Goal: Task Accomplishment & Management: Manage account settings

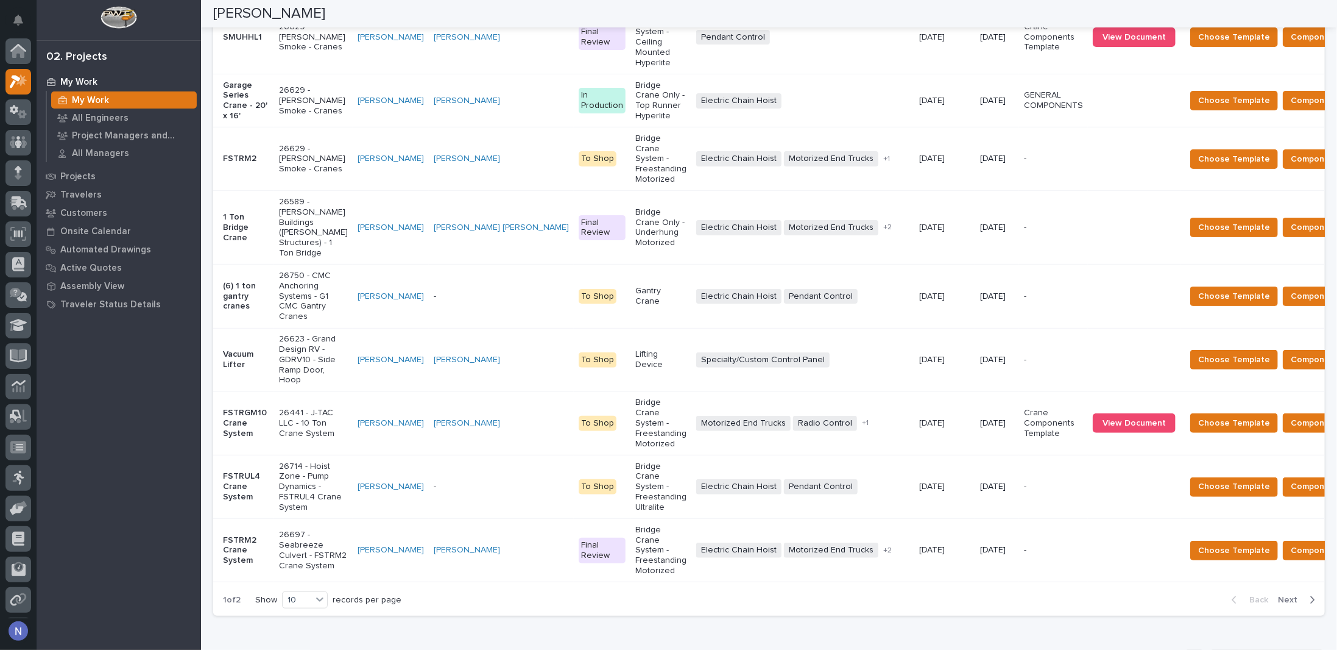
scroll to position [30, 0]
click at [429, 441] on td "[PERSON_NAME]" at bounding box center [501, 422] width 145 height 63
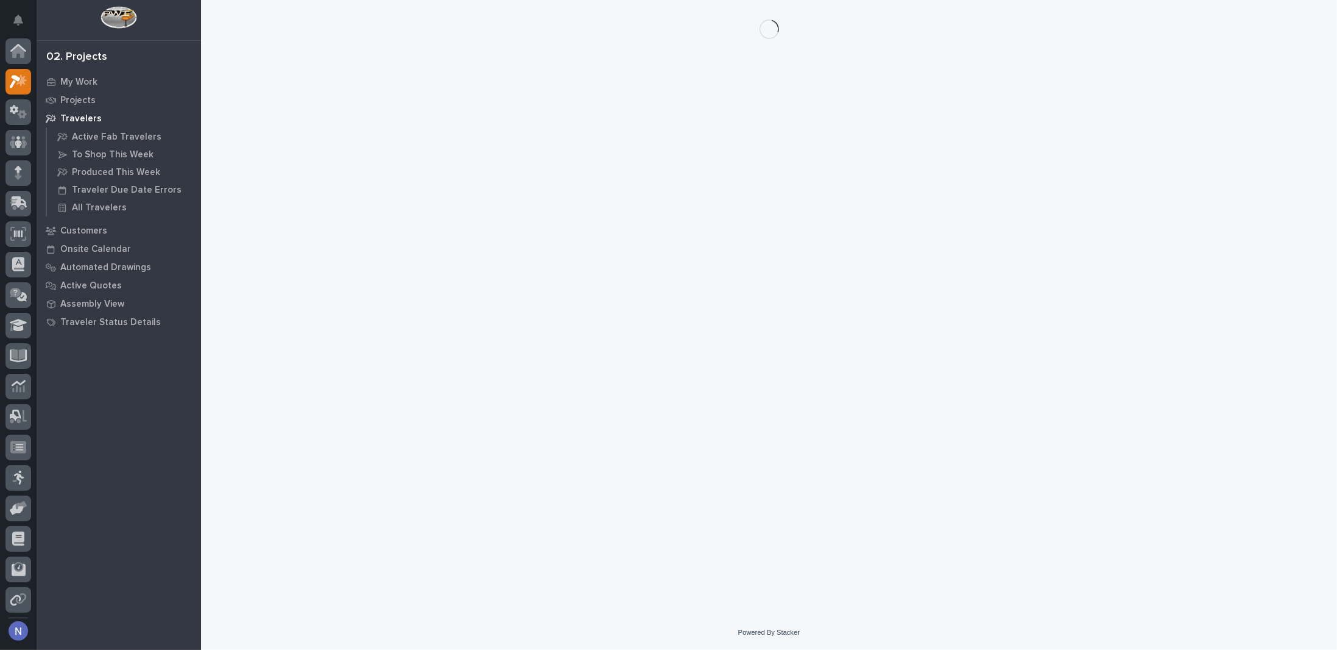
scroll to position [30, 0]
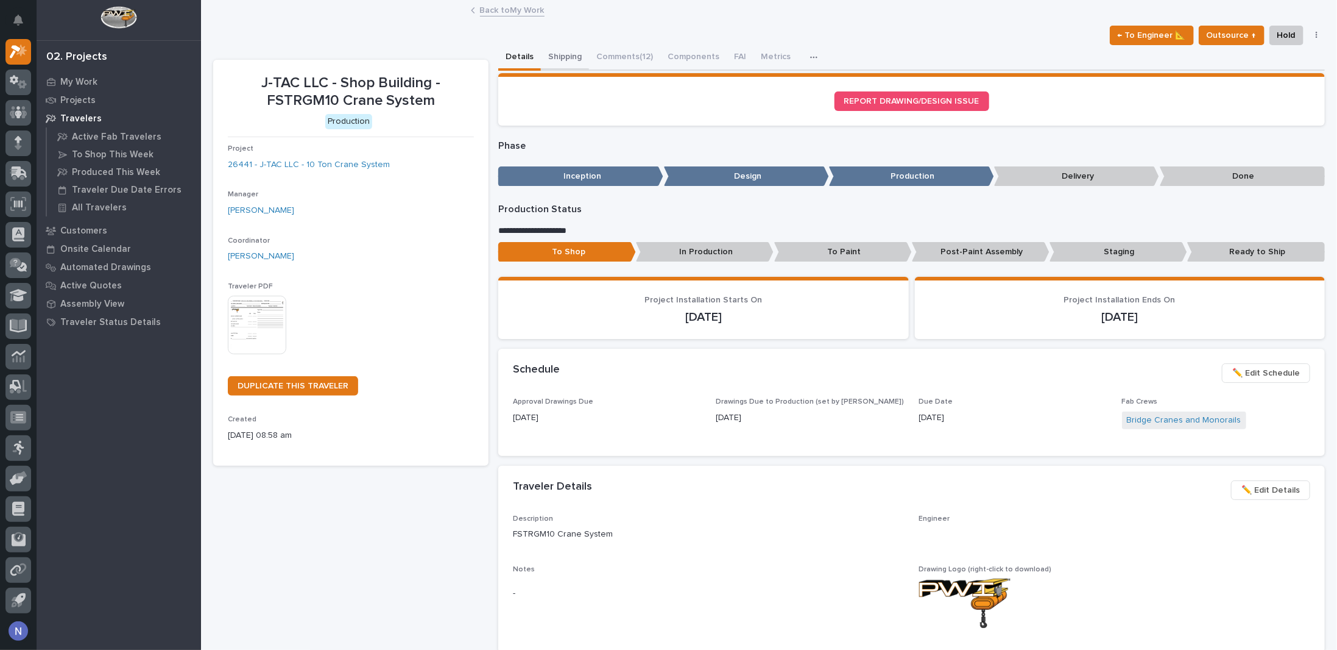
click at [538, 65] on div "Details Shipping Comments (12) Components FAI Metrics Schedule" at bounding box center [911, 58] width 827 height 26
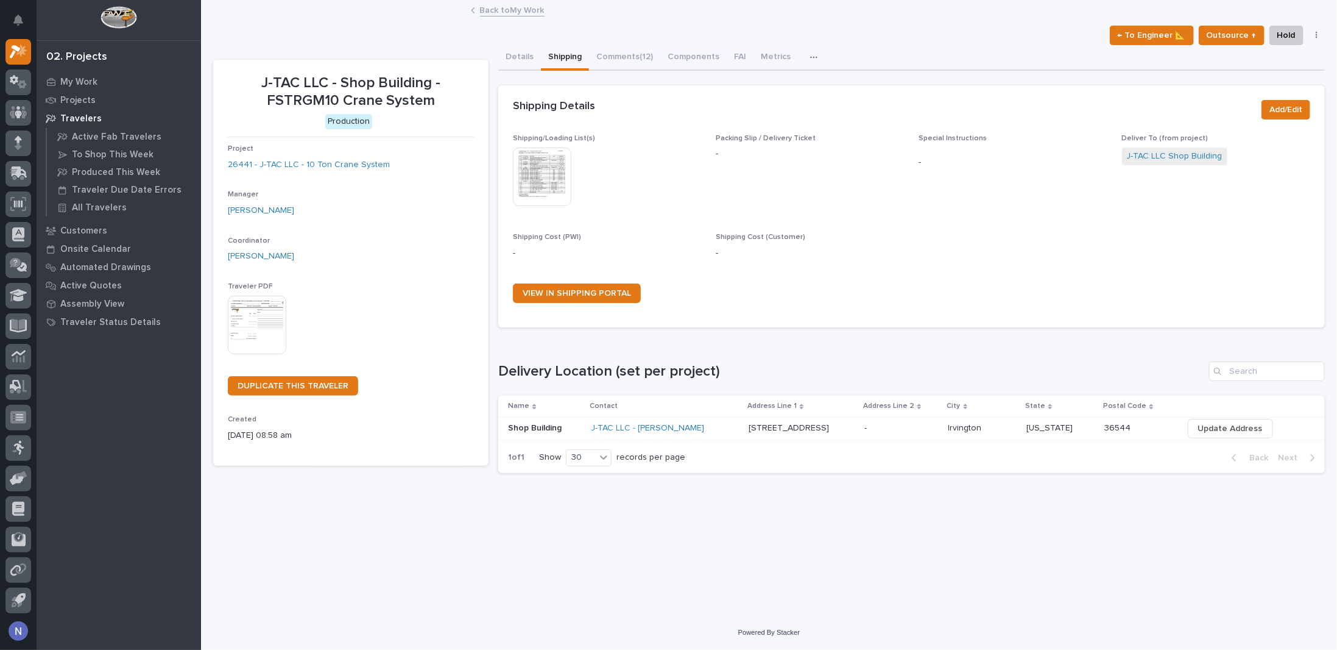
click at [548, 154] on img at bounding box center [542, 176] width 58 height 58
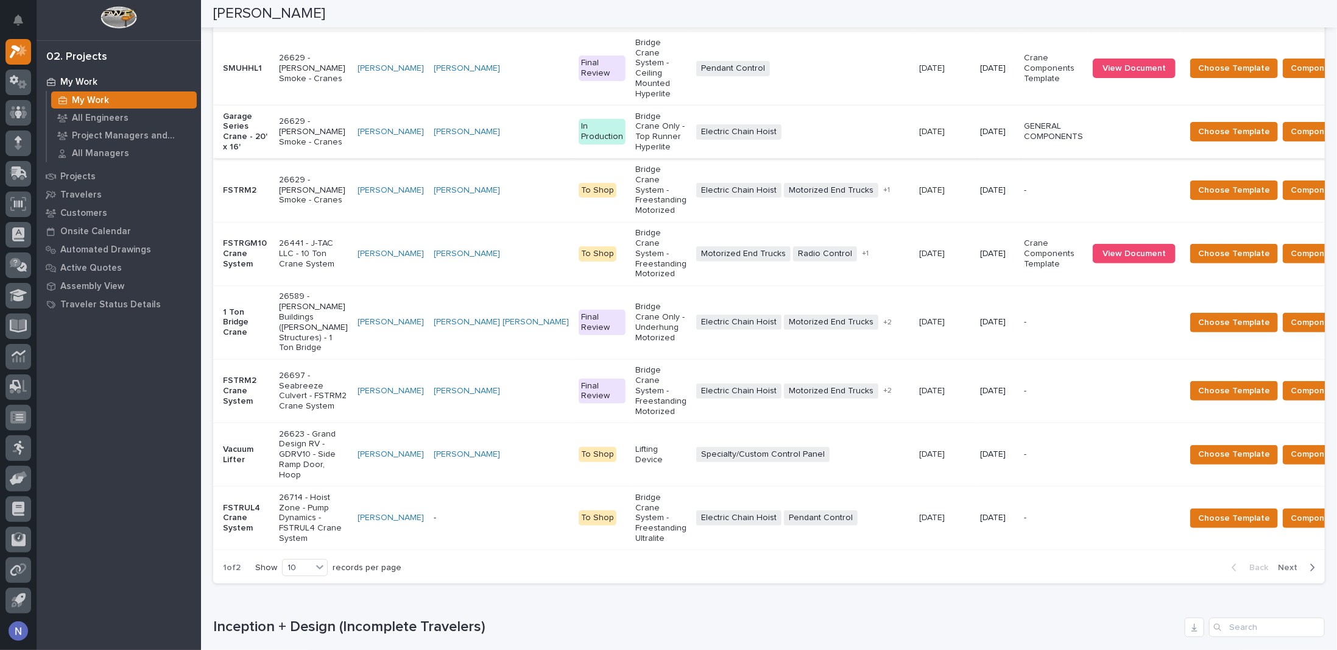
scroll to position [427, 0]
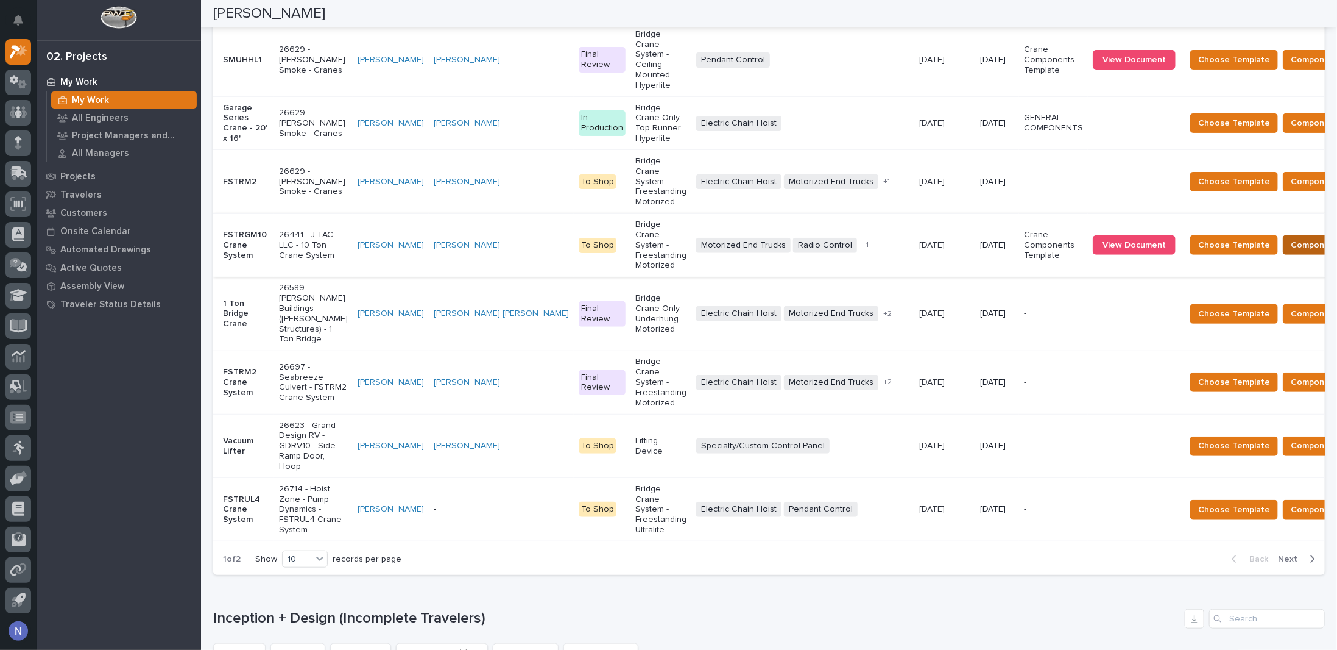
click at [1291, 239] on span "Components Complete" at bounding box center [1338, 245] width 94 height 15
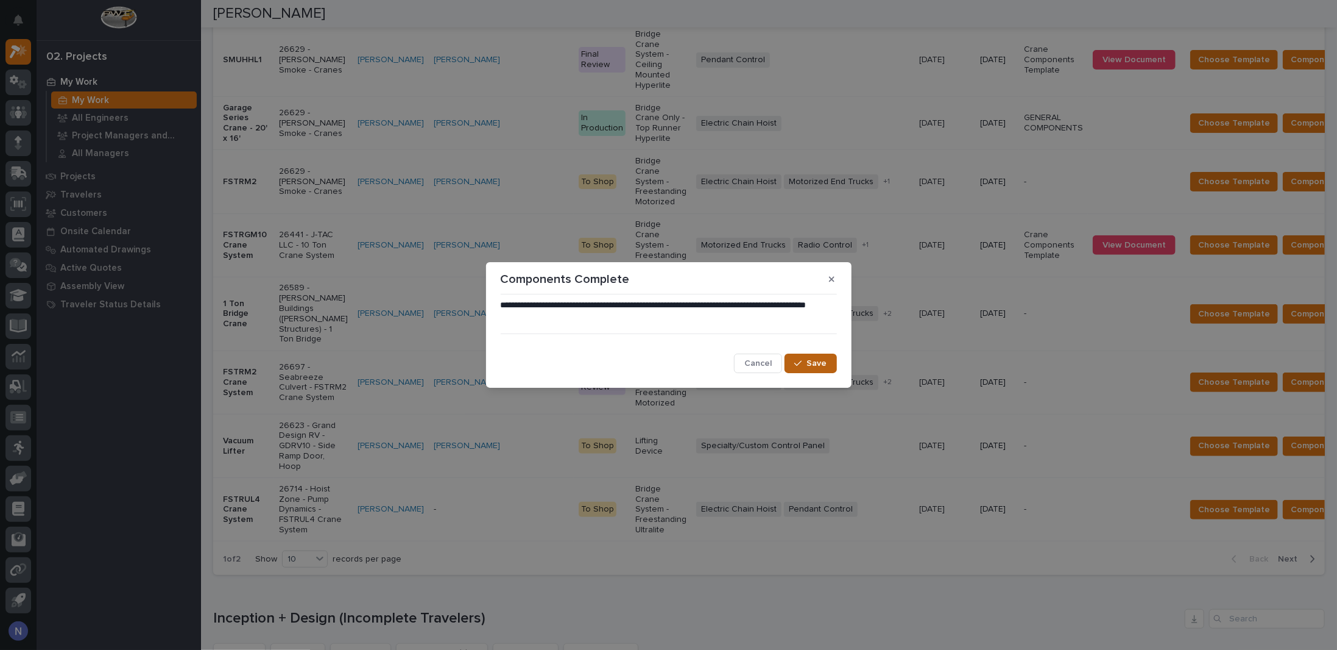
click at [814, 363] on span "Save" at bounding box center [817, 363] width 20 height 11
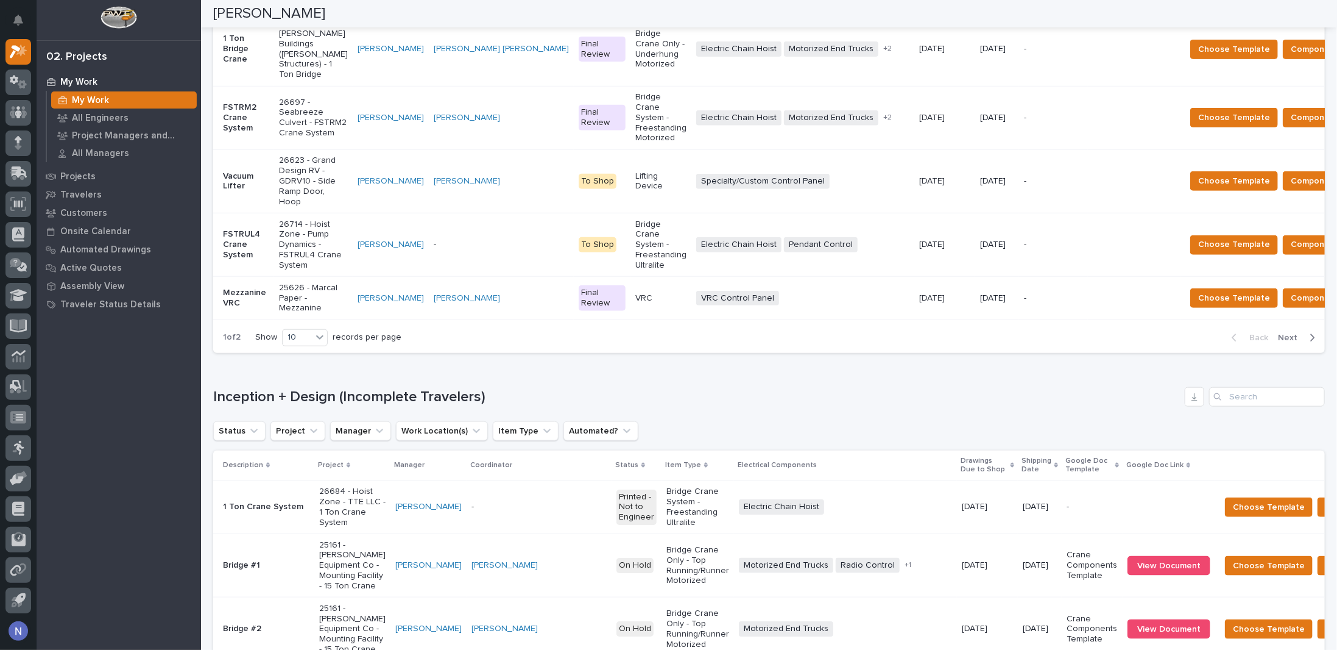
scroll to position [629, 0]
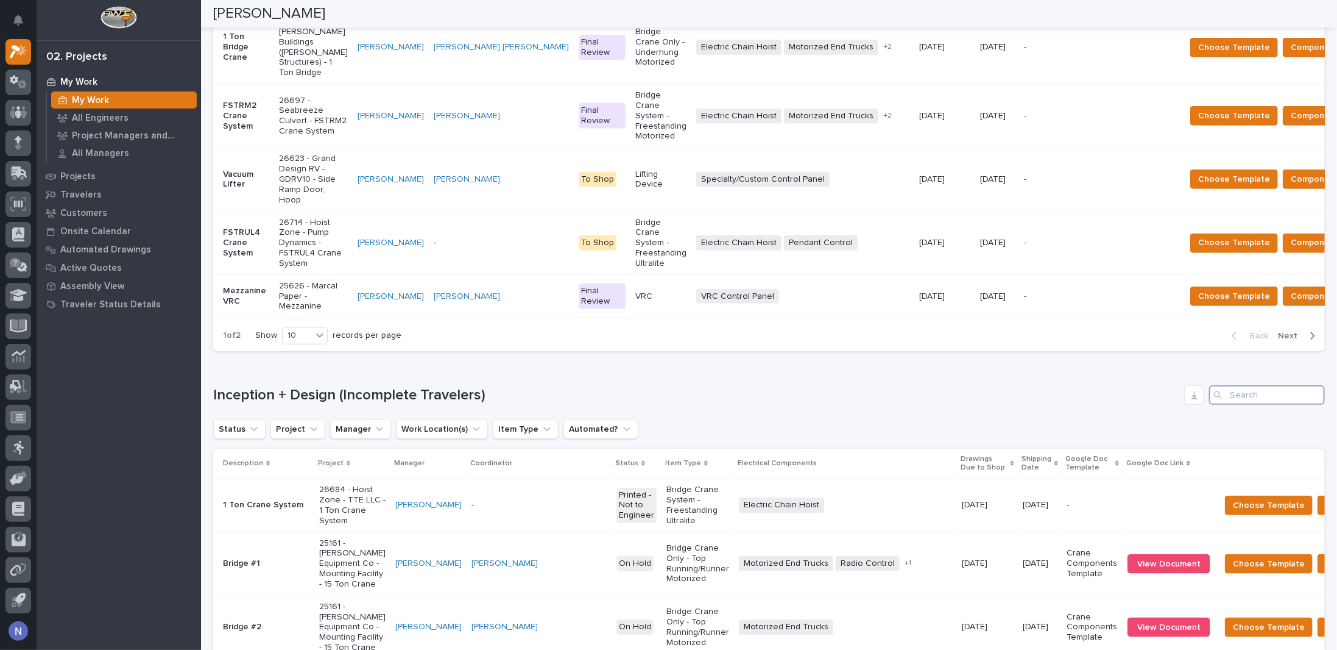
click at [1231, 405] on input "Search" at bounding box center [1268, 394] width 116 height 19
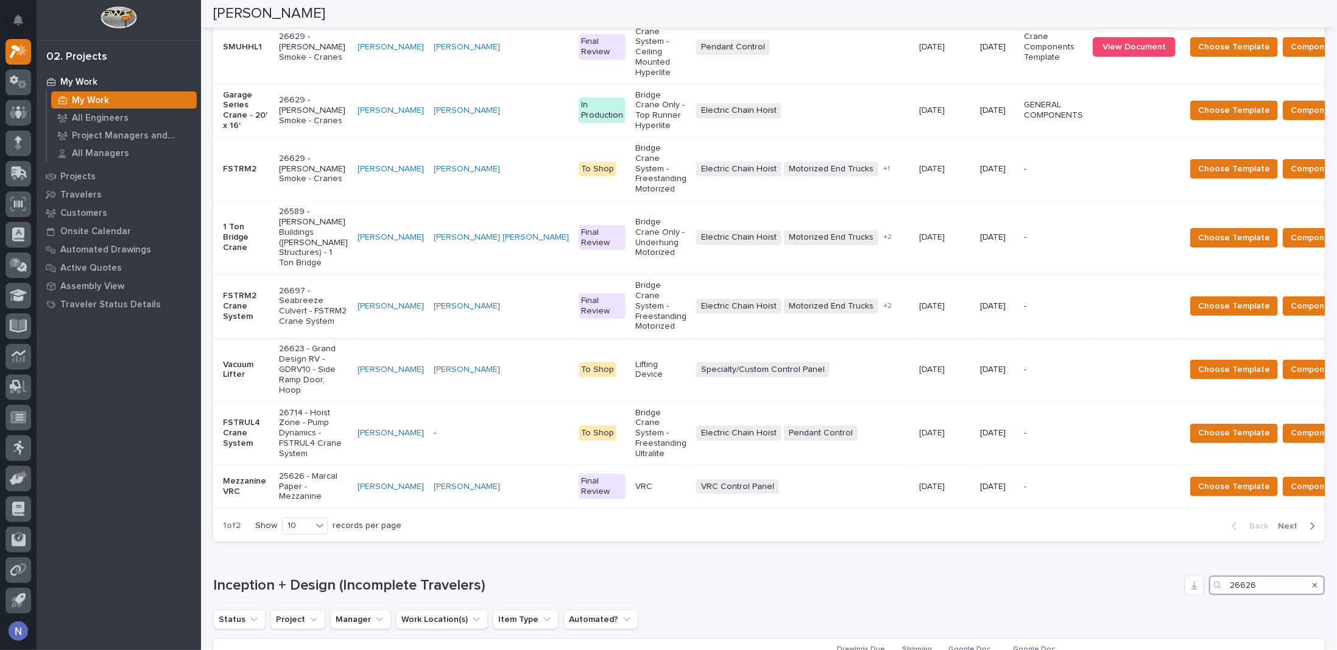
scroll to position [447, 0]
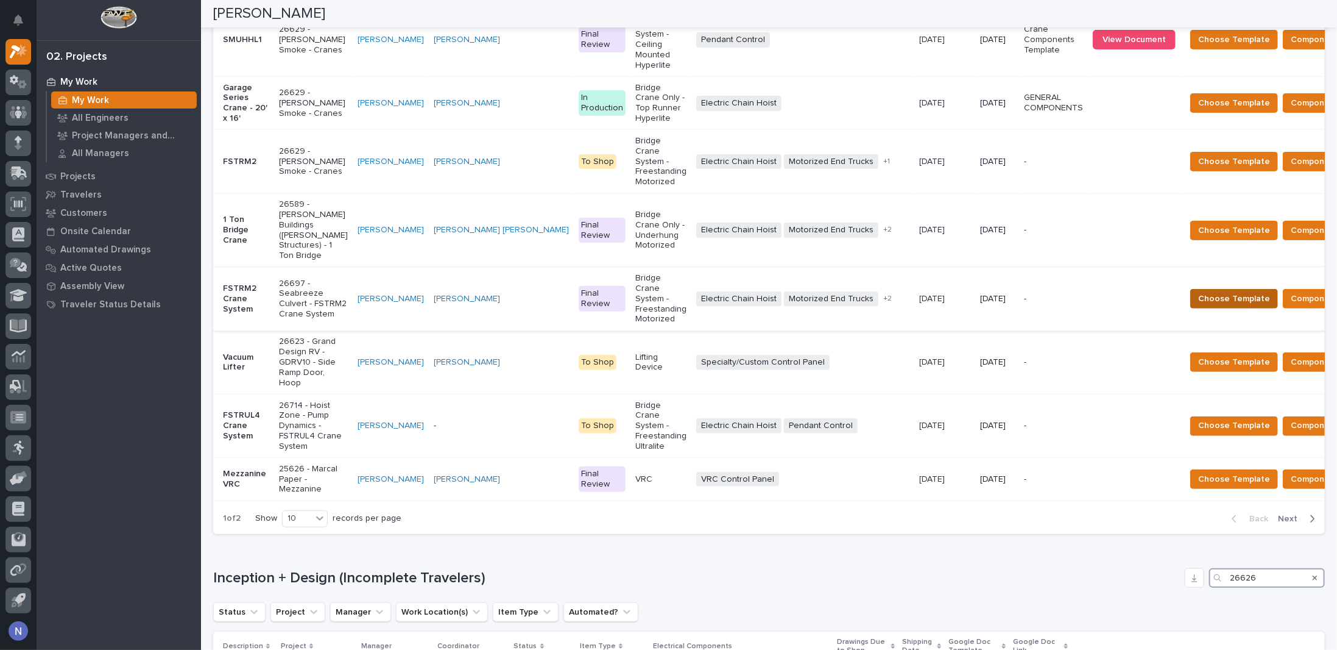
type input "26626"
click at [1199, 297] on span "Choose Template" at bounding box center [1235, 298] width 72 height 15
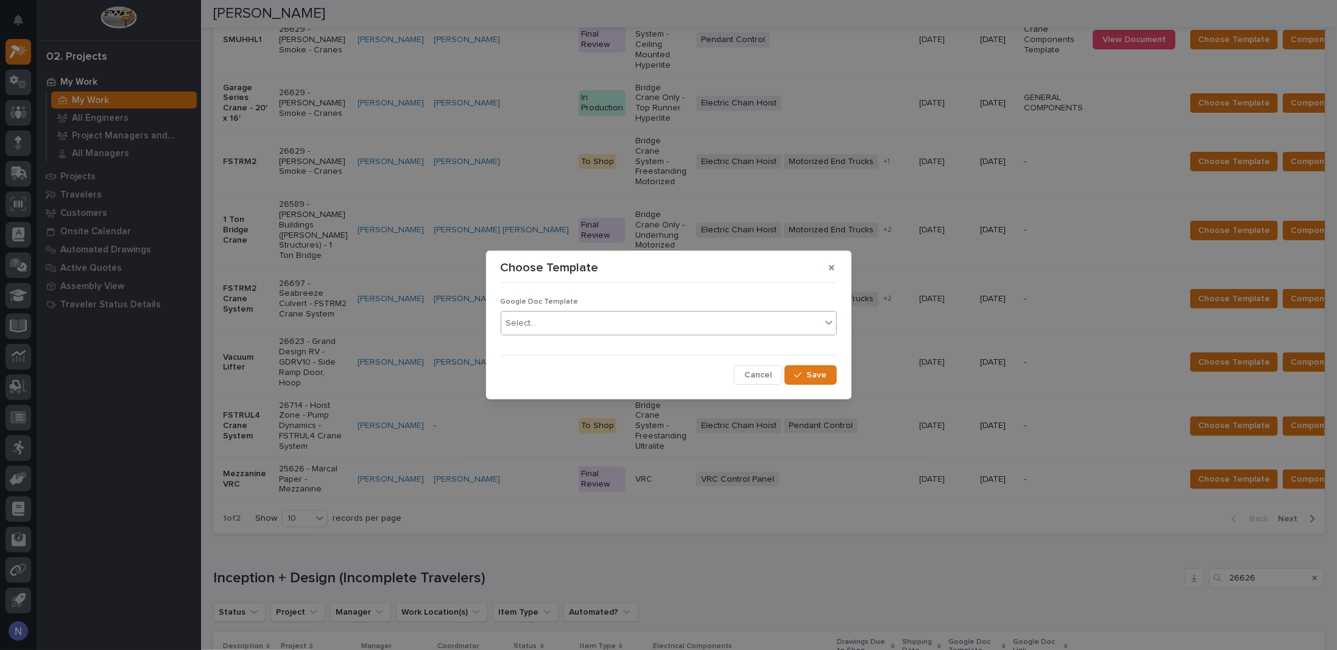
click at [745, 322] on div "Select..." at bounding box center [661, 323] width 320 height 20
click at [630, 365] on div "Crane Components Template" at bounding box center [668, 367] width 335 height 21
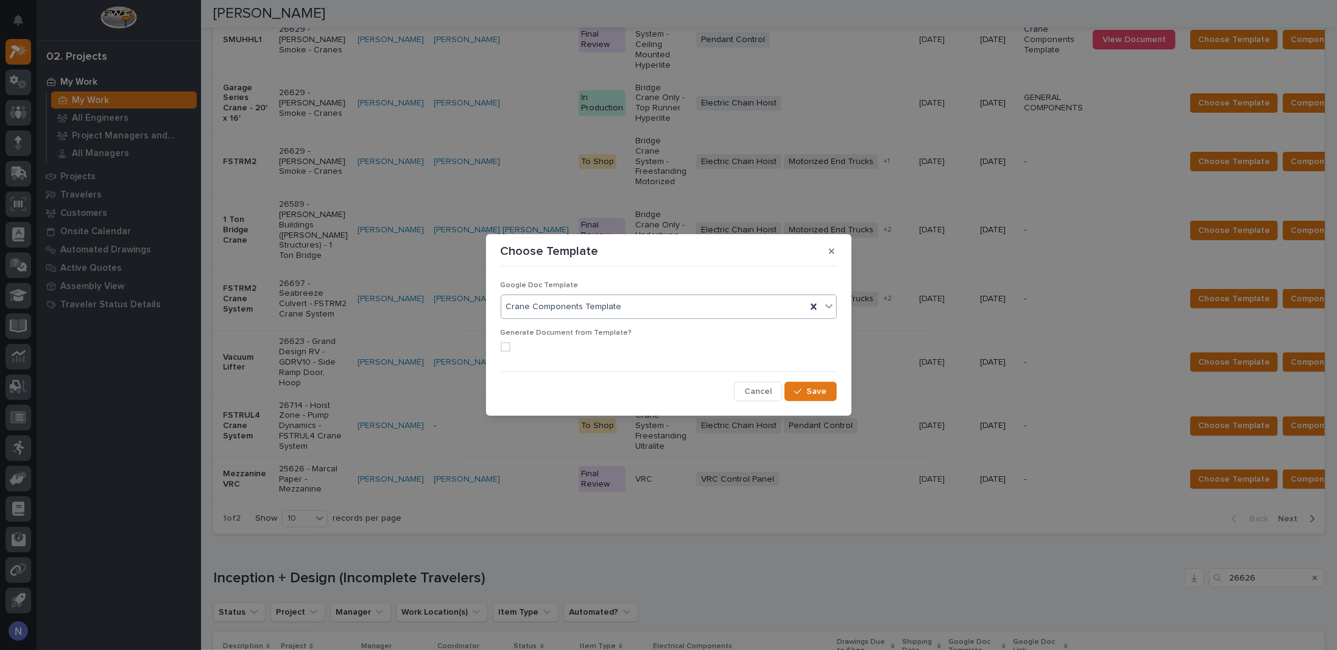
click at [508, 342] on span at bounding box center [506, 347] width 10 height 10
click at [807, 385] on button "Save" at bounding box center [811, 390] width 52 height 19
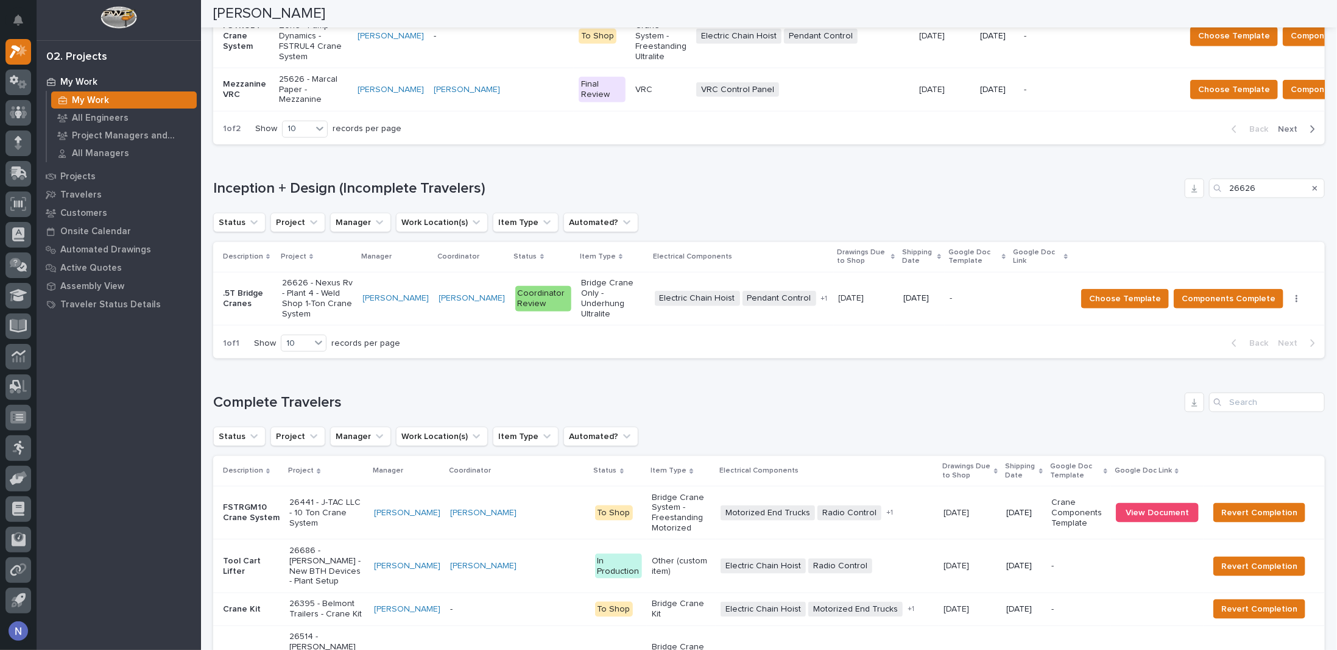
scroll to position [954, 0]
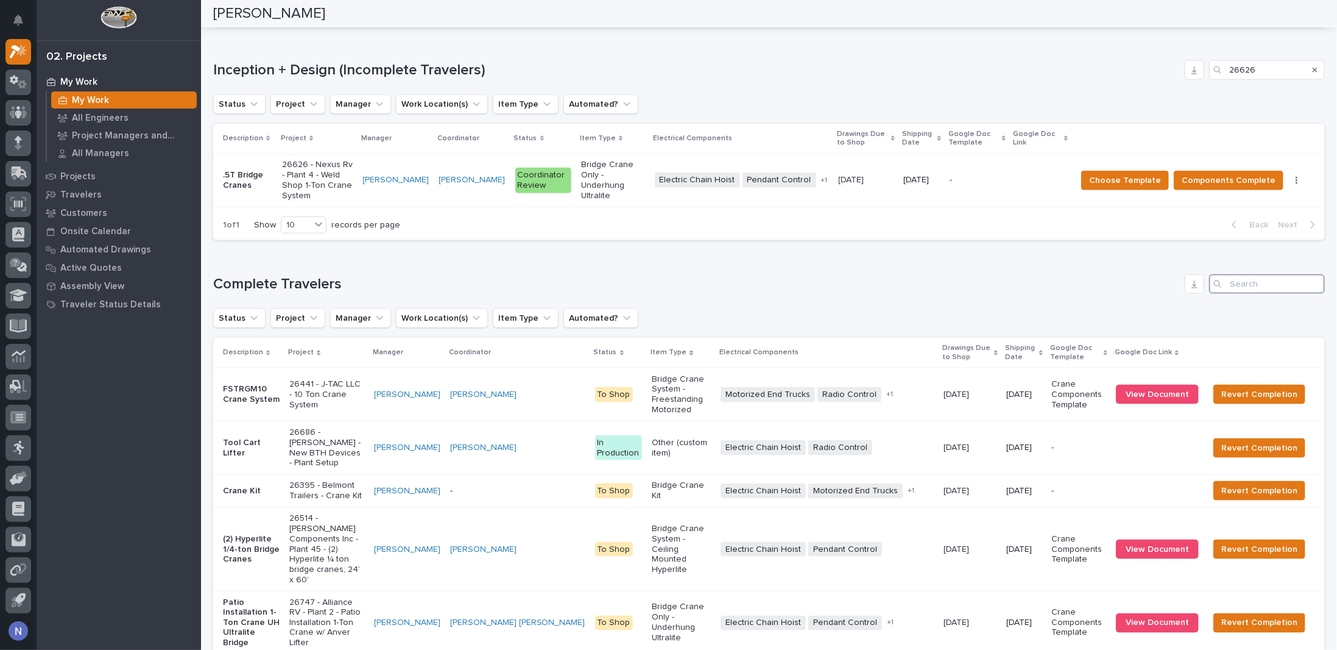
click at [1244, 294] on input "Search" at bounding box center [1268, 283] width 116 height 19
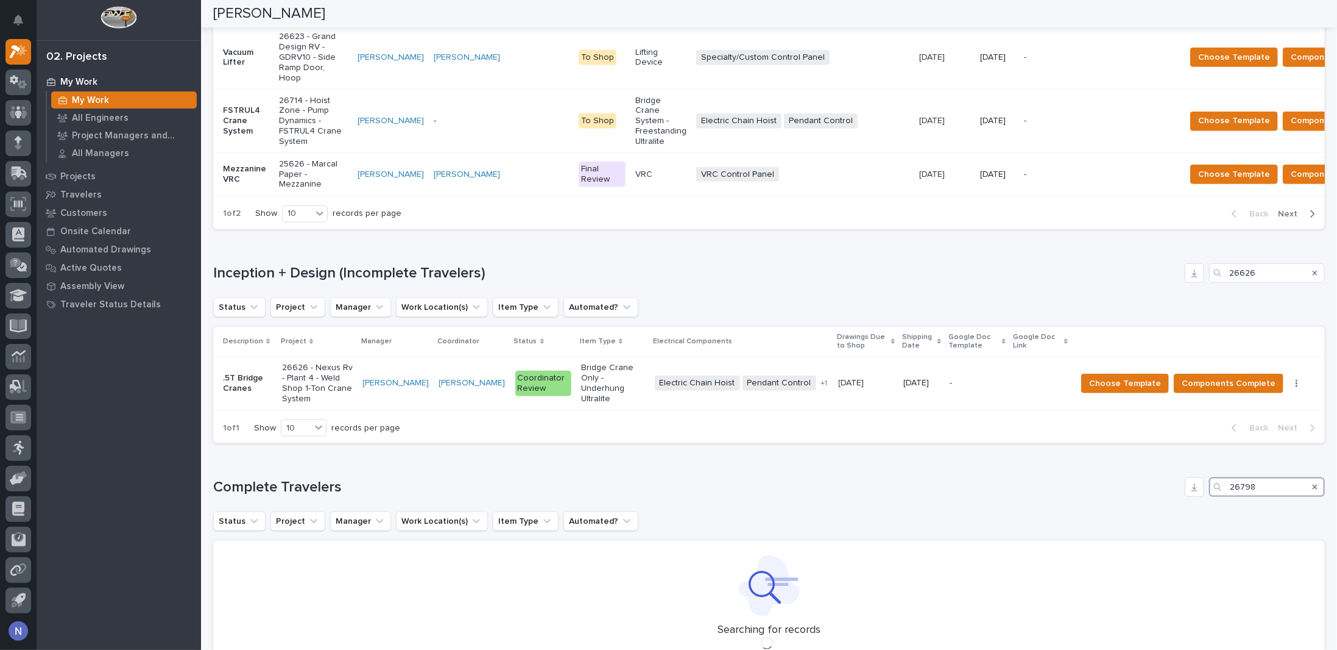
scroll to position [755, 0]
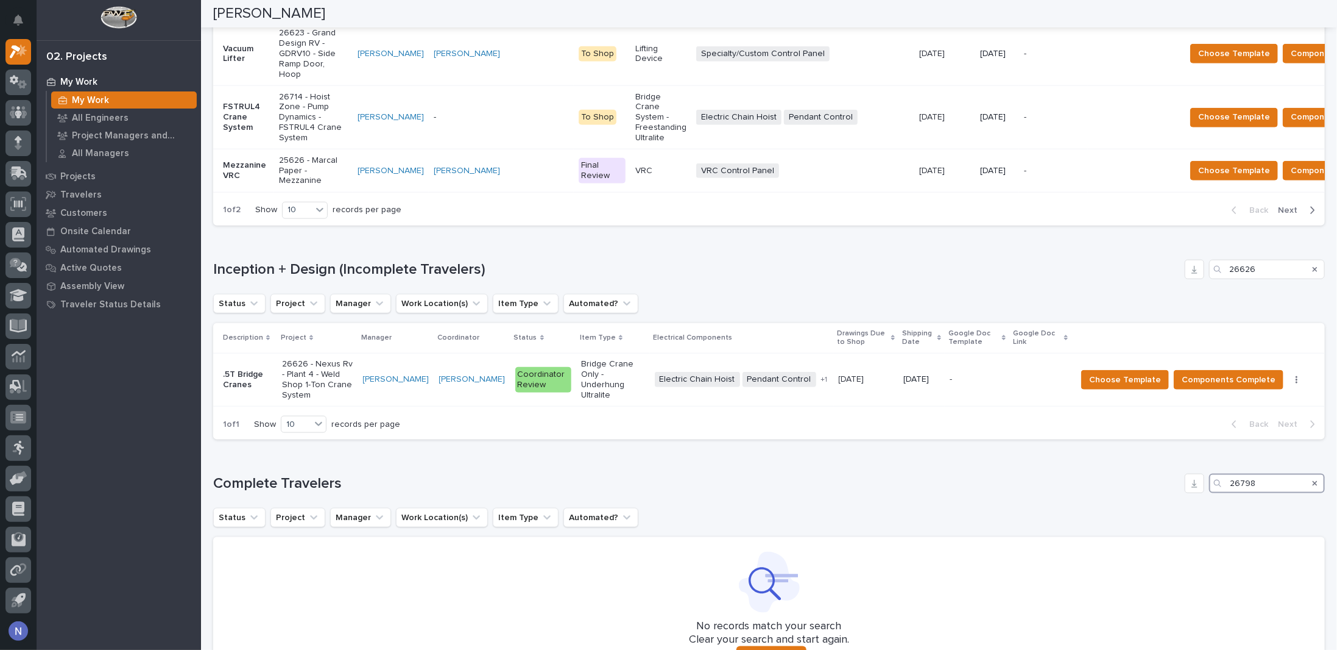
drag, startPoint x: 1200, startPoint y: 515, endPoint x: 1164, endPoint y: 519, distance: 36.7
click at [1164, 519] on div "Complete Travelers 26798 Status Project Manager Work Location(s) Item Type Auto…" at bounding box center [769, 576] width 1112 height 207
type input "26798"
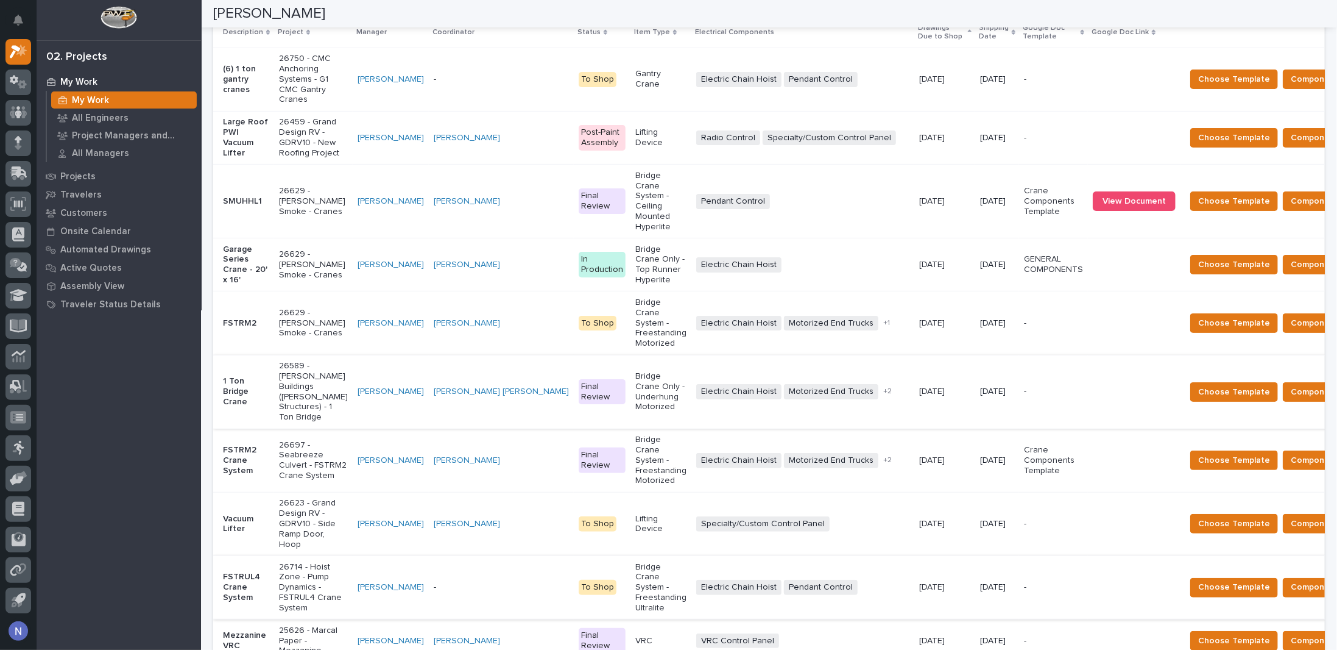
scroll to position [212, 0]
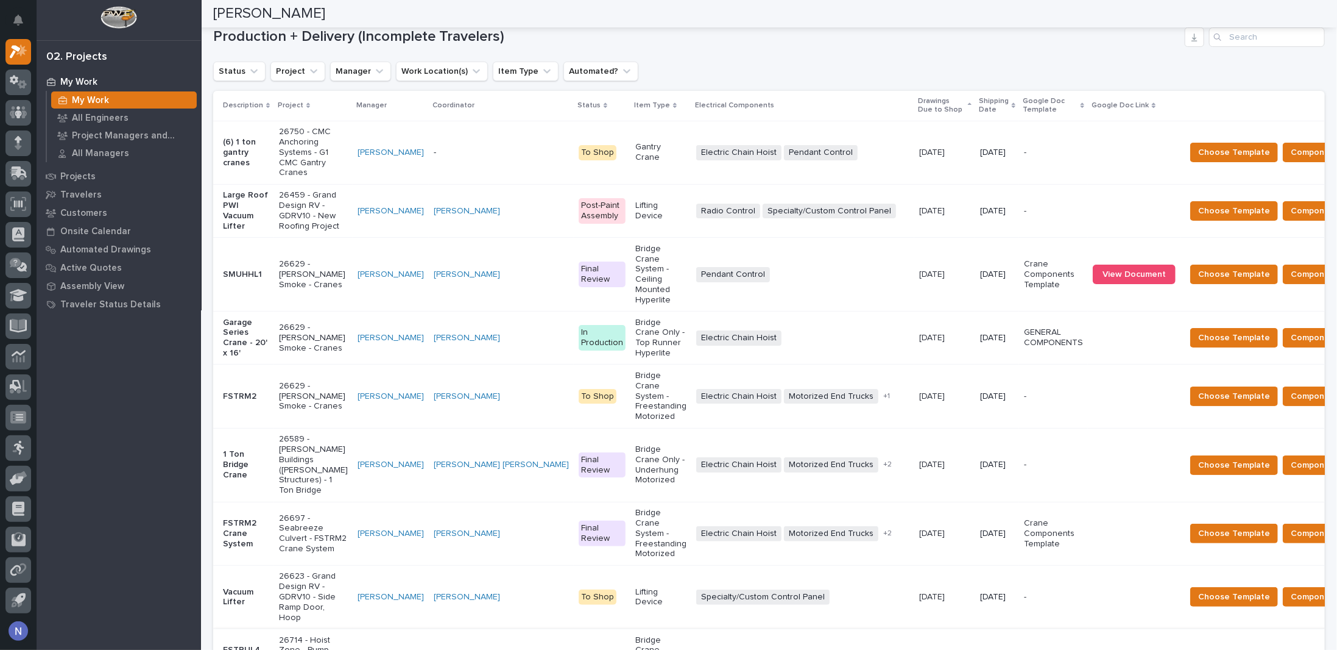
click at [1092, 105] on p "Google Doc Link" at bounding box center [1120, 105] width 57 height 13
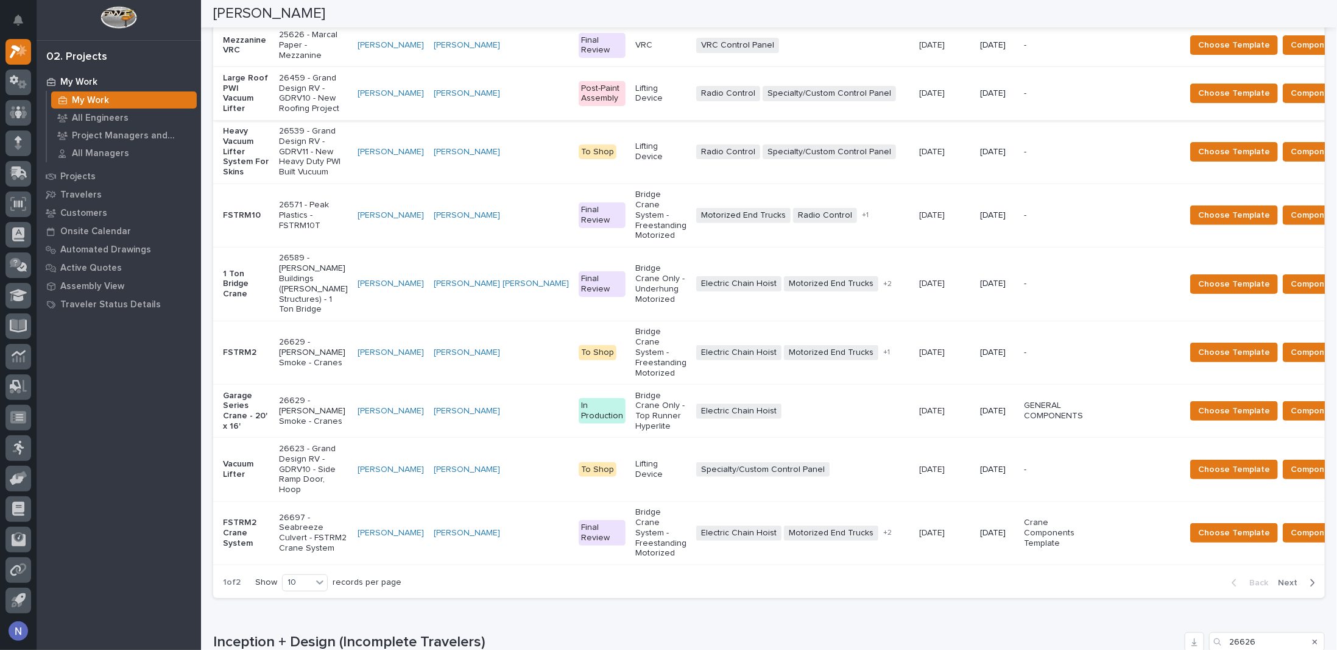
scroll to position [395, 0]
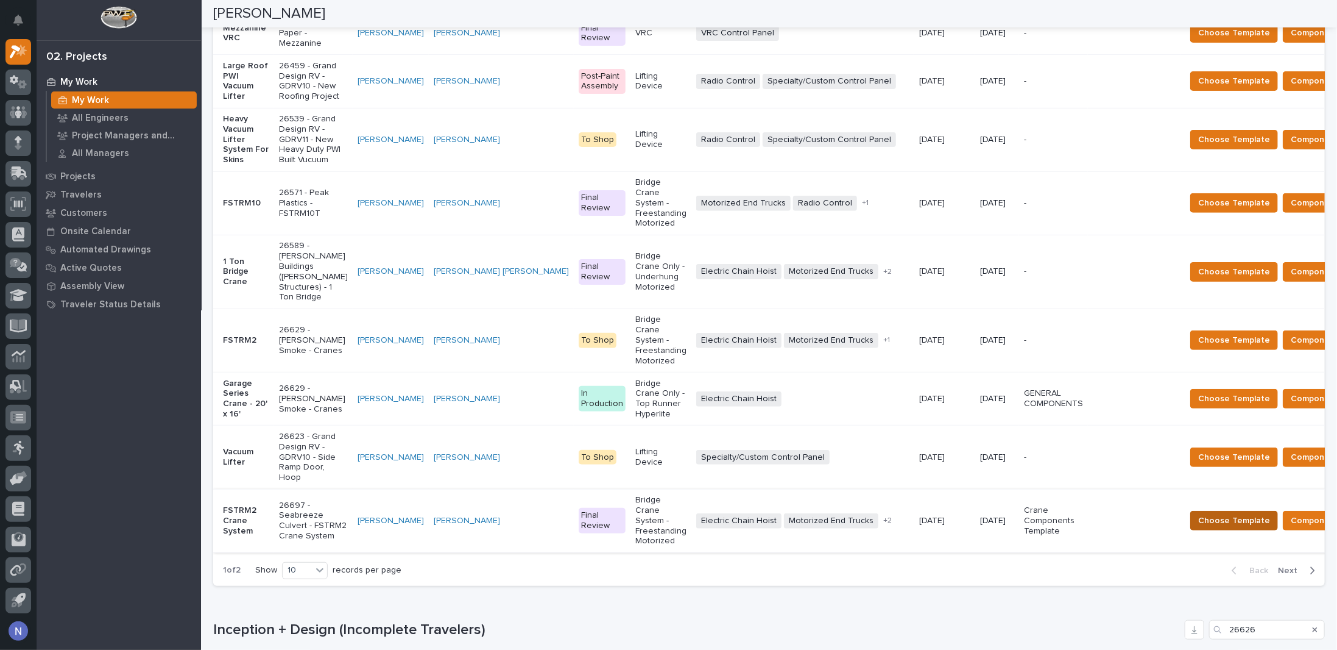
click at [1199, 528] on span "Choose Template" at bounding box center [1235, 520] width 72 height 15
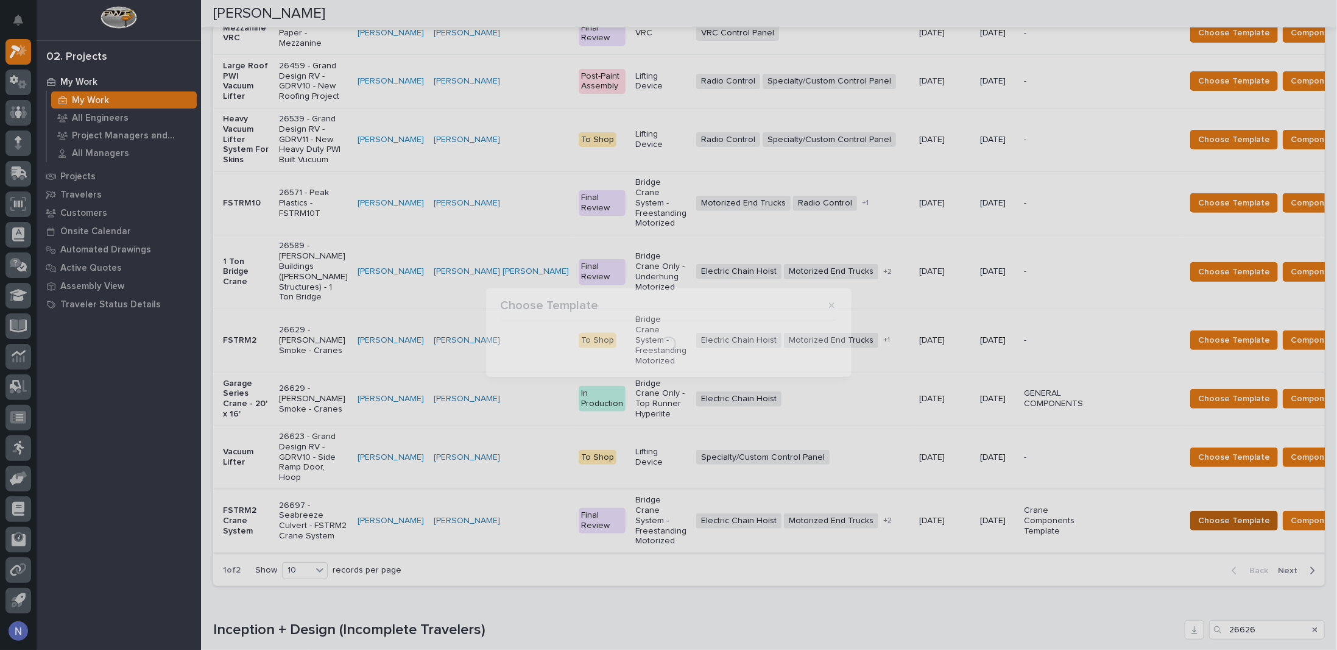
click at [1127, 548] on div "Choose Template Loading..." at bounding box center [668, 325] width 1337 height 650
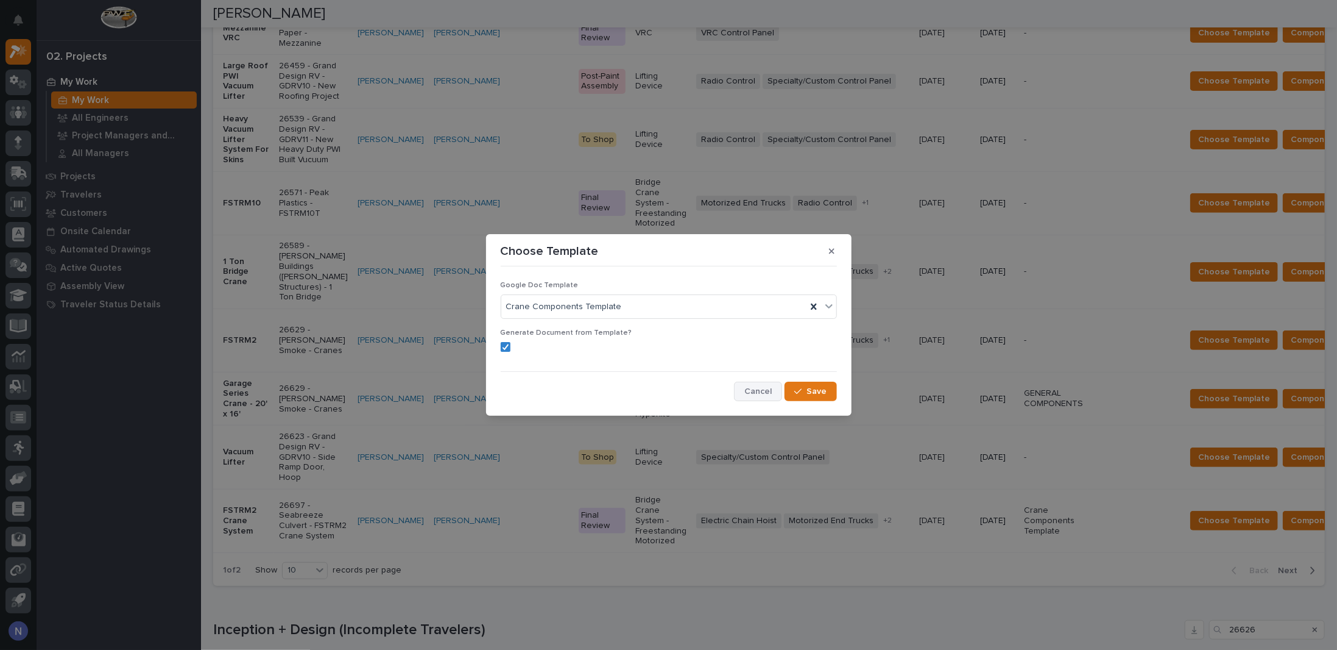
click at [746, 389] on button "Cancel" at bounding box center [758, 390] width 48 height 19
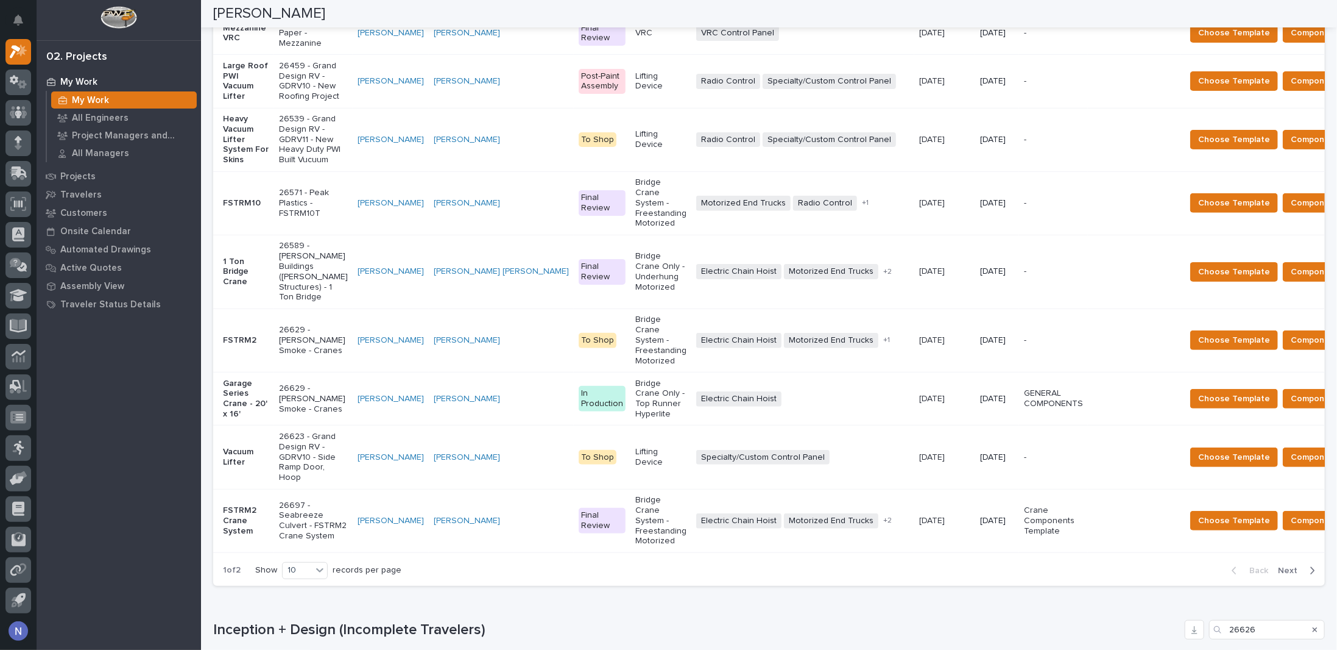
click at [1093, 526] on p at bounding box center [1134, 520] width 83 height 10
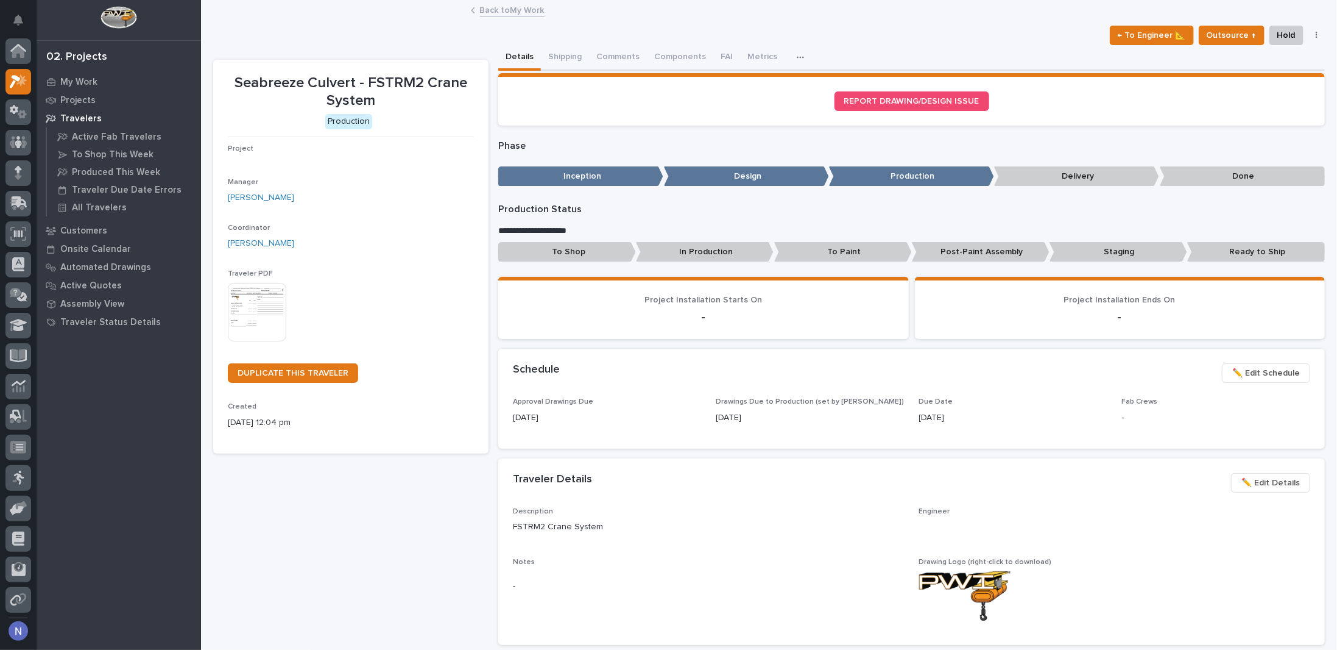
scroll to position [30, 0]
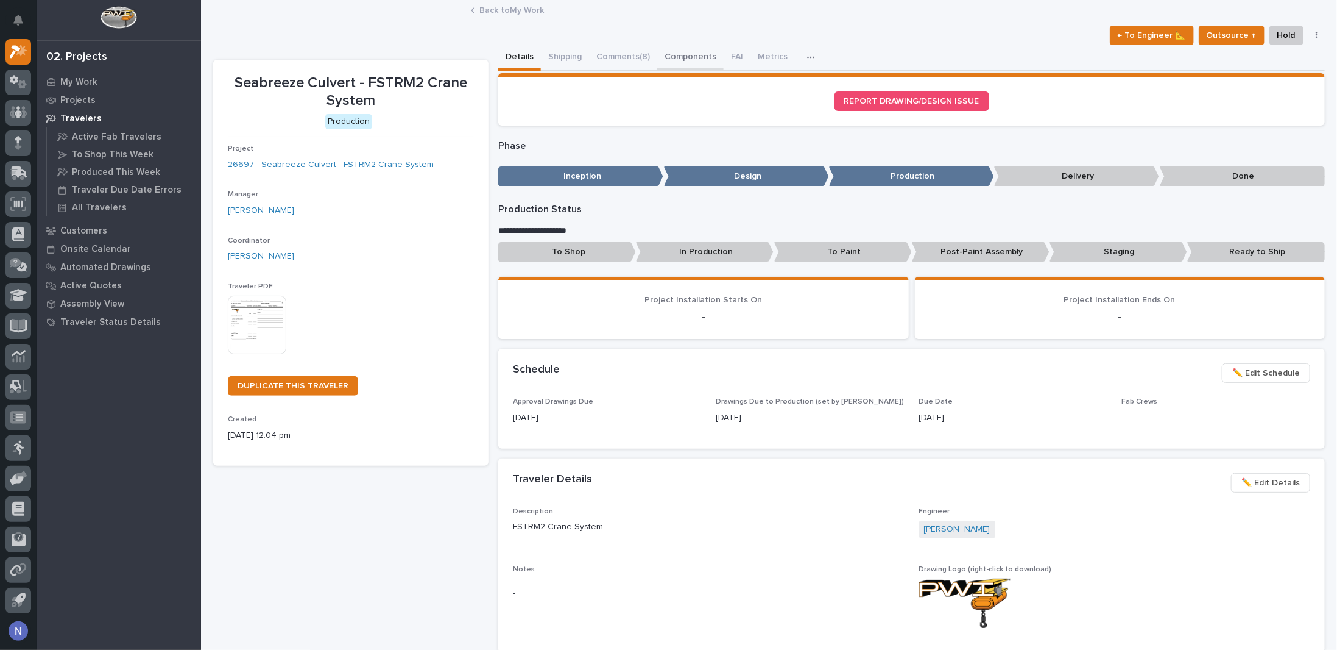
click at [691, 55] on button "Components" at bounding box center [690, 58] width 66 height 26
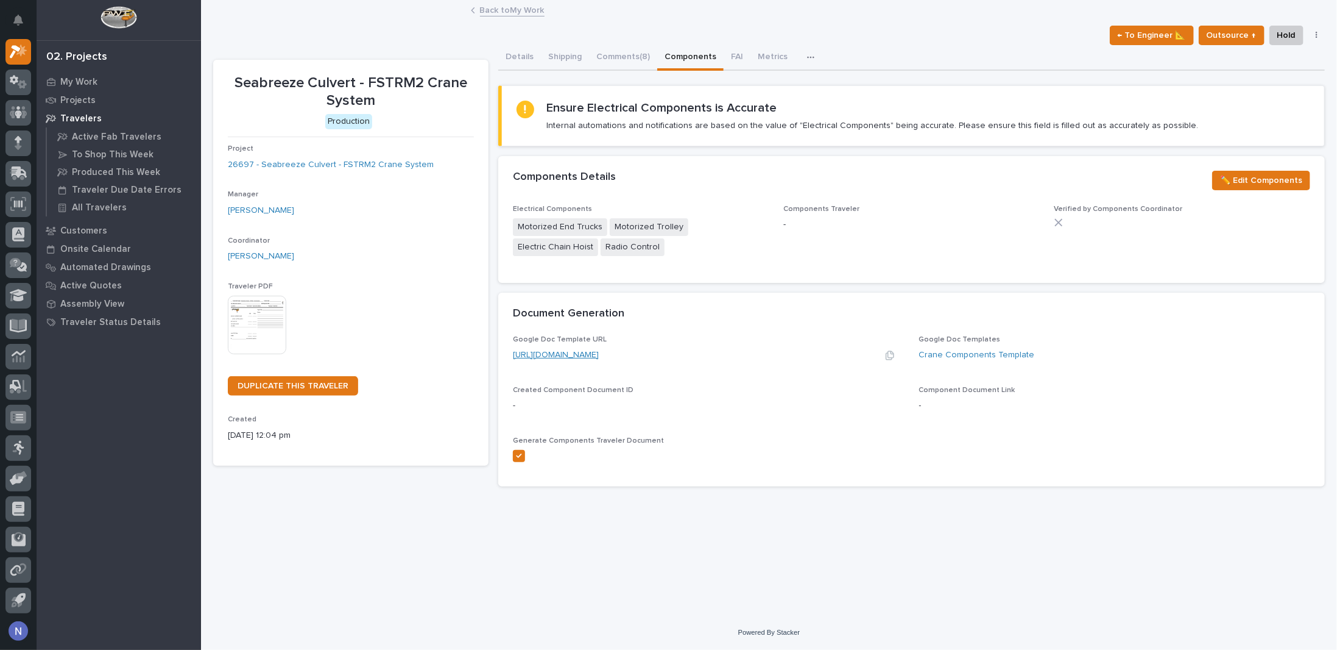
click at [599, 355] on link "[URL][DOMAIN_NAME]" at bounding box center [556, 354] width 86 height 9
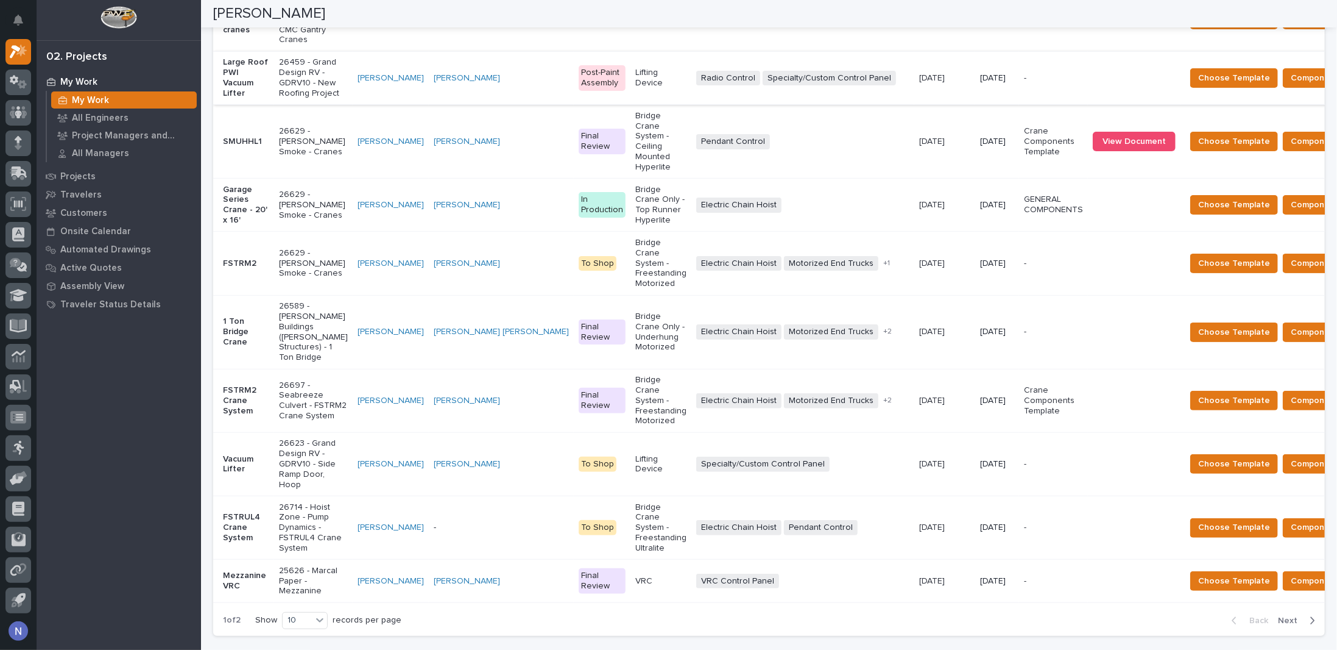
scroll to position [487, 0]
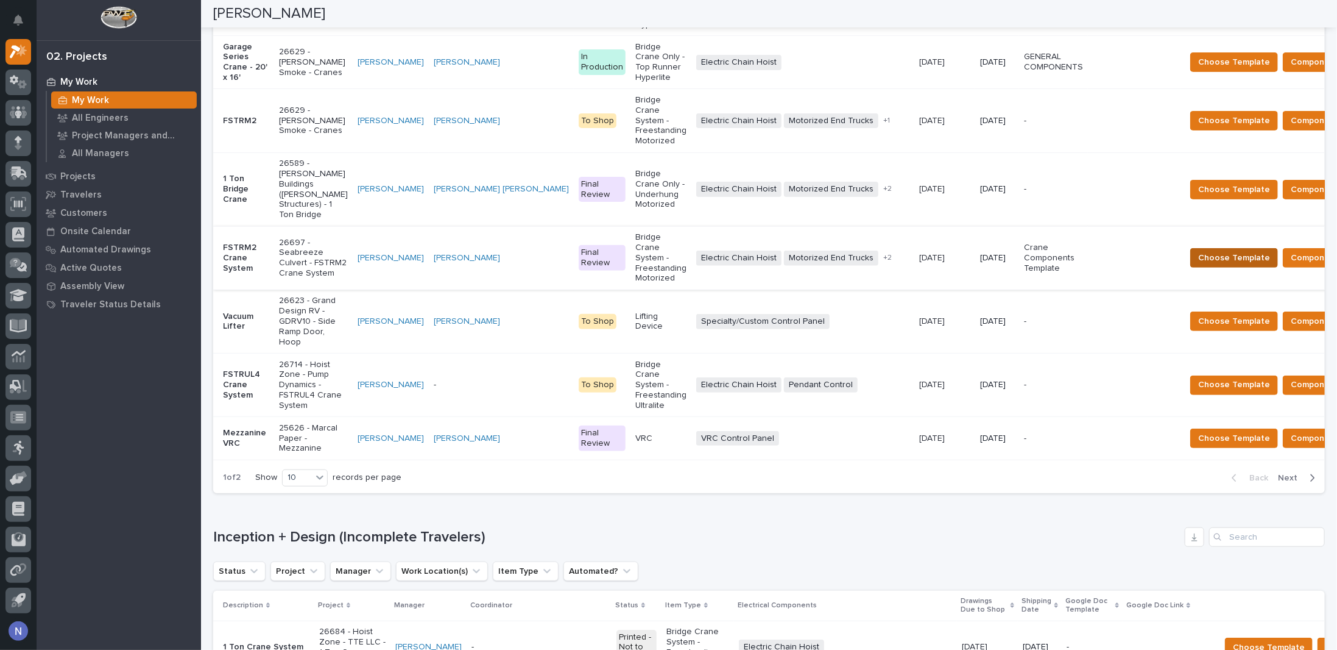
click at [1199, 265] on span "Choose Template" at bounding box center [1235, 257] width 72 height 15
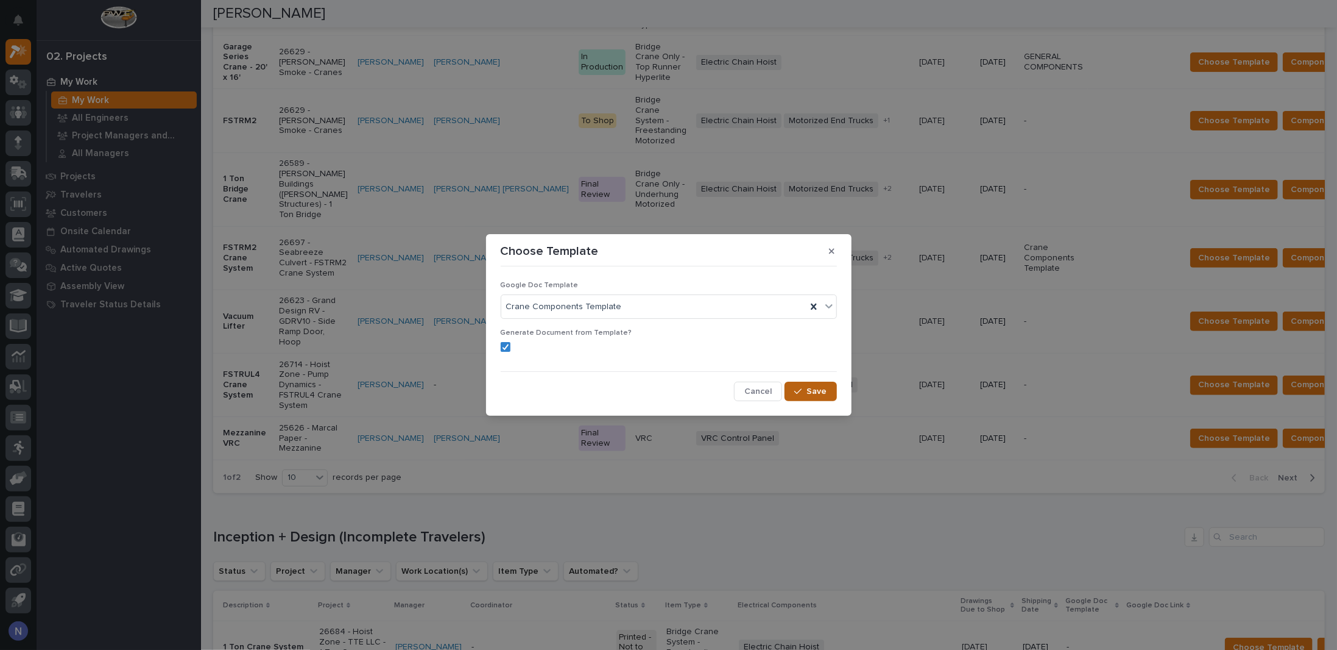
click at [807, 389] on div "button" at bounding box center [801, 391] width 12 height 9
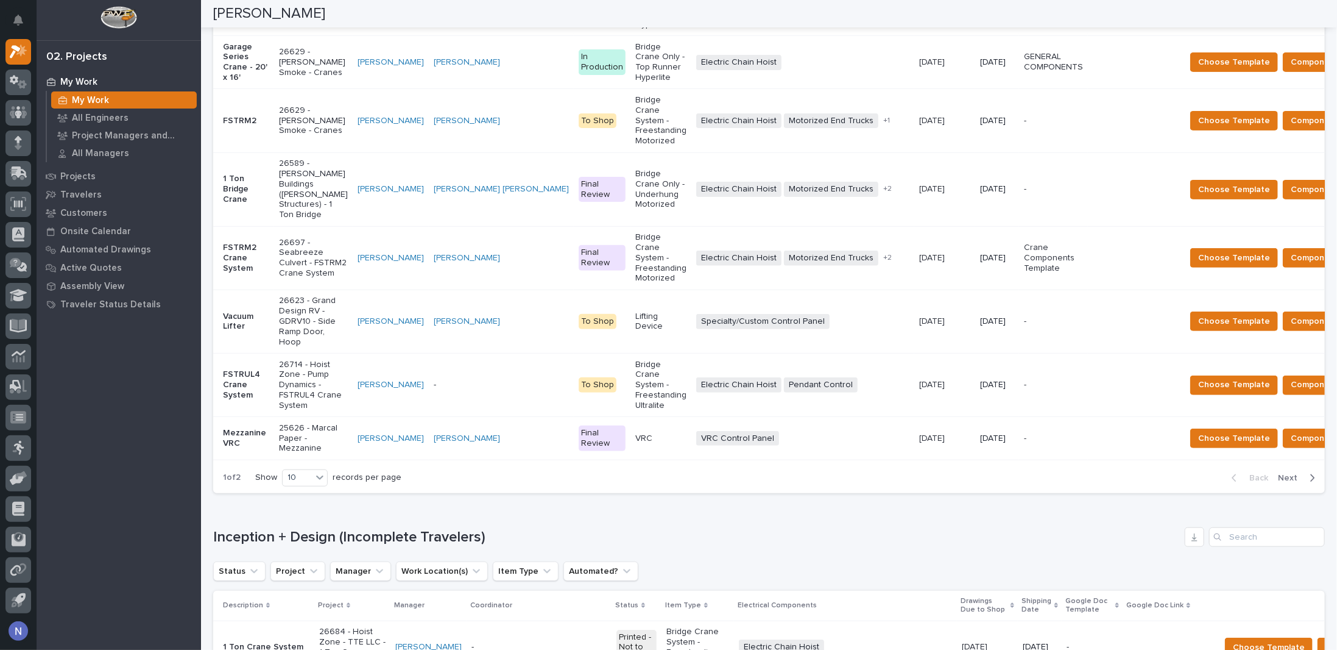
click at [1088, 274] on td at bounding box center [1134, 257] width 93 height 63
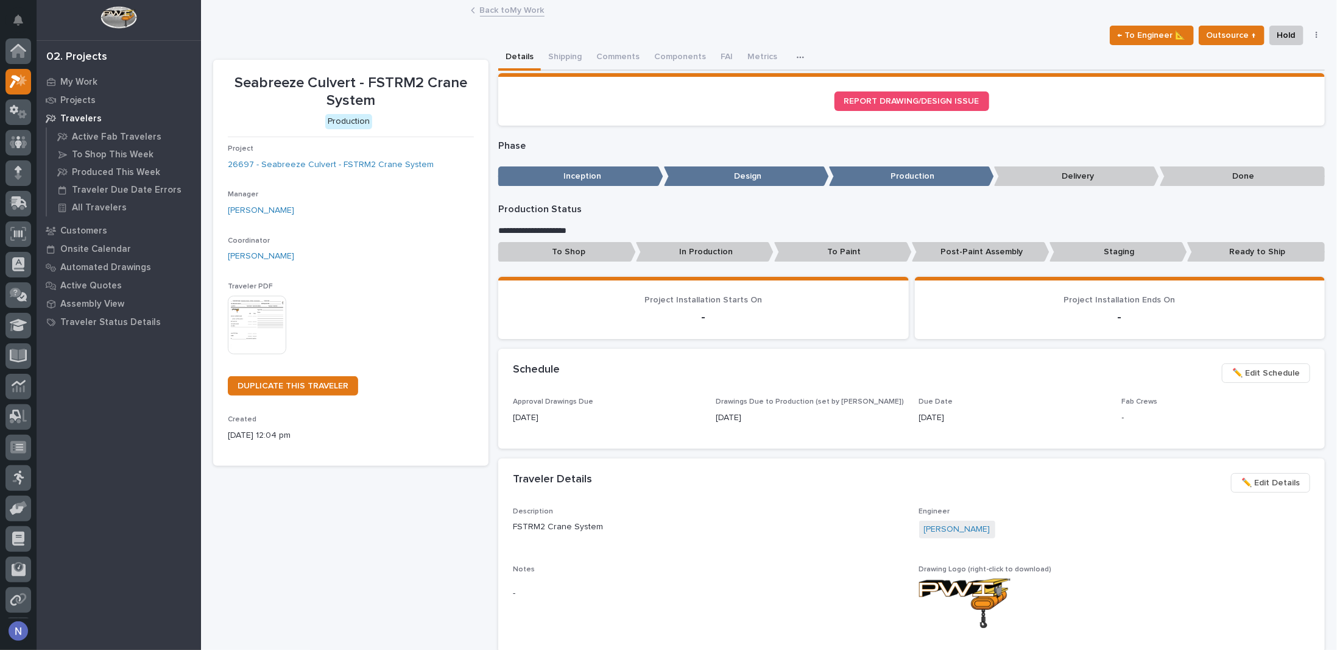
scroll to position [30, 0]
click at [695, 54] on button "Components" at bounding box center [690, 58] width 66 height 26
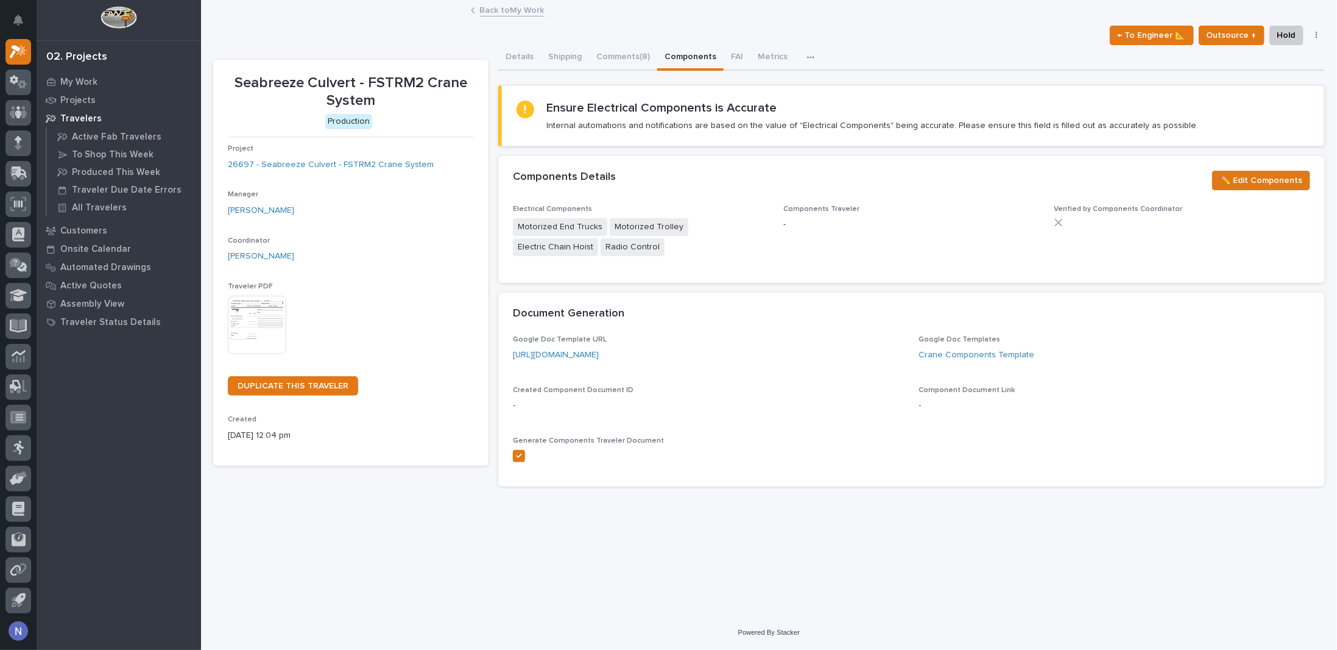
click at [693, 525] on div "**********" at bounding box center [769, 292] width 1124 height 583
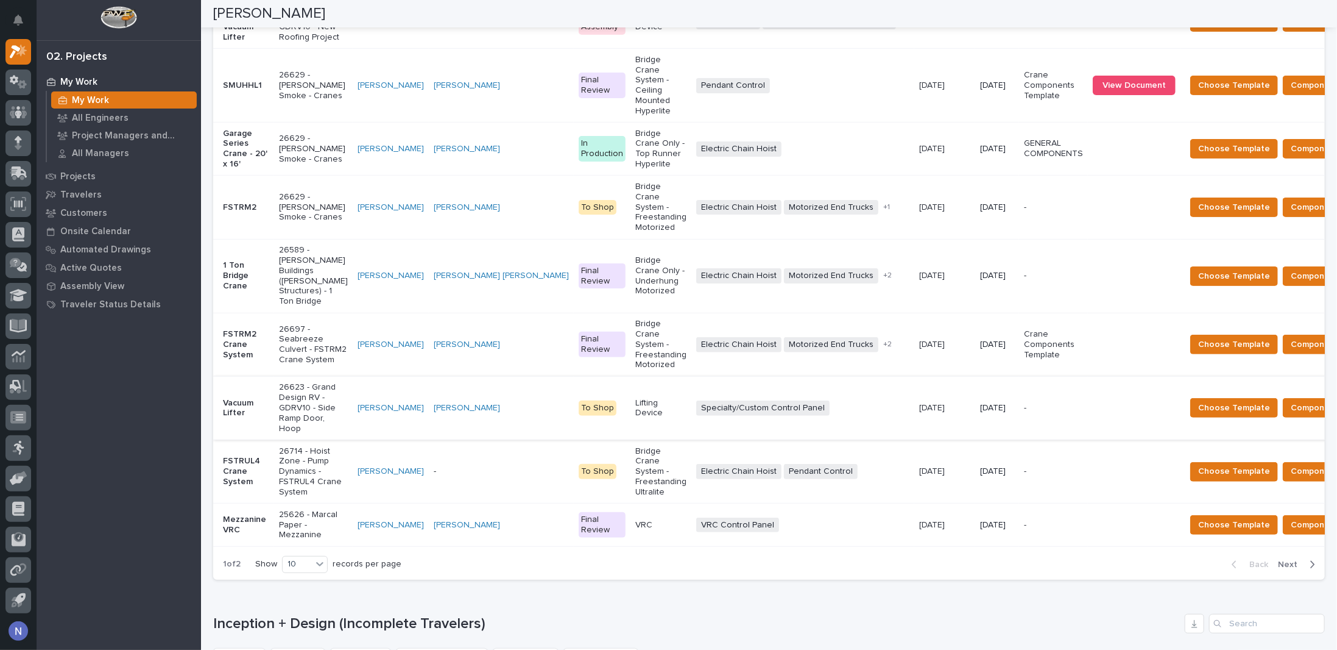
scroll to position [406, 0]
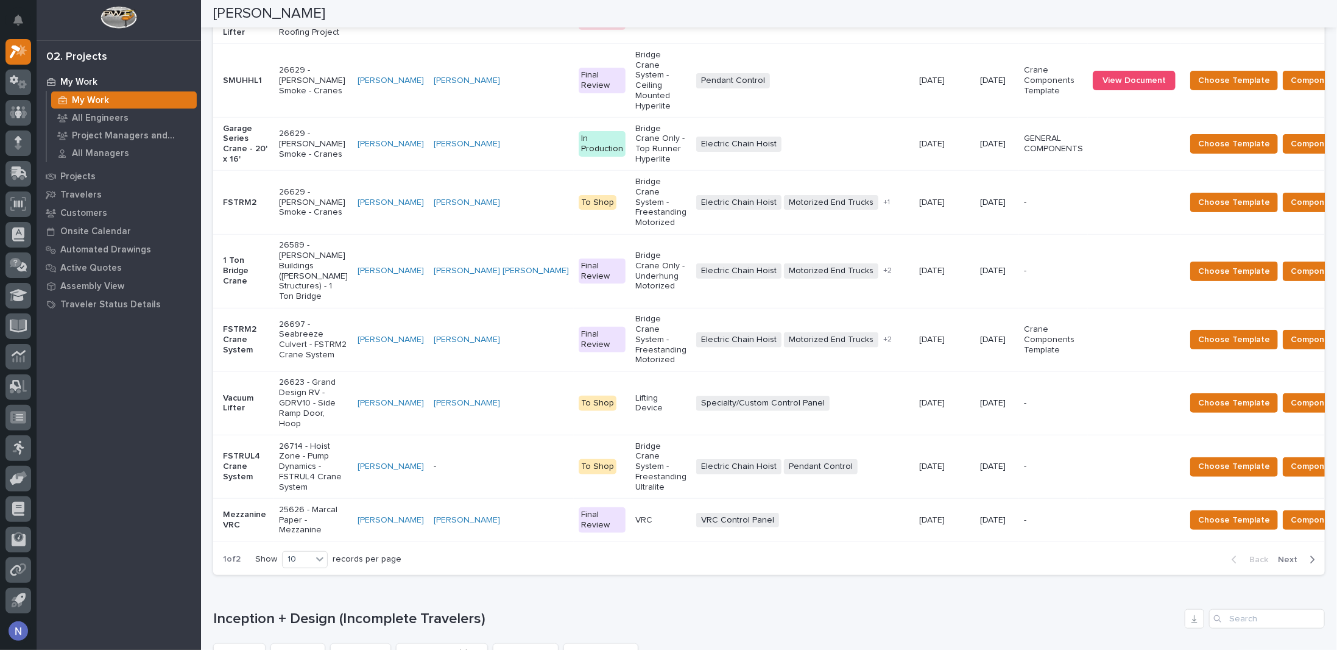
click at [1093, 350] on div at bounding box center [1134, 340] width 83 height 20
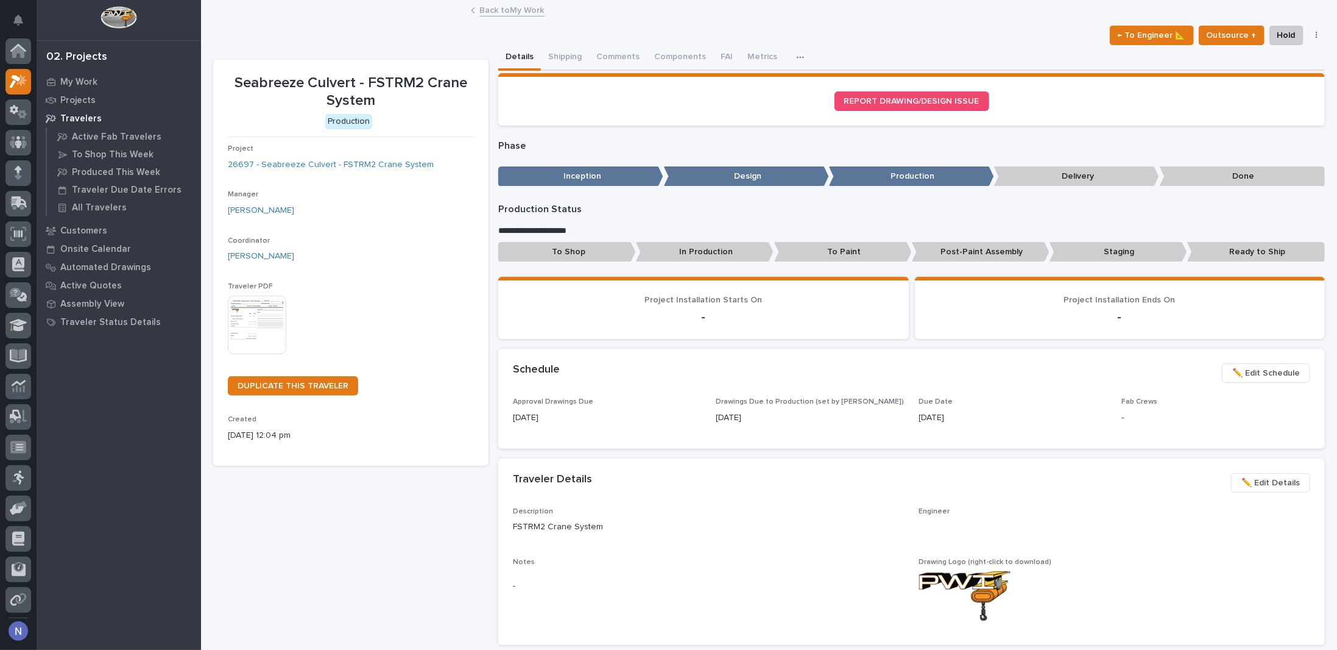
scroll to position [30, 0]
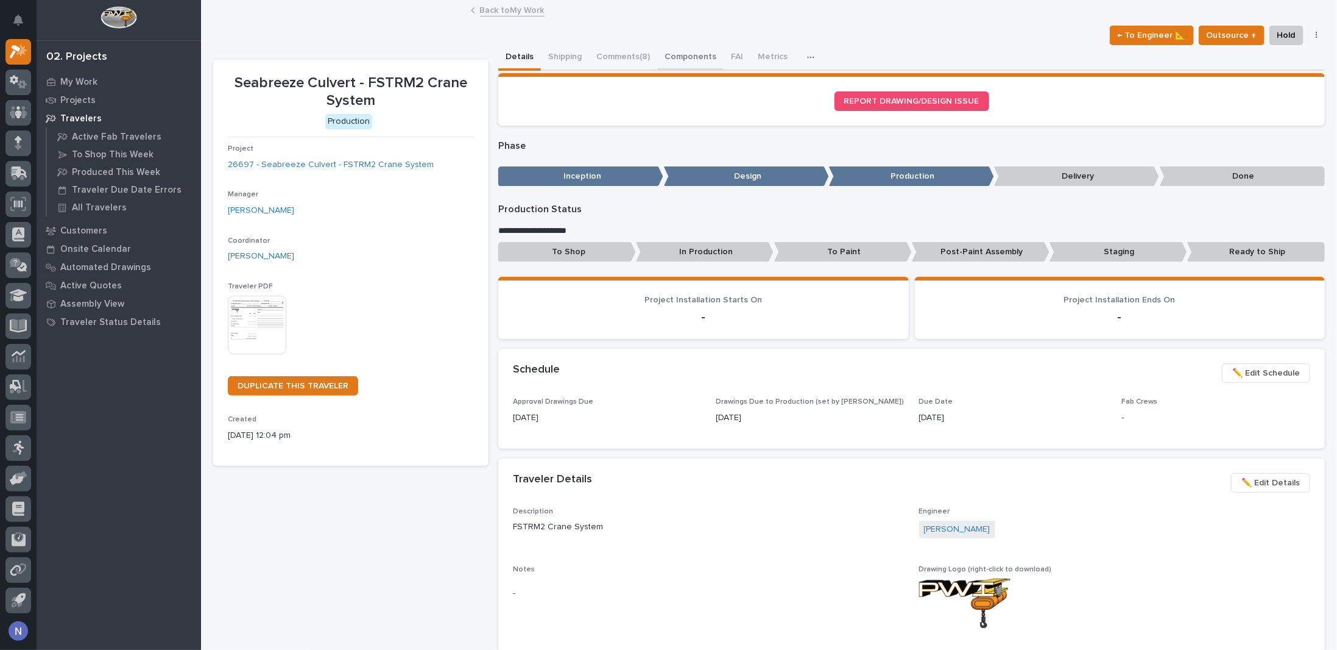
click at [699, 51] on button "Components" at bounding box center [690, 58] width 66 height 26
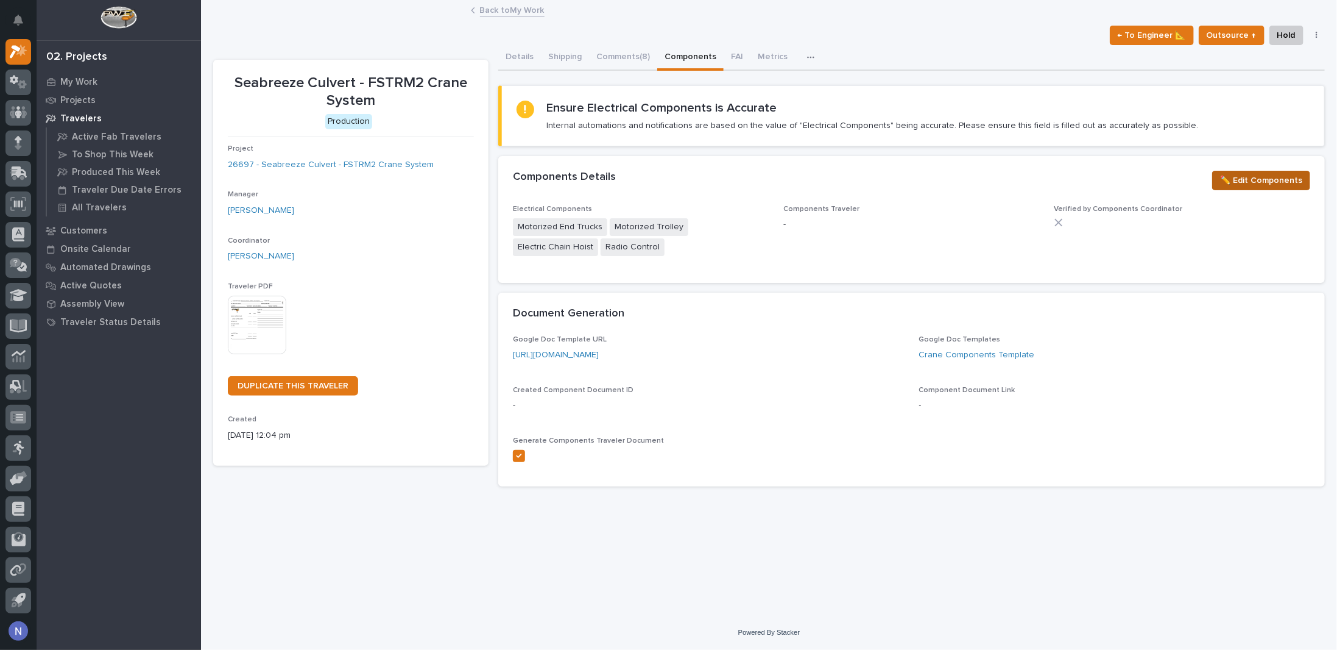
click at [1250, 179] on span "✏️ Edit Components" at bounding box center [1261, 180] width 82 height 15
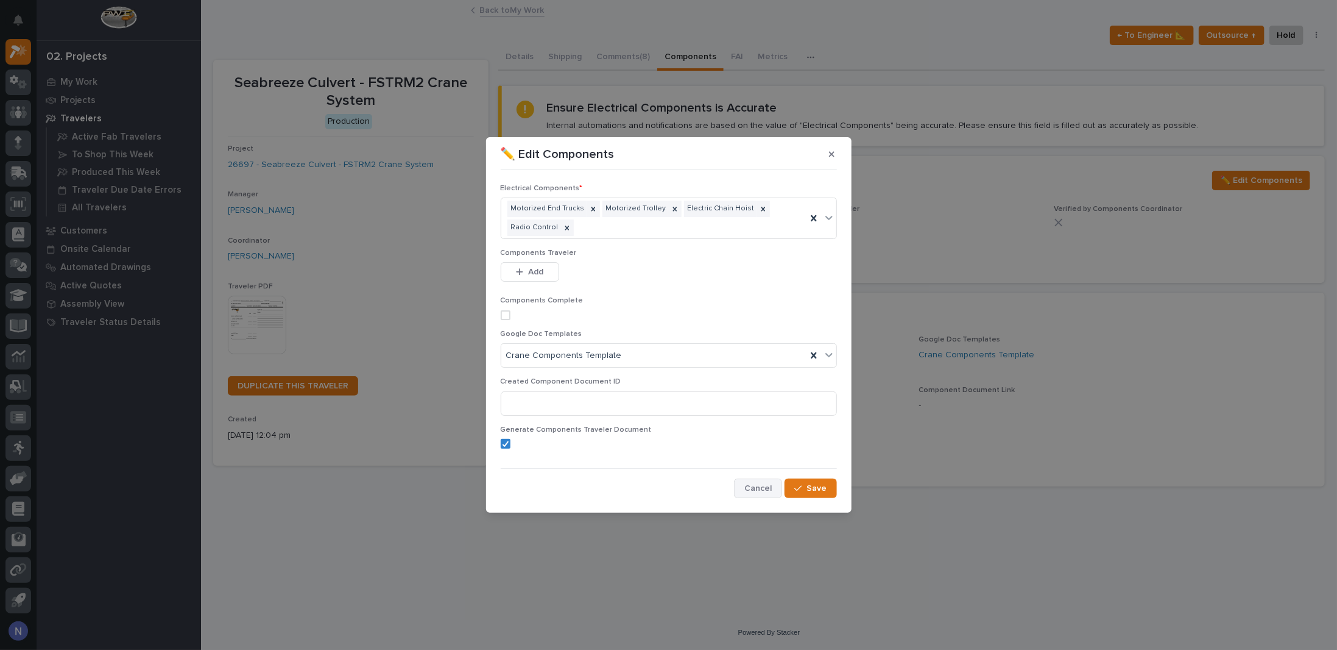
click at [749, 489] on span "Cancel" at bounding box center [758, 488] width 27 height 11
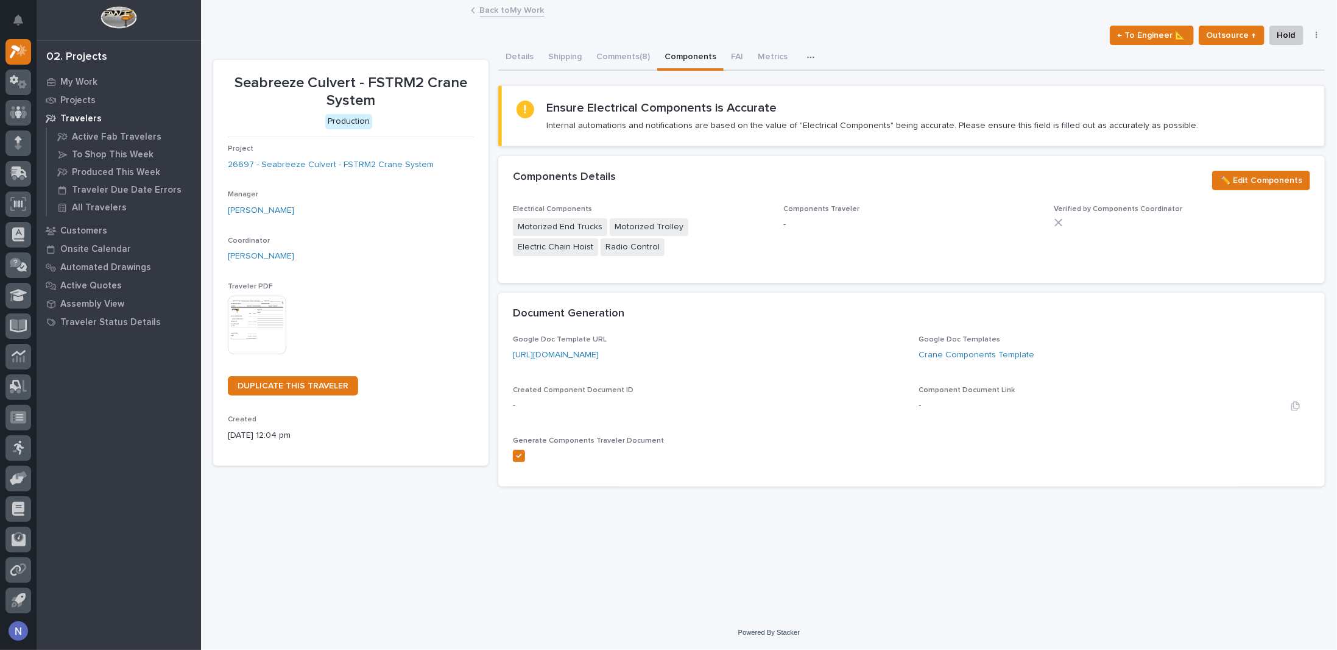
click at [951, 404] on div "-" at bounding box center [1114, 405] width 391 height 13
click at [1008, 391] on span "Component Document Link" at bounding box center [967, 389] width 96 height 7
click at [980, 394] on div "Component Document Link -" at bounding box center [1114, 404] width 391 height 36
drag, startPoint x: 961, startPoint y: 395, endPoint x: 949, endPoint y: 395, distance: 12.2
click at [949, 395] on div "Component Document Link -" at bounding box center [1114, 404] width 391 height 36
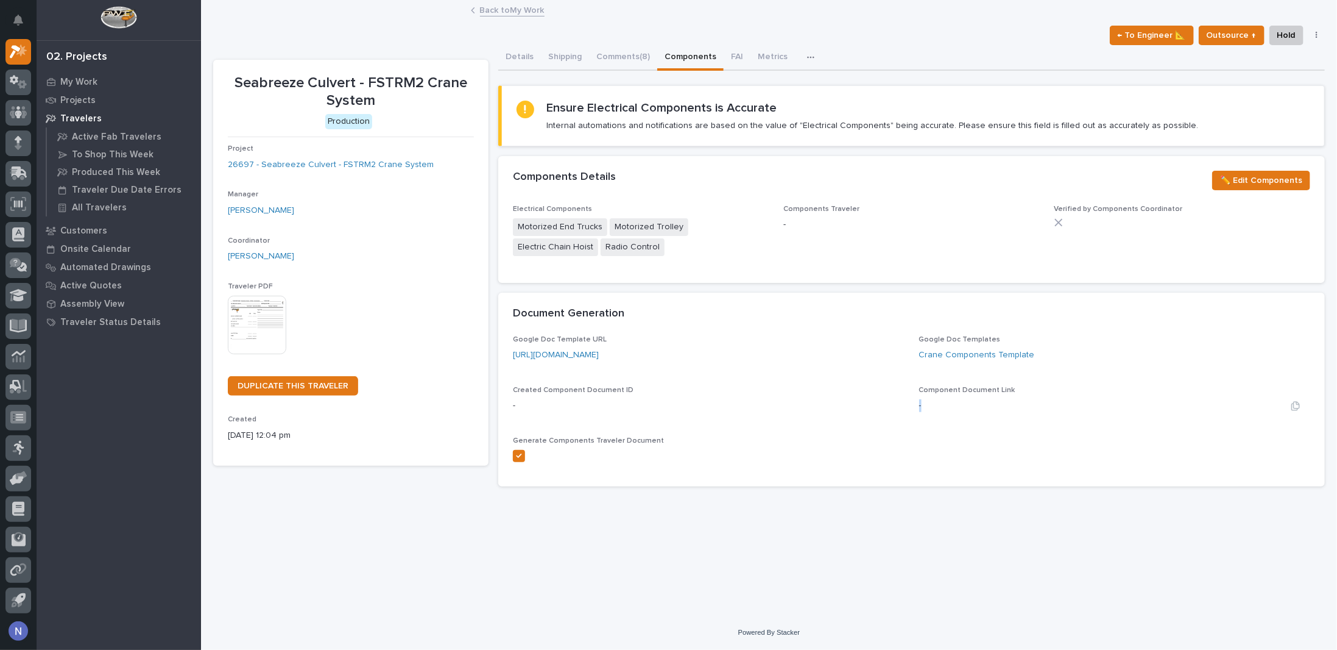
drag, startPoint x: 923, startPoint y: 399, endPoint x: 885, endPoint y: 400, distance: 37.8
click at [910, 400] on div "Google Doc Template URL https://docs.google.com/document/d/1l9x54yzOmmCsag7WiJ4…" at bounding box center [912, 403] width 798 height 137
click at [878, 401] on button "button" at bounding box center [890, 406] width 29 height 10
click at [893, 438] on p "Generate Components Traveler Document" at bounding box center [708, 440] width 391 height 9
click at [1235, 182] on span "✏️ Edit Components" at bounding box center [1261, 180] width 82 height 15
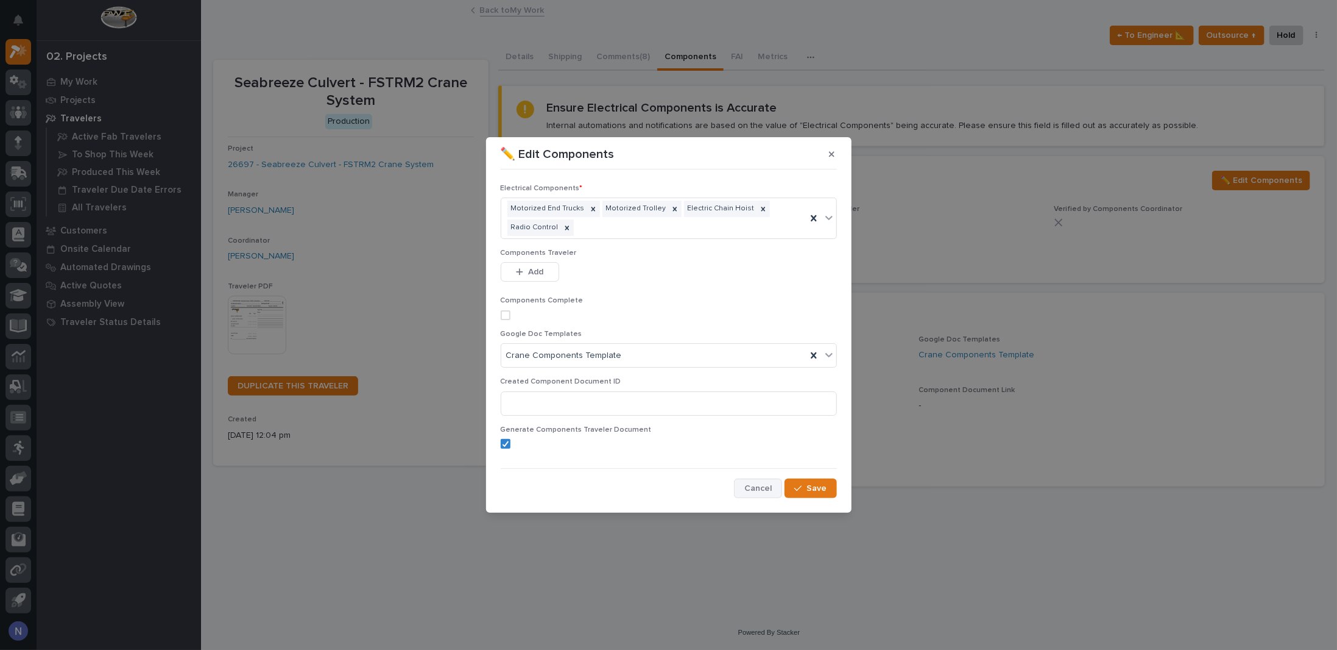
click at [748, 492] on span "Cancel" at bounding box center [758, 488] width 27 height 11
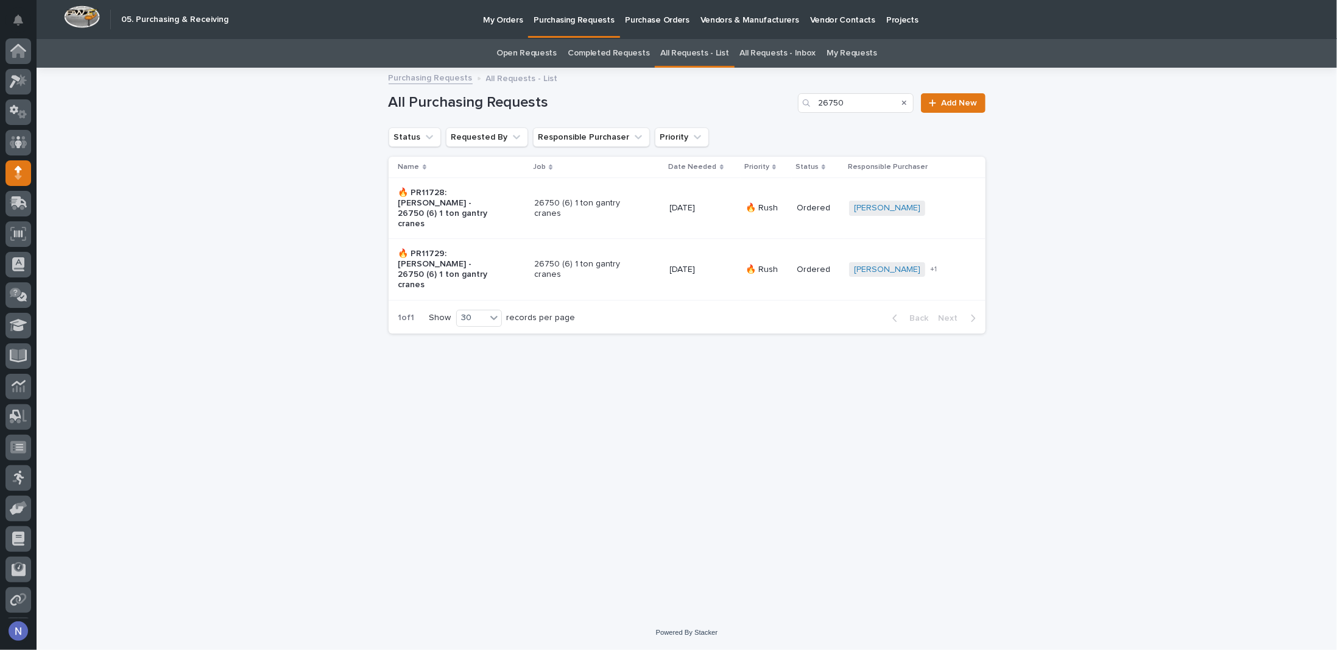
scroll to position [30, 0]
click at [20, 51] on icon at bounding box center [19, 51] width 18 height 14
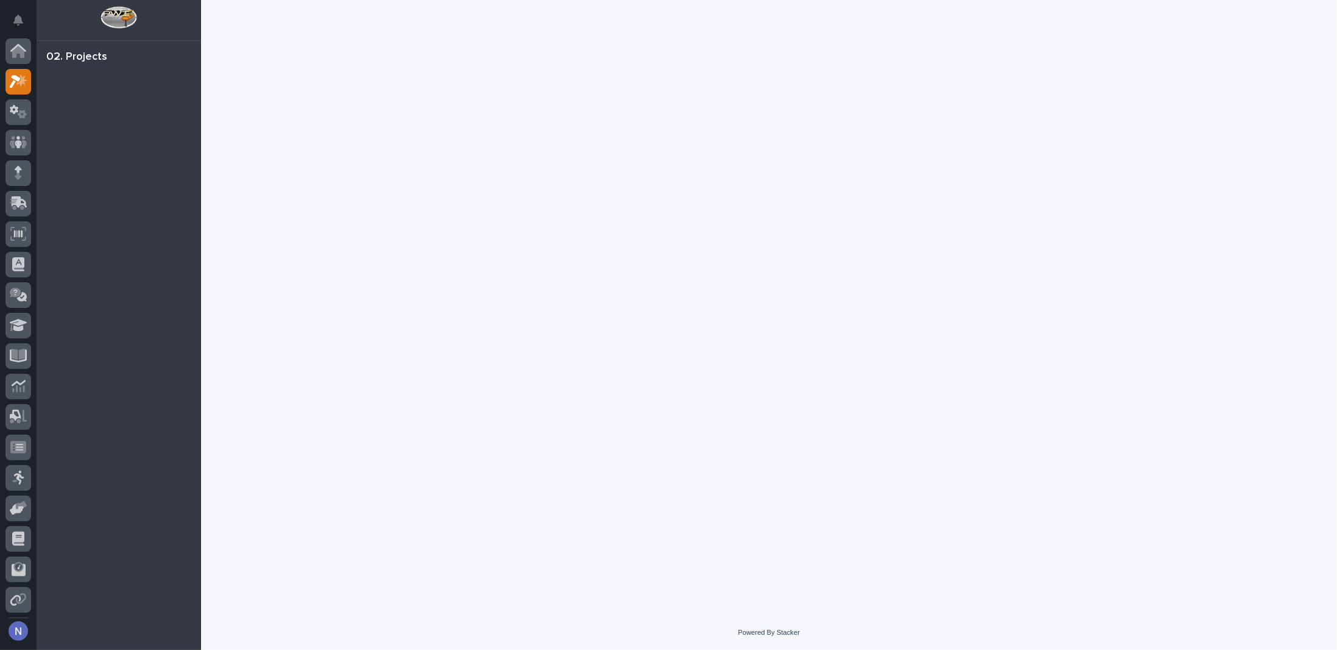
scroll to position [30, 0]
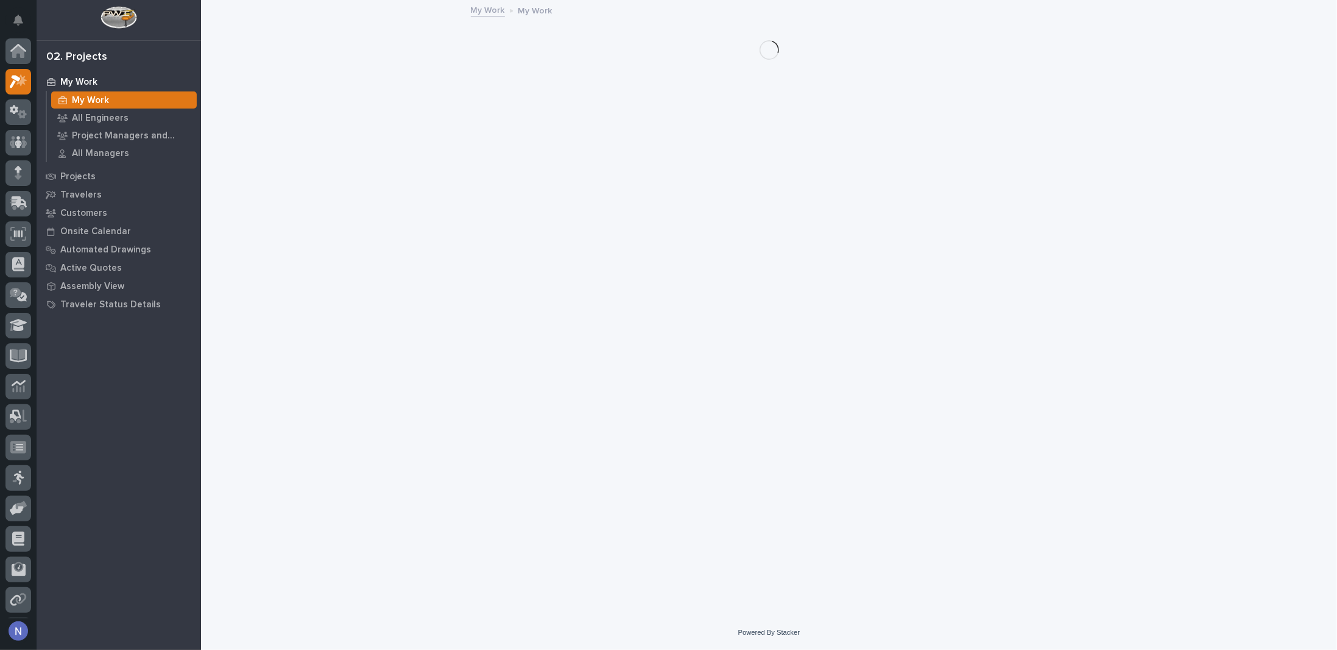
scroll to position [30, 0]
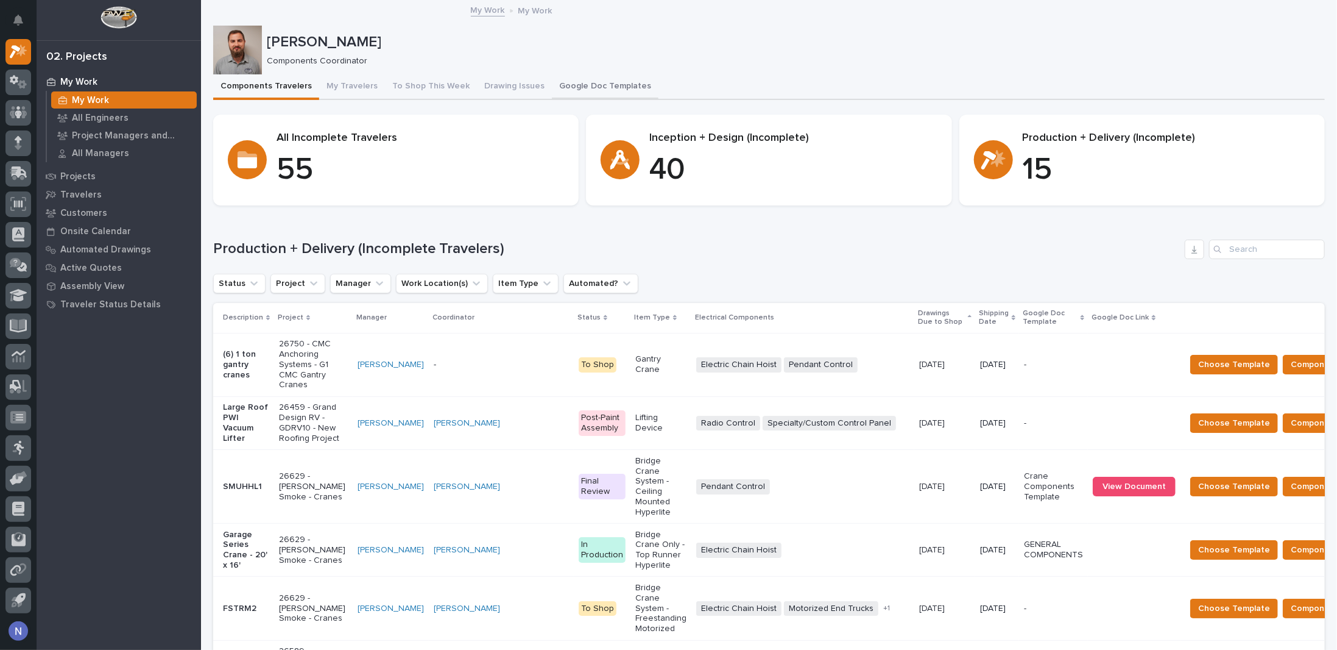
click at [592, 87] on button "Google Doc Templates" at bounding box center [605, 87] width 107 height 26
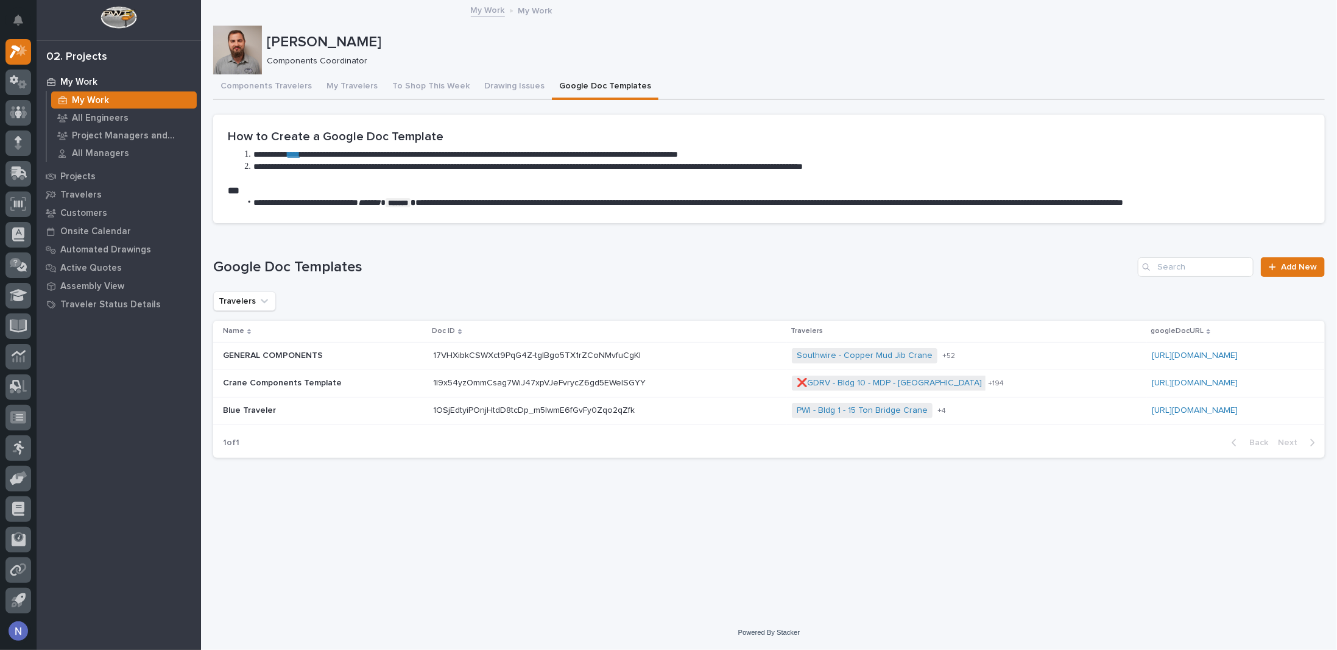
click at [378, 356] on p at bounding box center [323, 355] width 200 height 10
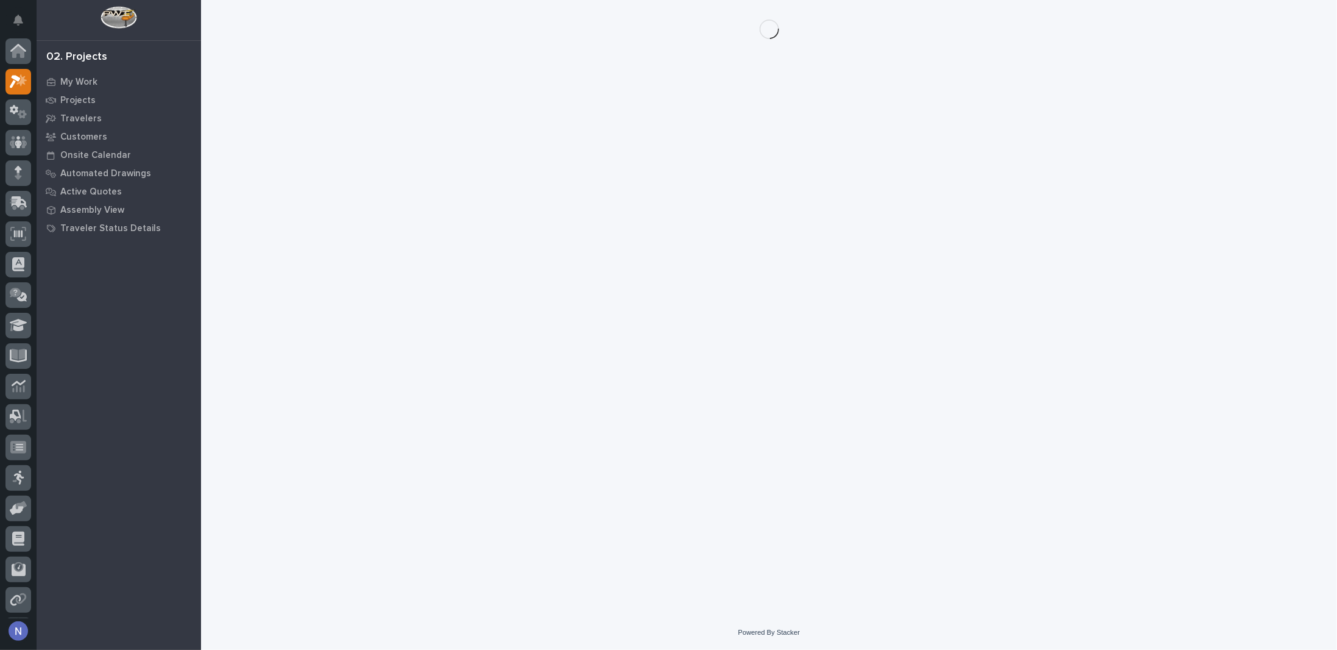
scroll to position [30, 0]
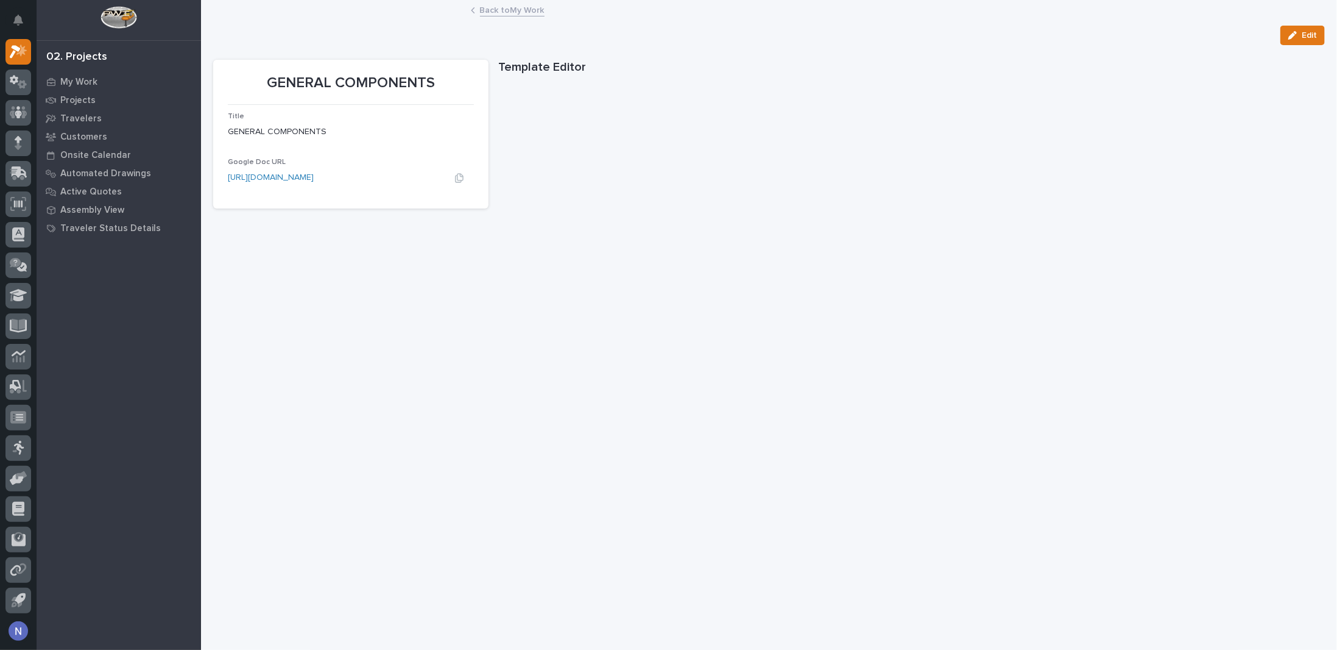
drag, startPoint x: 377, startPoint y: 181, endPoint x: 314, endPoint y: 258, distance: 99.6
click at [1289, 35] on icon "button" at bounding box center [1293, 35] width 9 height 9
click at [81, 82] on p "My Work" at bounding box center [78, 82] width 37 height 11
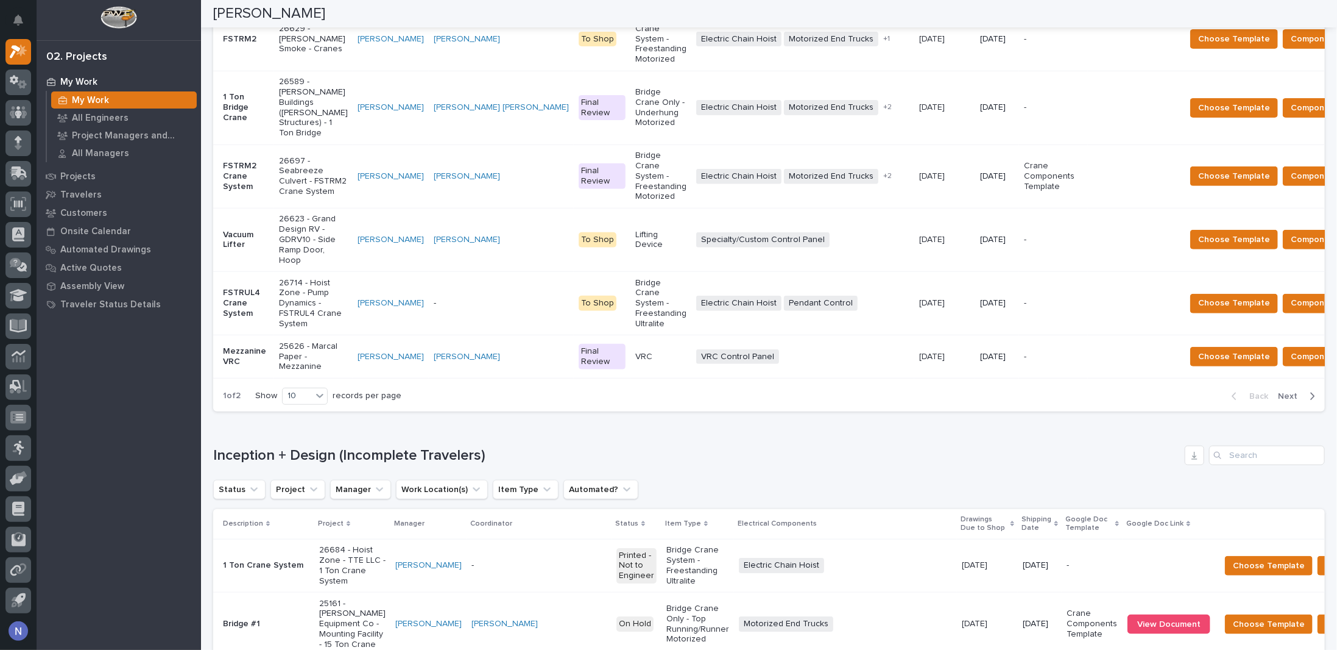
scroll to position [690, 0]
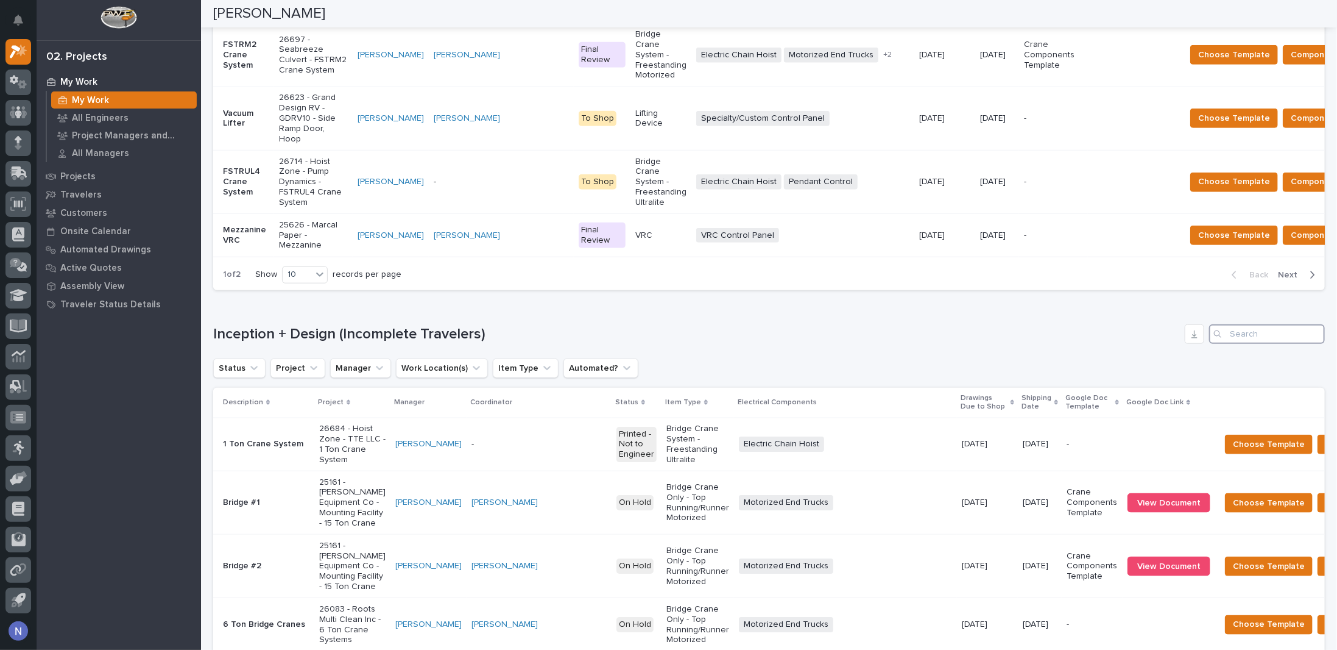
click at [1250, 344] on input "Search" at bounding box center [1268, 333] width 116 height 19
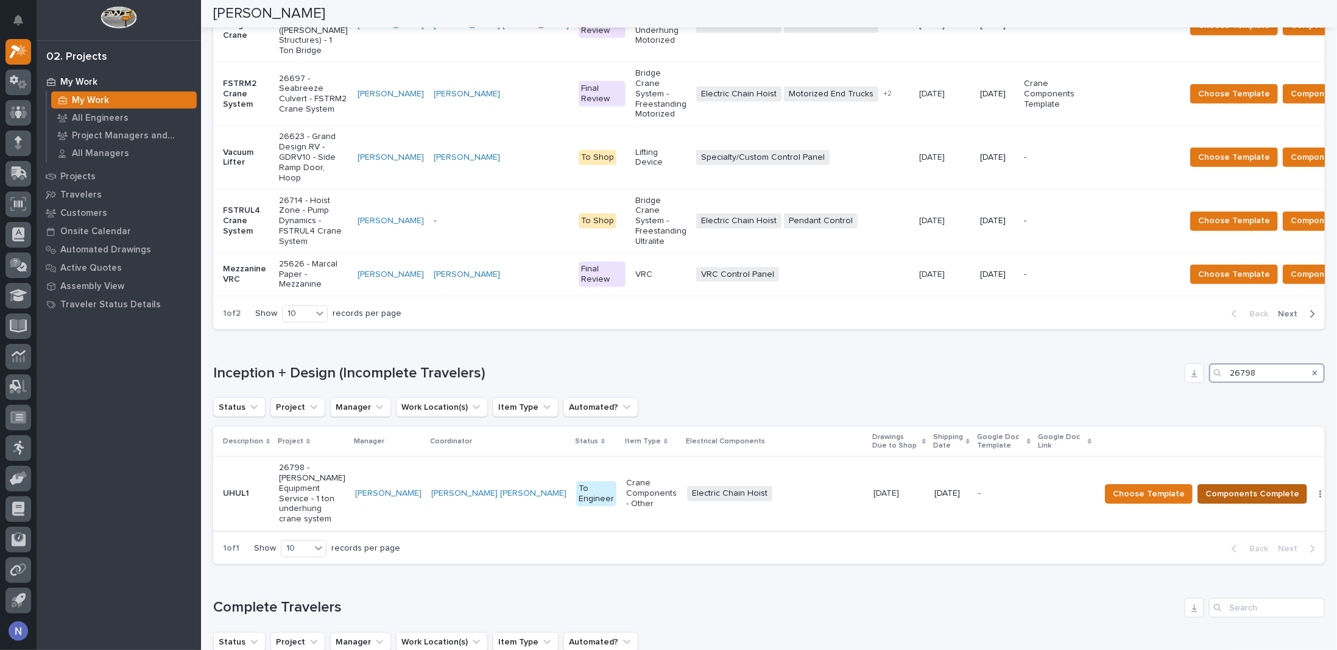
scroll to position [840, 0]
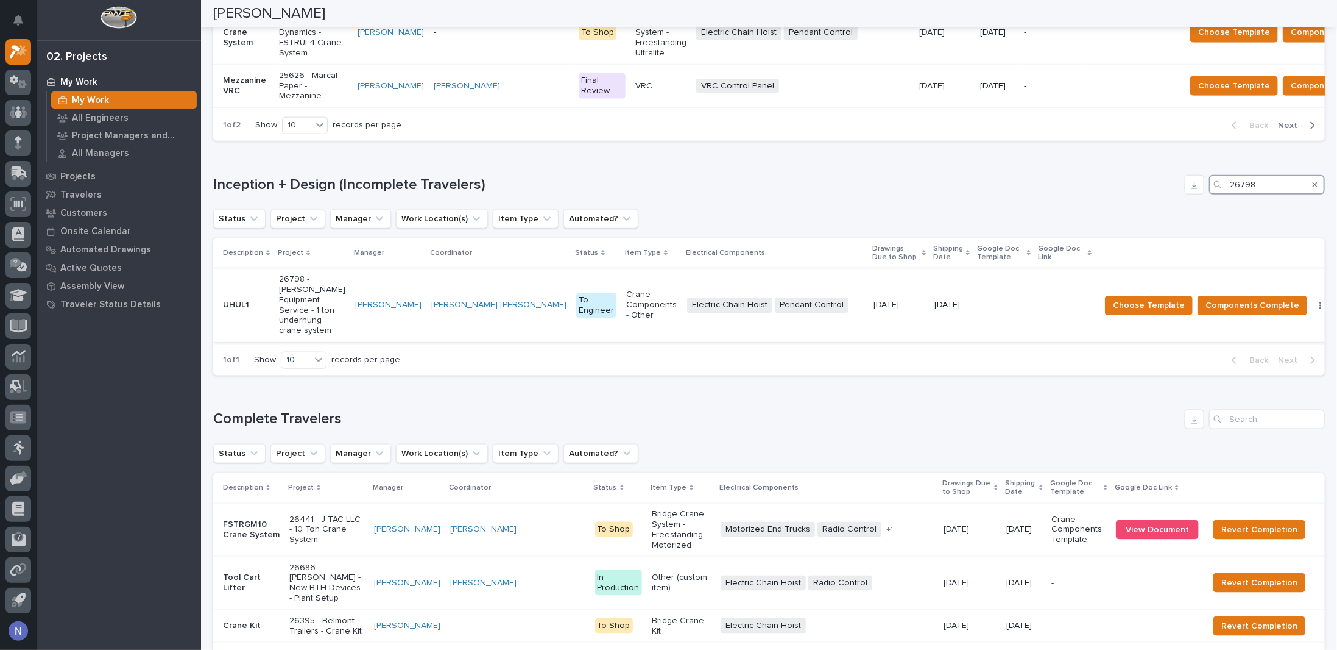
type input "26798"
click at [452, 337] on td "[PERSON_NAME] [PERSON_NAME]" at bounding box center [499, 305] width 145 height 74
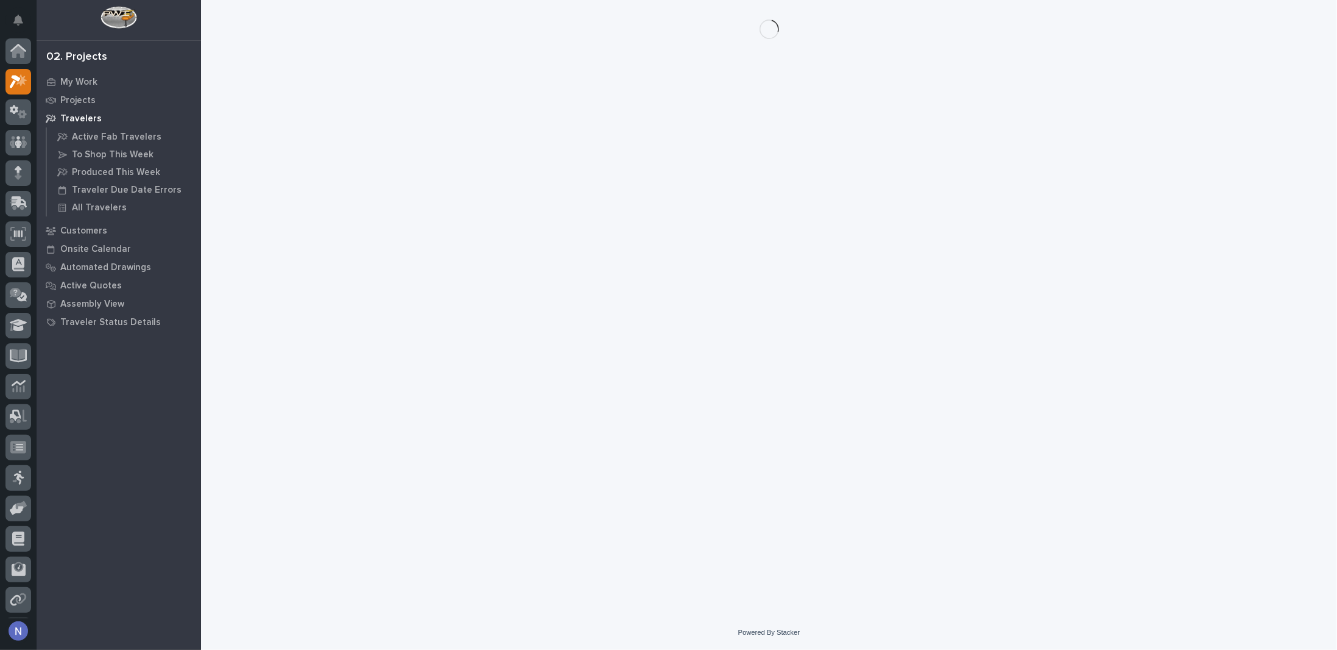
scroll to position [30, 0]
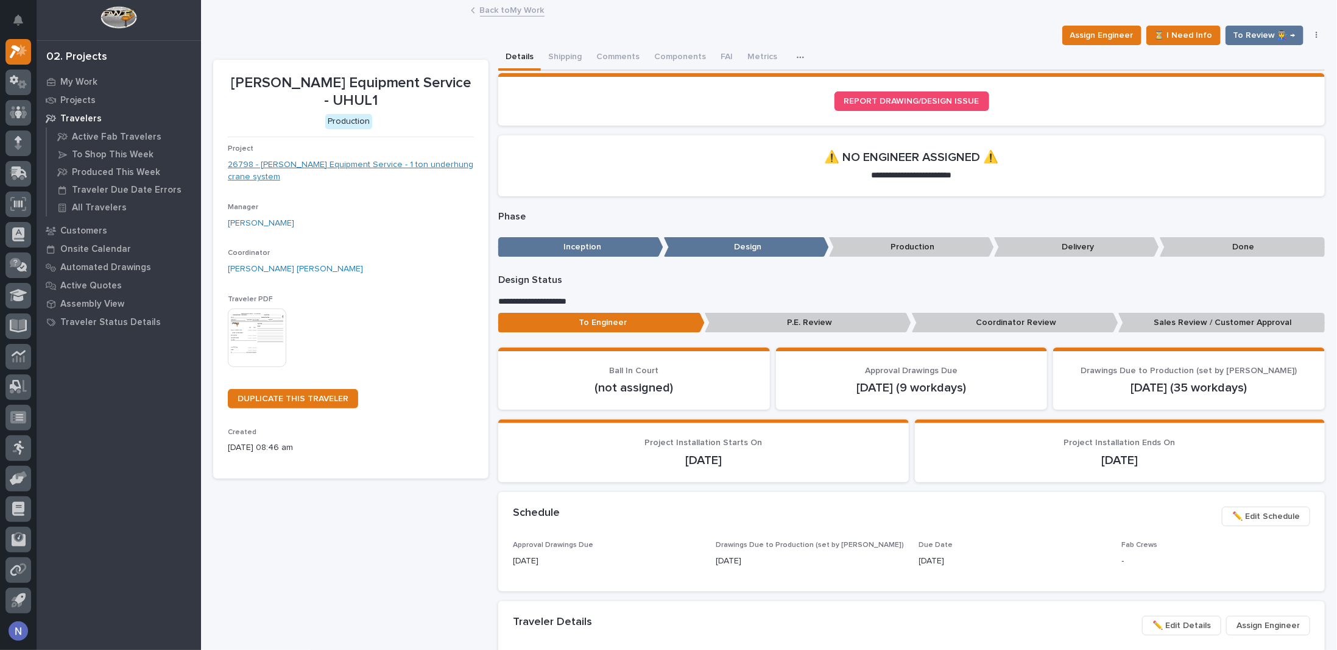
click at [324, 158] on link "26798 - Canfield Equipment Service - 1 ton underhung crane system" at bounding box center [351, 171] width 246 height 26
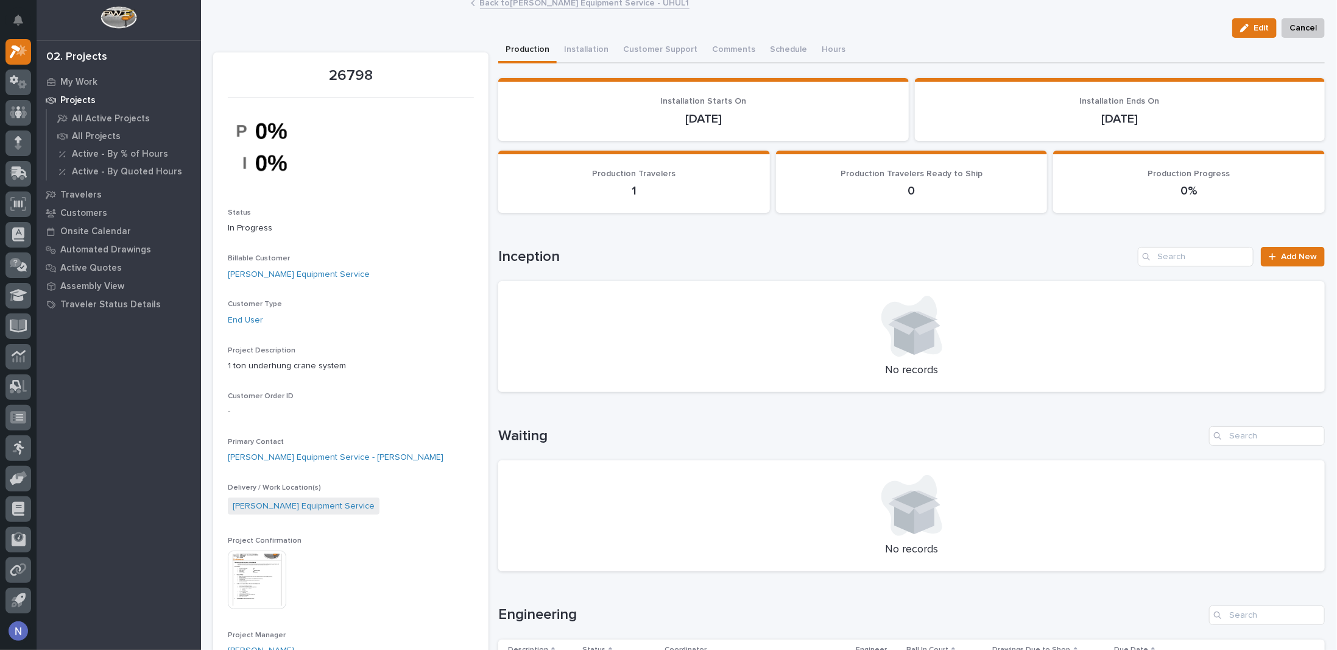
scroll to position [20, 0]
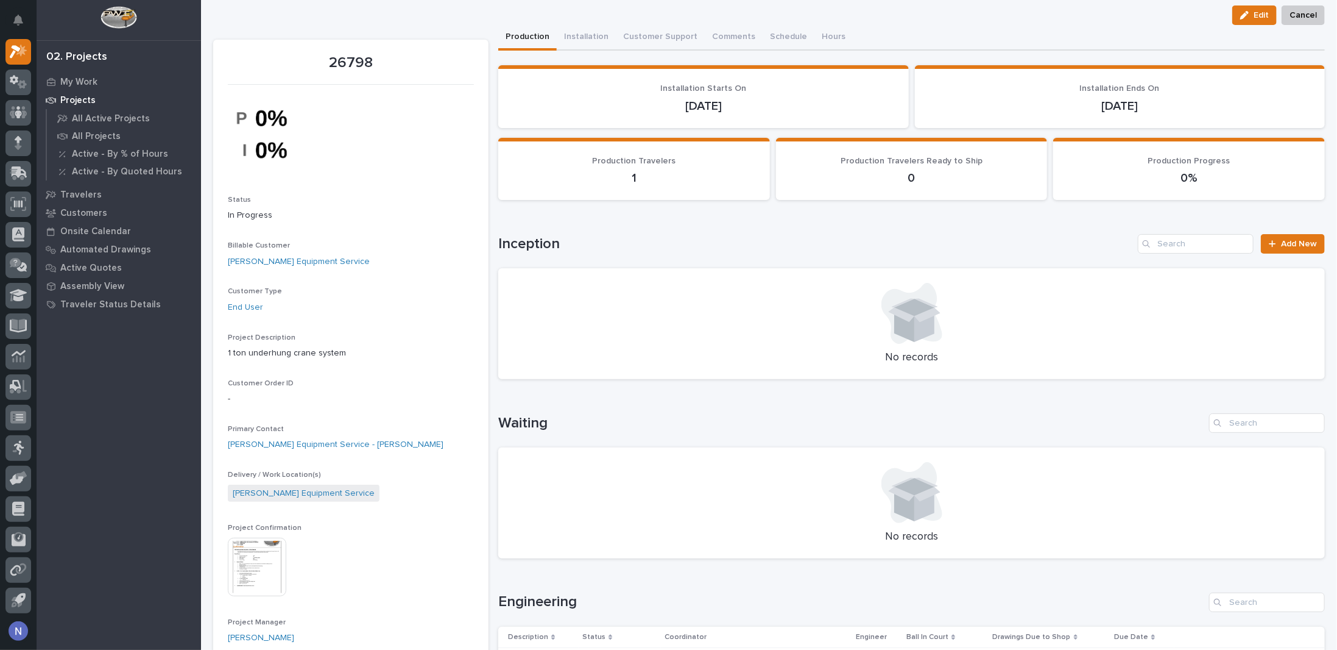
click at [261, 544] on img at bounding box center [257, 566] width 58 height 58
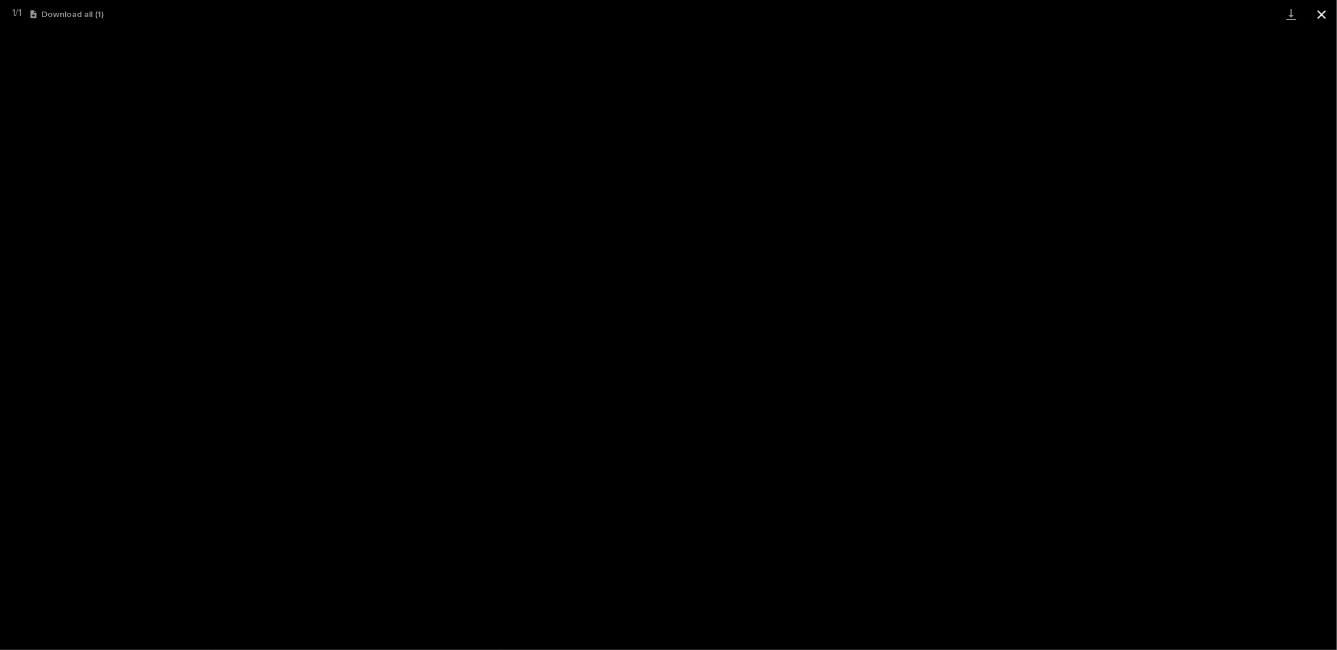
click at [1328, 12] on button "Close gallery" at bounding box center [1322, 14] width 30 height 29
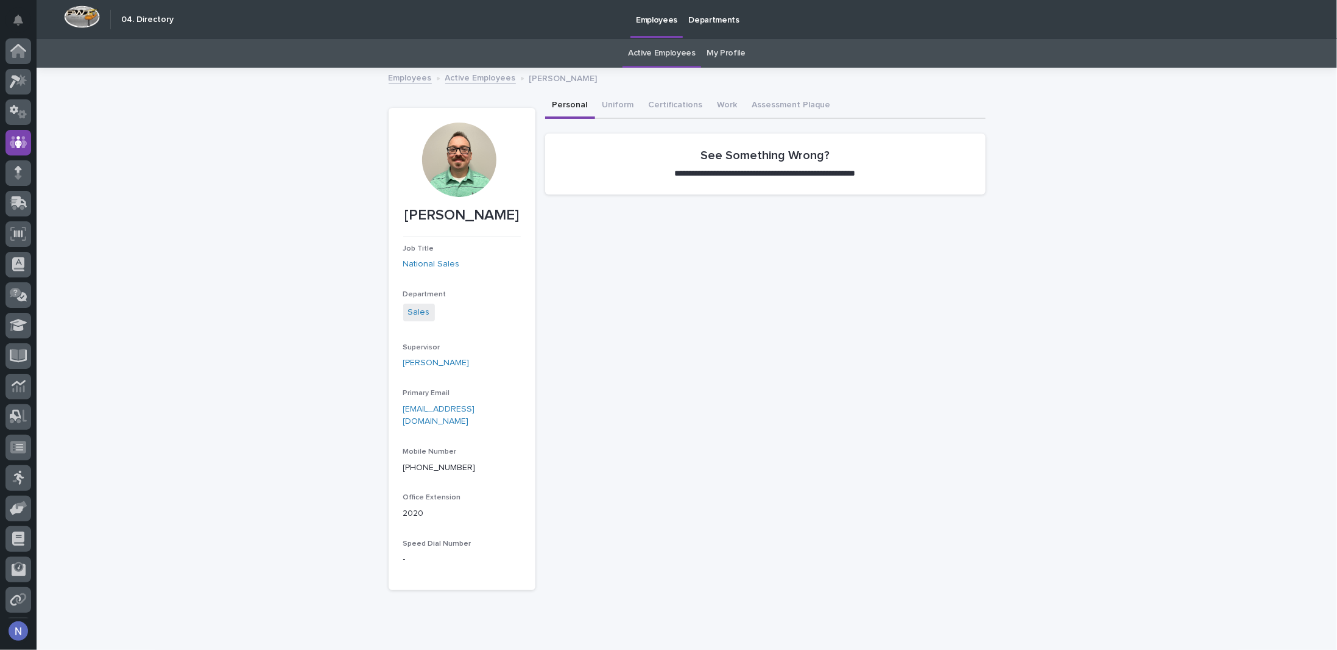
scroll to position [30, 0]
click at [85, 9] on img at bounding box center [82, 16] width 36 height 23
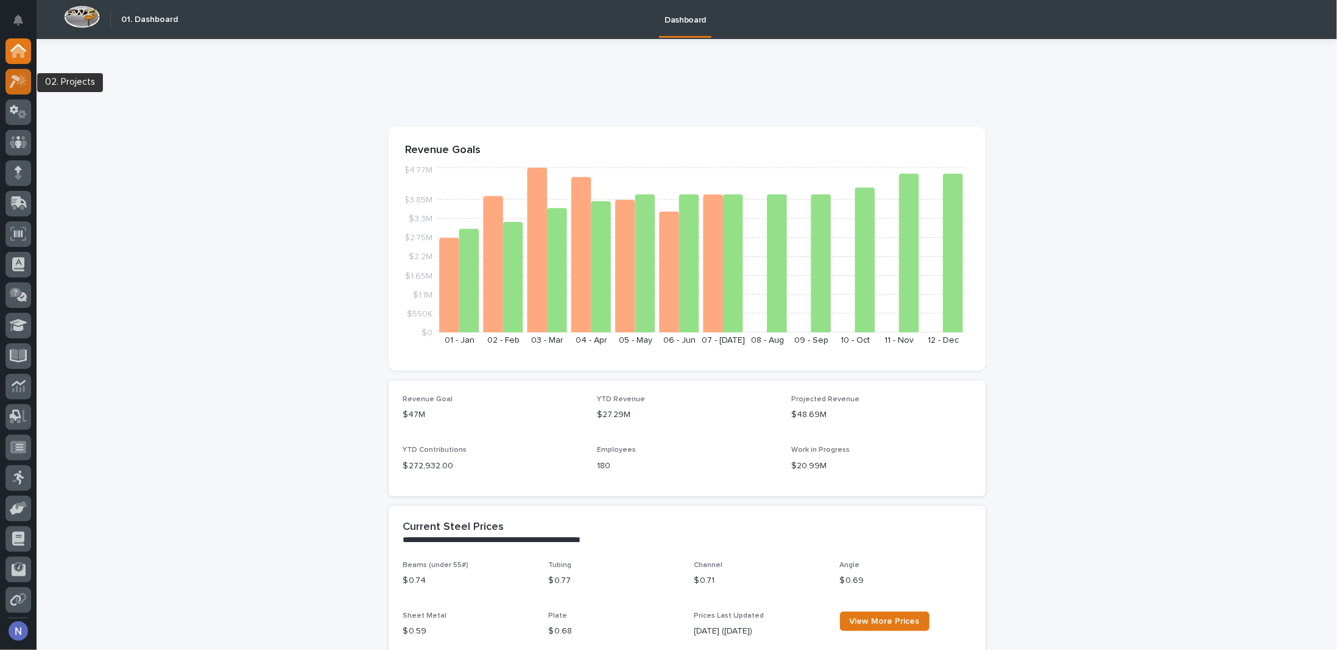
click at [21, 75] on icon at bounding box center [21, 80] width 10 height 12
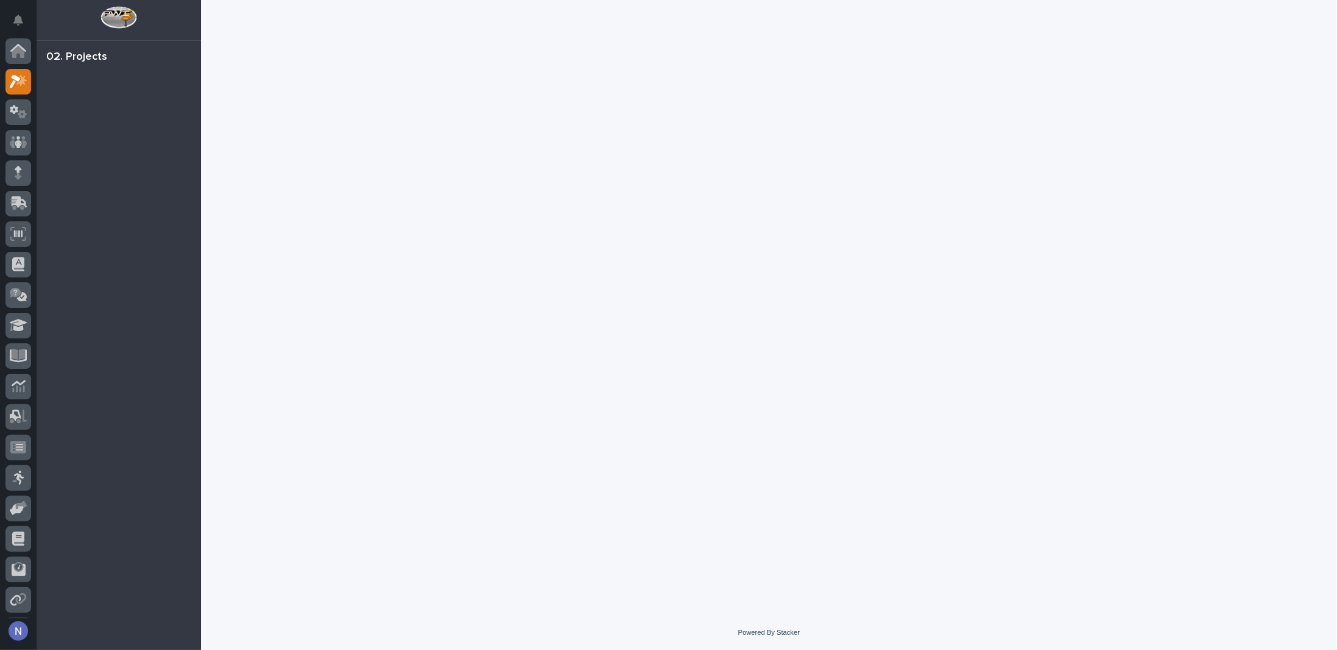
scroll to position [30, 0]
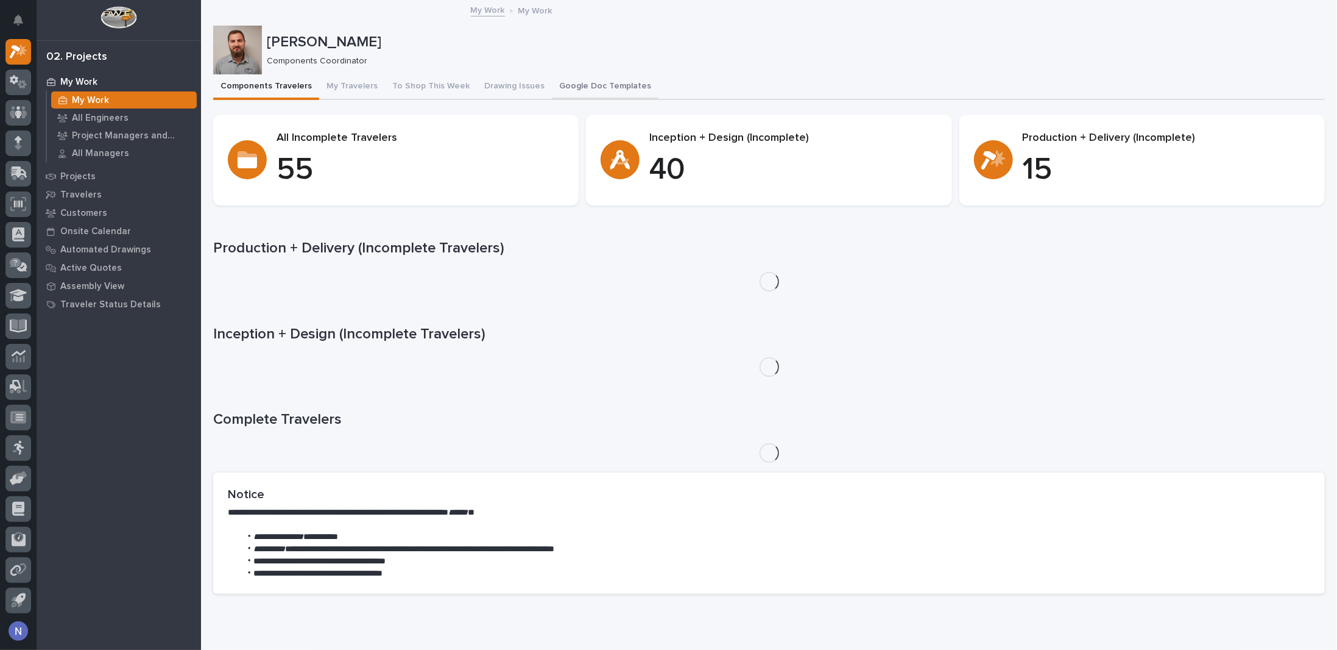
click at [600, 86] on button "Google Doc Templates" at bounding box center [605, 87] width 107 height 26
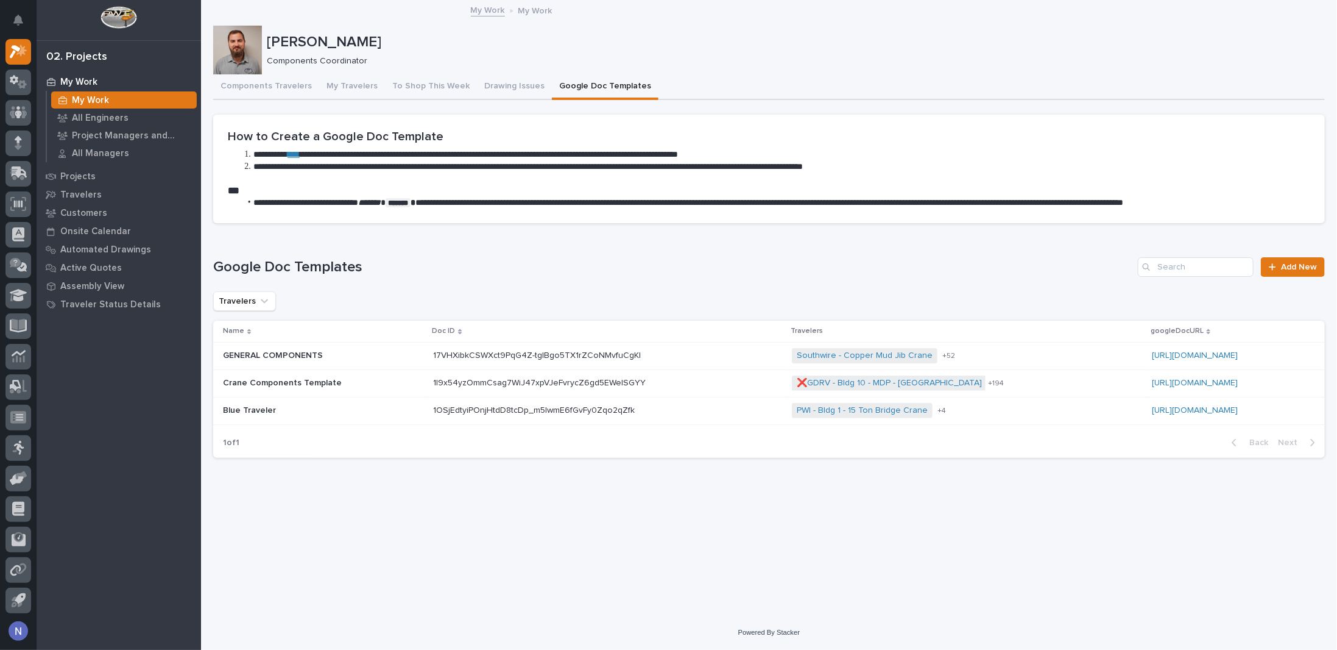
click at [344, 349] on div "GENERAL COMPONENTS GENERAL COMPONENTS" at bounding box center [323, 355] width 200 height 20
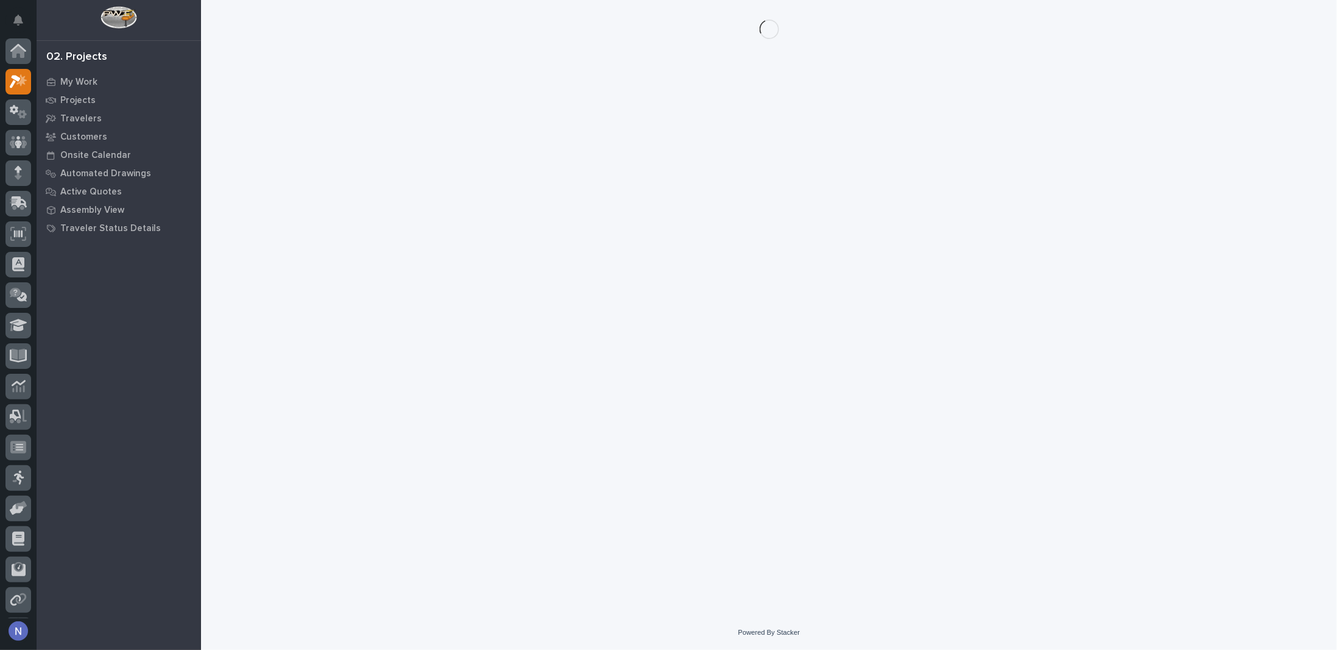
scroll to position [30, 0]
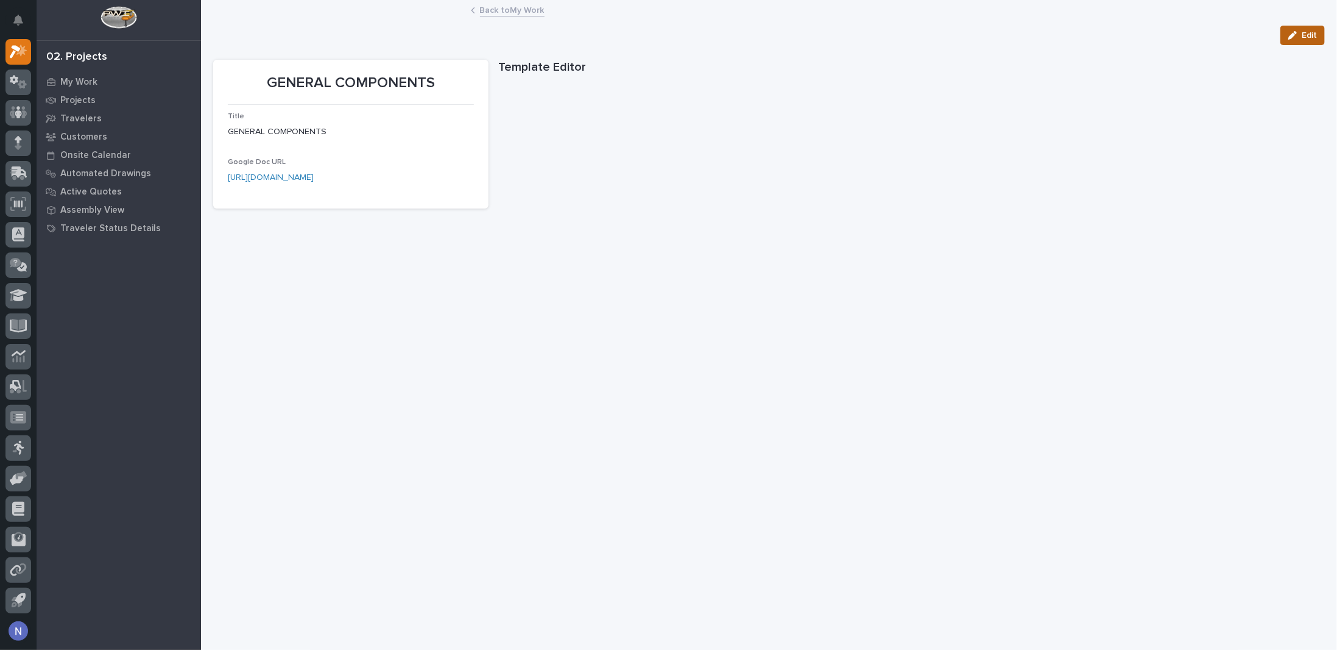
click at [1309, 37] on button "Edit" at bounding box center [1303, 35] width 44 height 19
click at [375, 205] on input "https://docs.google.com/document/d/17VHXibkCSWXct9PqG4Z-tgIBgo5TX1rZCoNMvfuCgKI…" at bounding box center [351, 200] width 246 height 24
paste input "HBlgxZkIrw5sgM1klnx-6uMwRbLuvHBzZiLaKmr22cs/edit?tab=t.0"
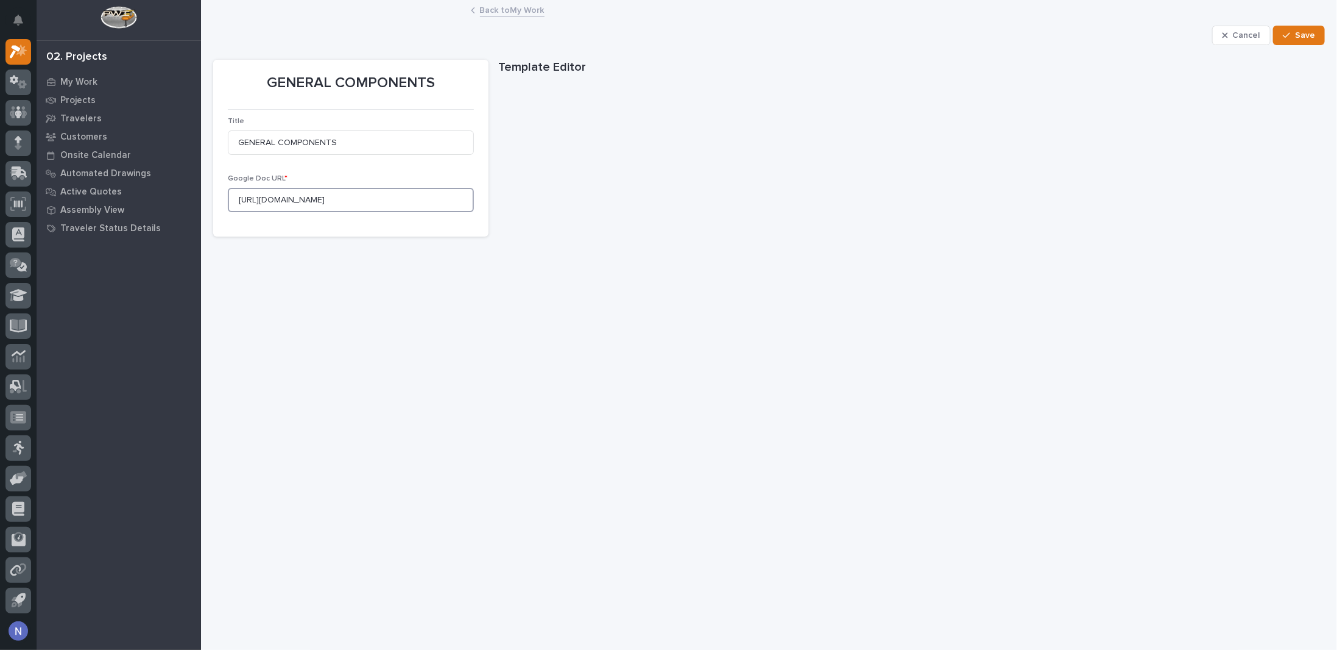
scroll to position [0, 160]
type input "https://docs.google.com/document/d/1HBlgxZkIrw5sgM1klnx-6uMwRbLuvHBzZiLaKmr22cs…"
click at [1298, 38] on span "Save" at bounding box center [1305, 35] width 20 height 11
click at [101, 82] on div "My Work" at bounding box center [119, 81] width 158 height 17
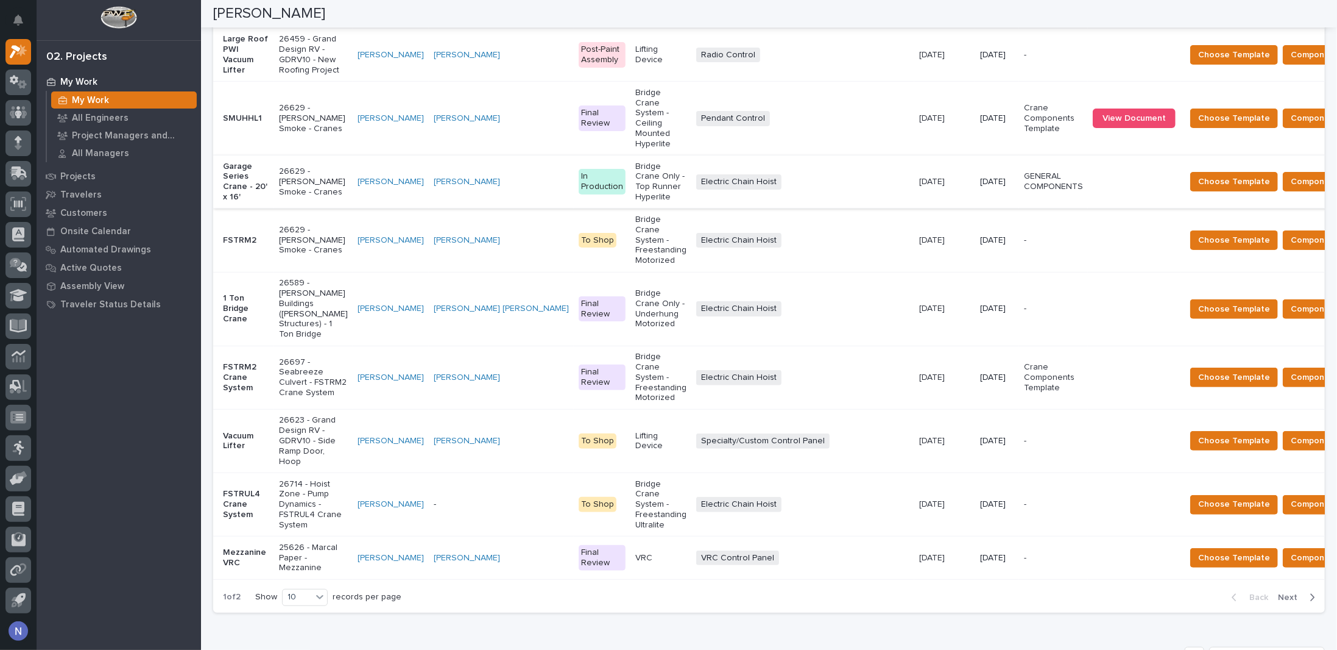
scroll to position [447, 0]
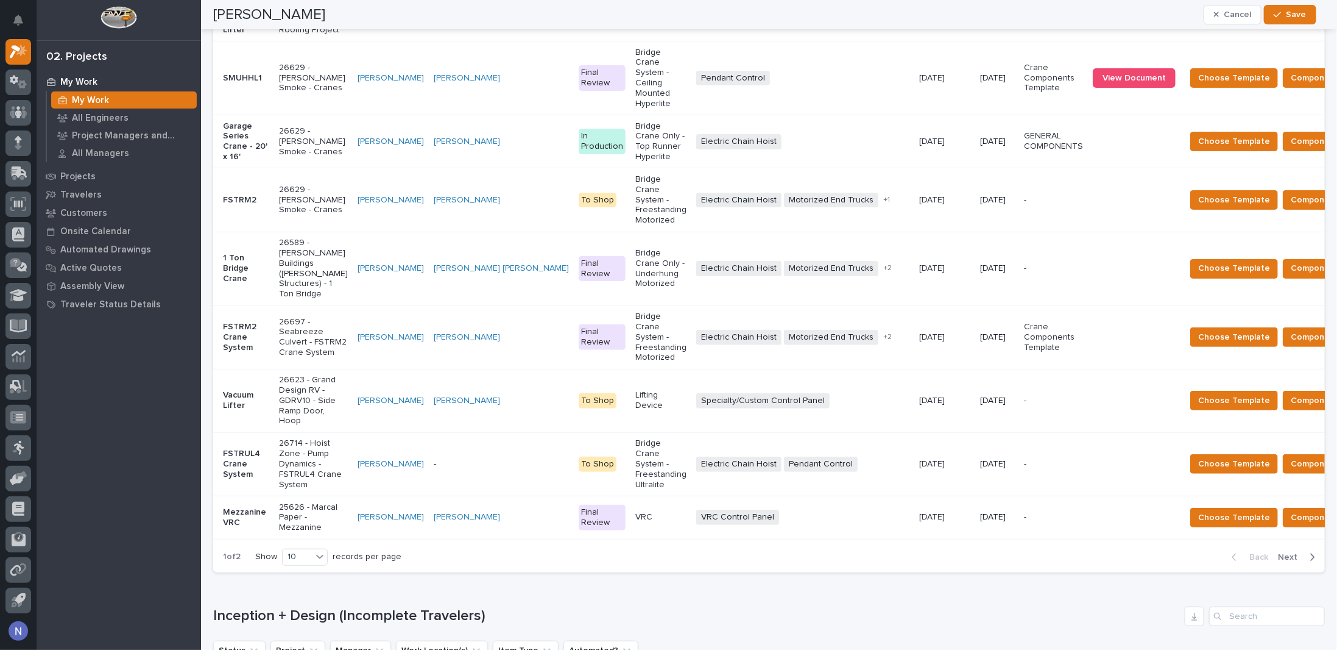
click at [272, 347] on td "FSTRM2 Crane System" at bounding box center [243, 336] width 61 height 63
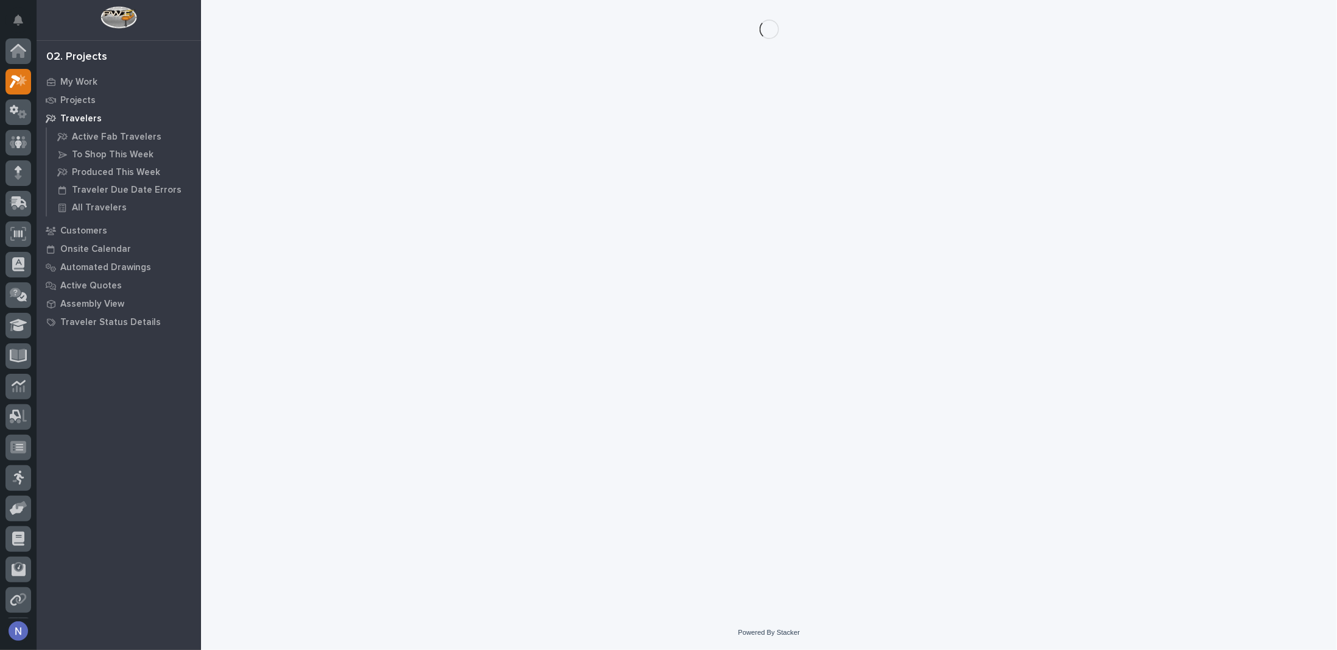
scroll to position [30, 0]
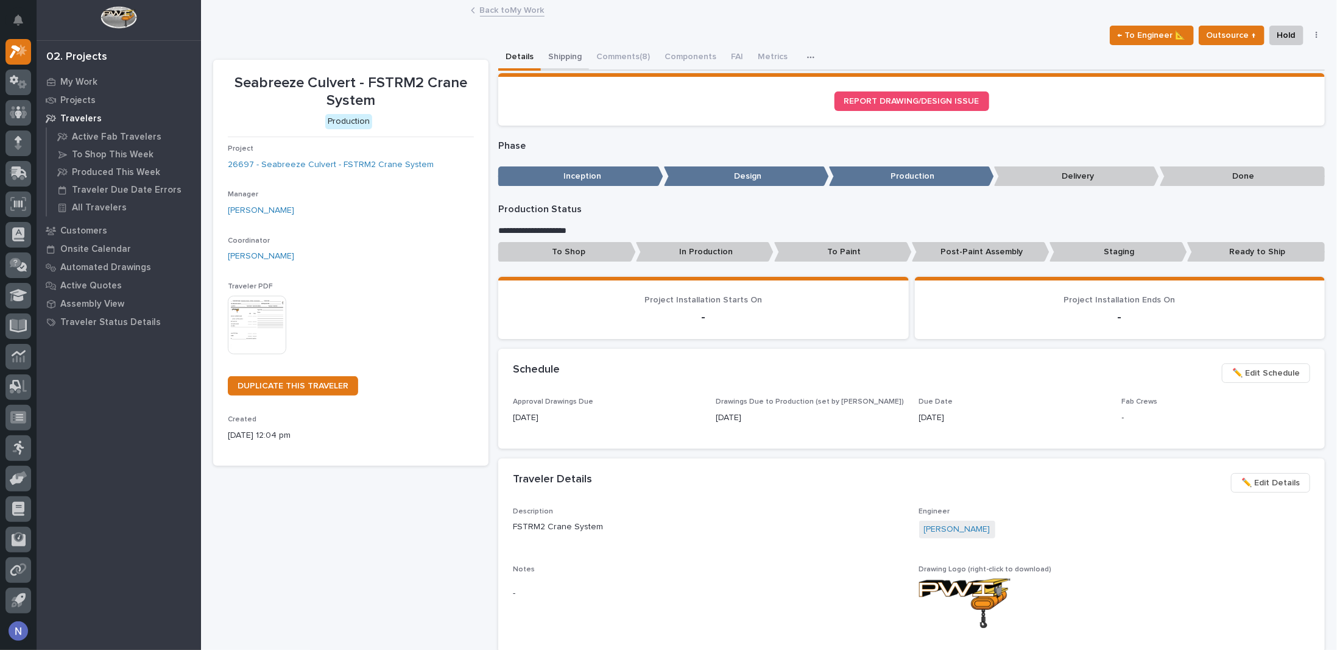
click at [548, 51] on button "Shipping" at bounding box center [565, 58] width 48 height 26
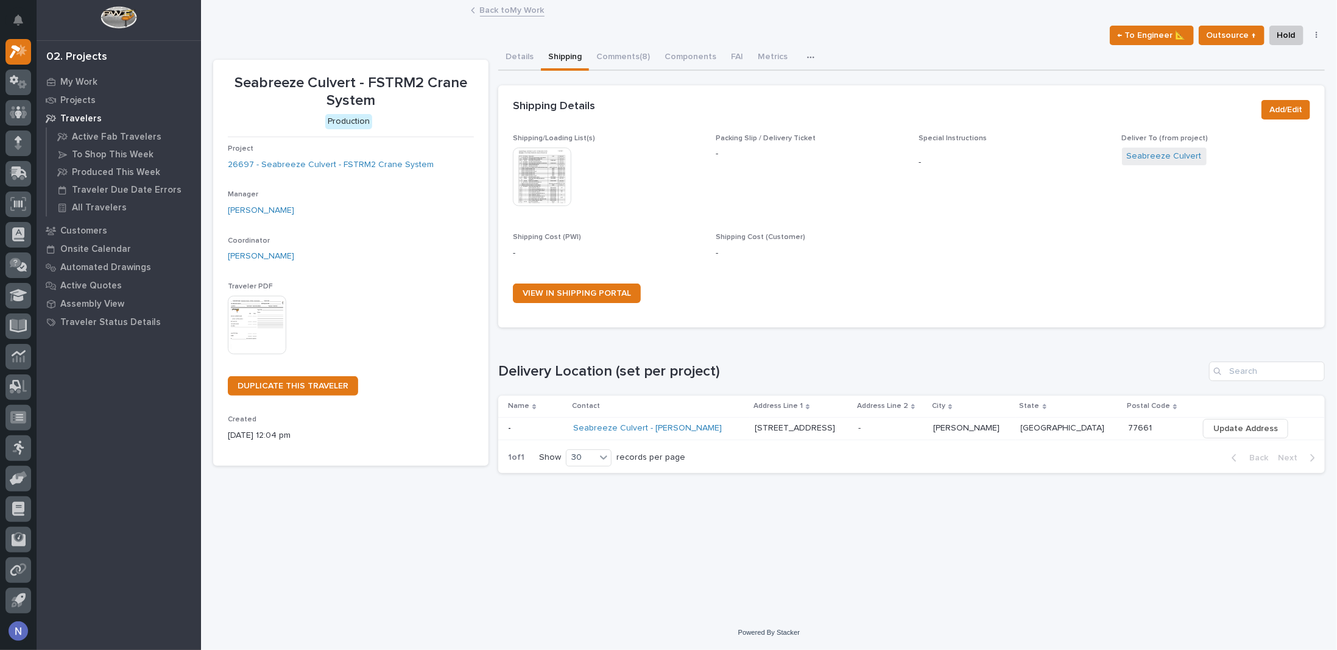
click at [528, 166] on img at bounding box center [542, 176] width 58 height 58
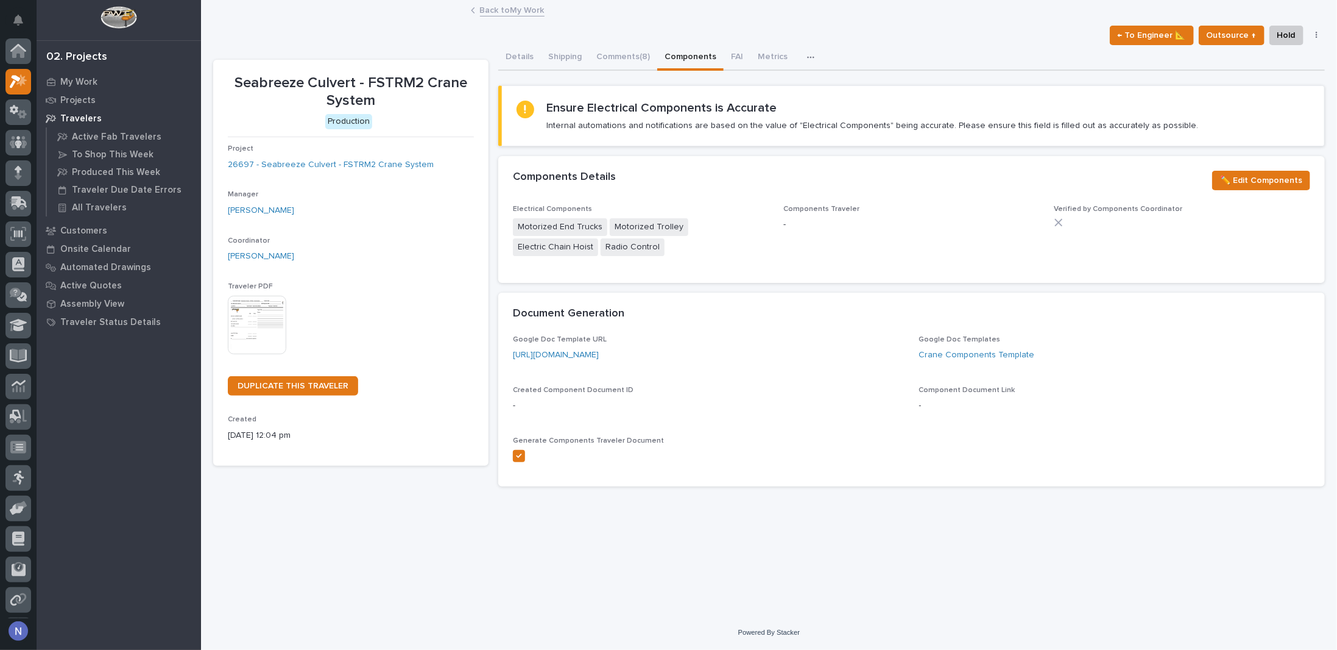
scroll to position [30, 0]
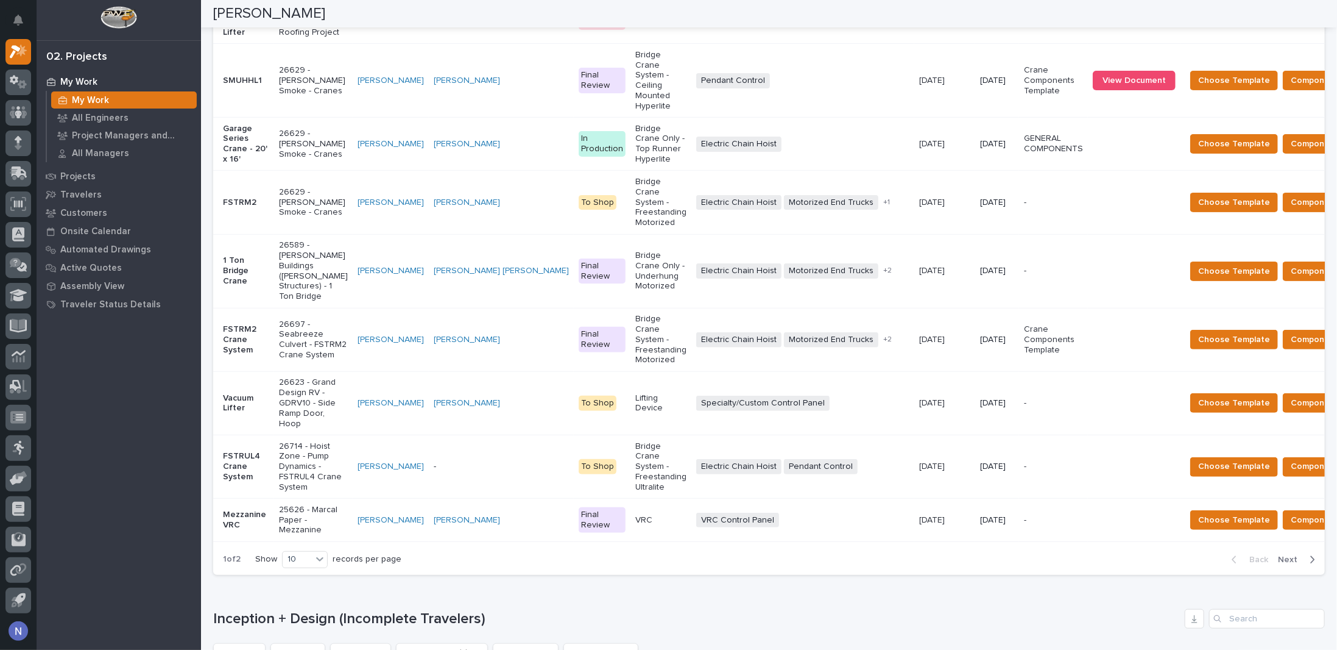
scroll to position [406, 0]
click at [1291, 336] on span "Components Complete" at bounding box center [1338, 339] width 94 height 15
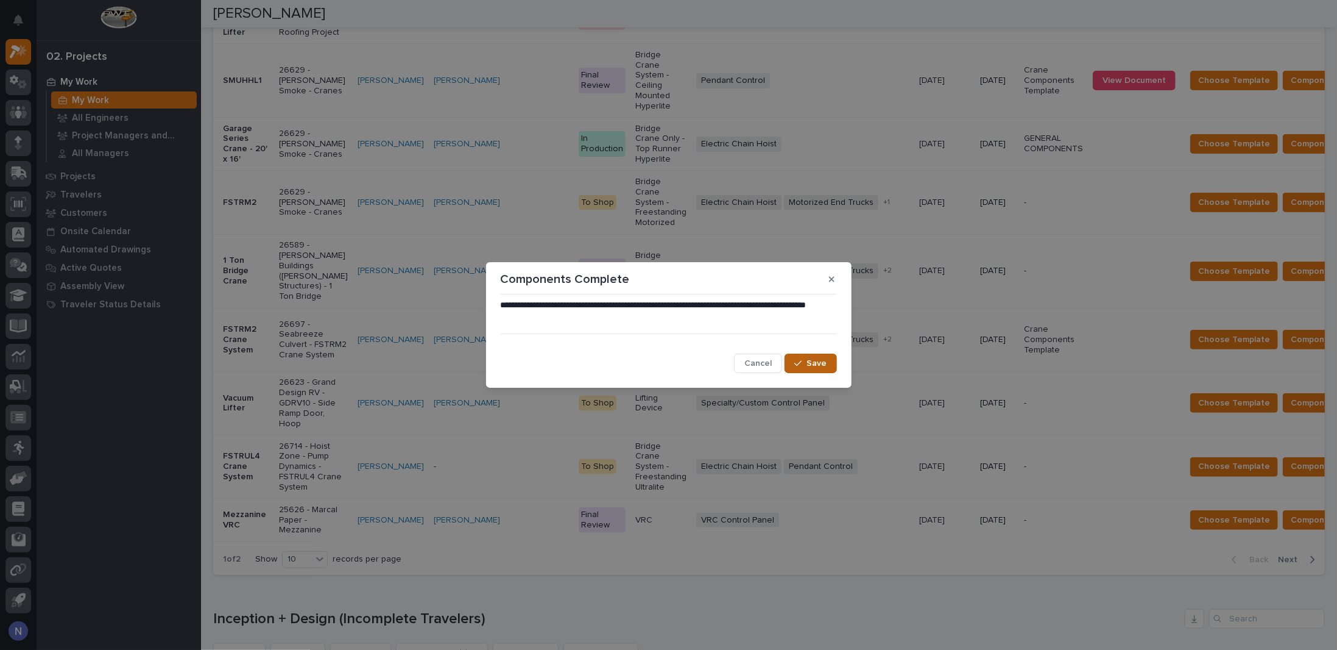
click at [831, 366] on button "Save" at bounding box center [811, 362] width 52 height 19
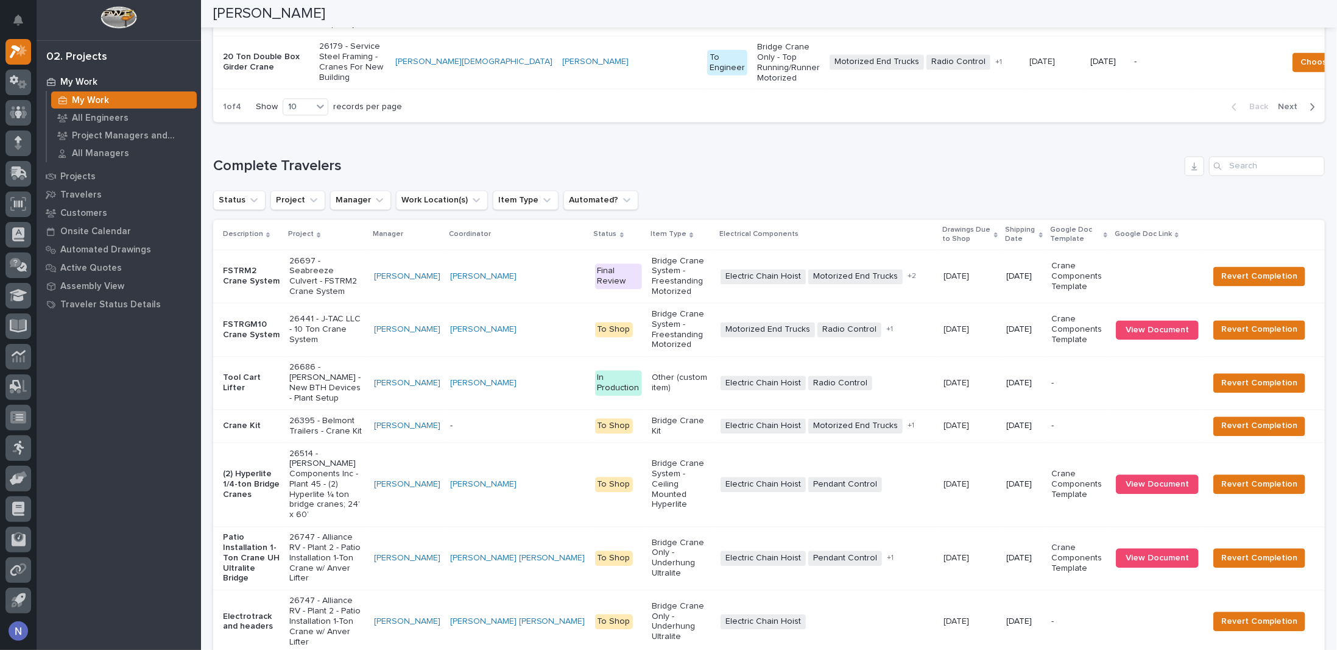
scroll to position [1631, 0]
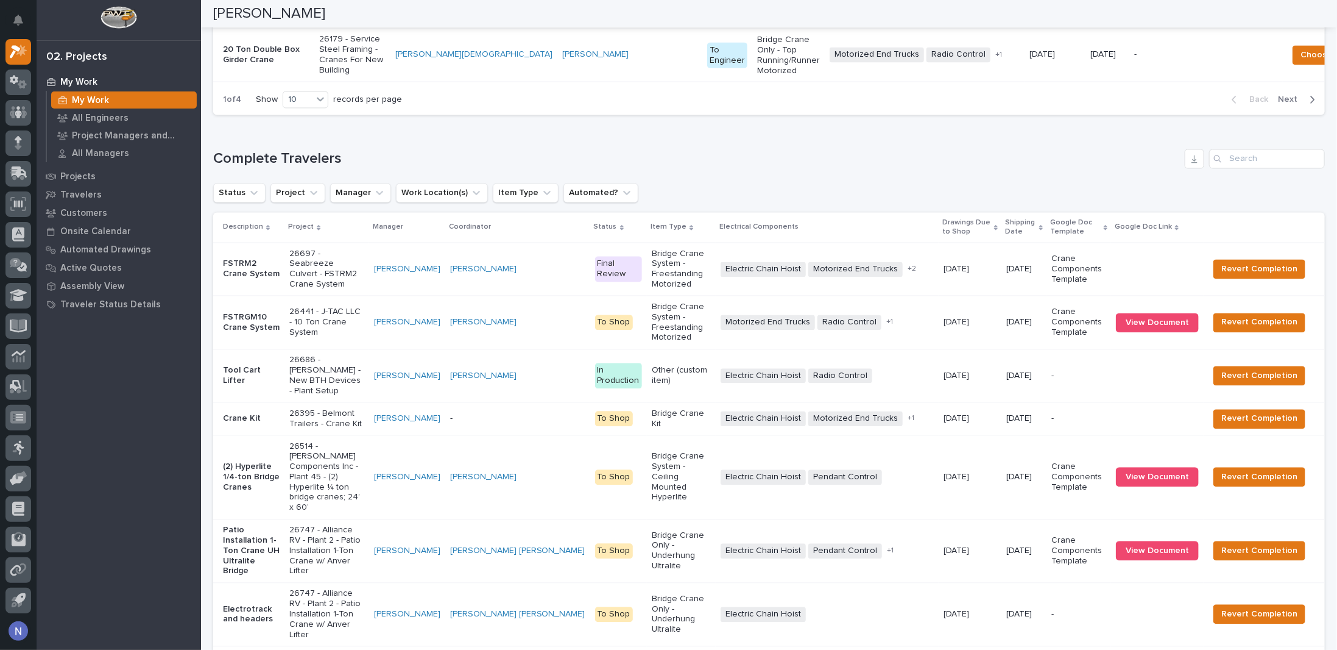
click at [679, 289] on p "Bridge Crane System - Freestanding Motorized" at bounding box center [681, 269] width 59 height 41
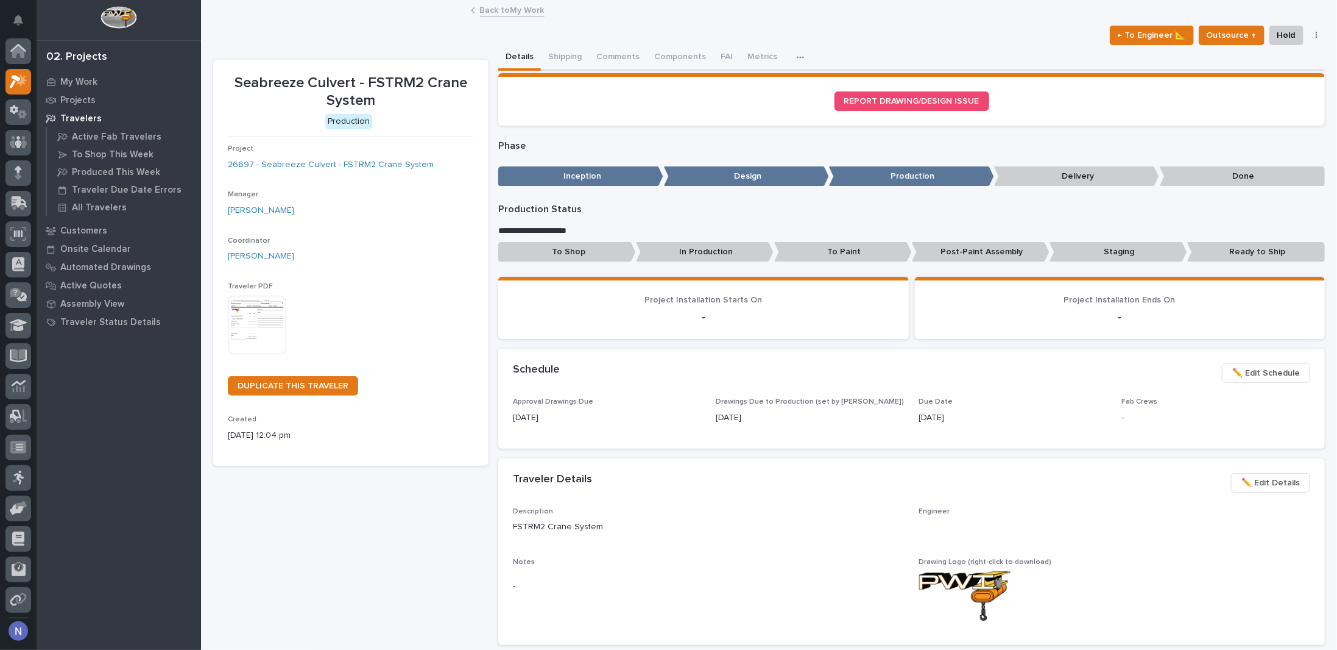
scroll to position [30, 0]
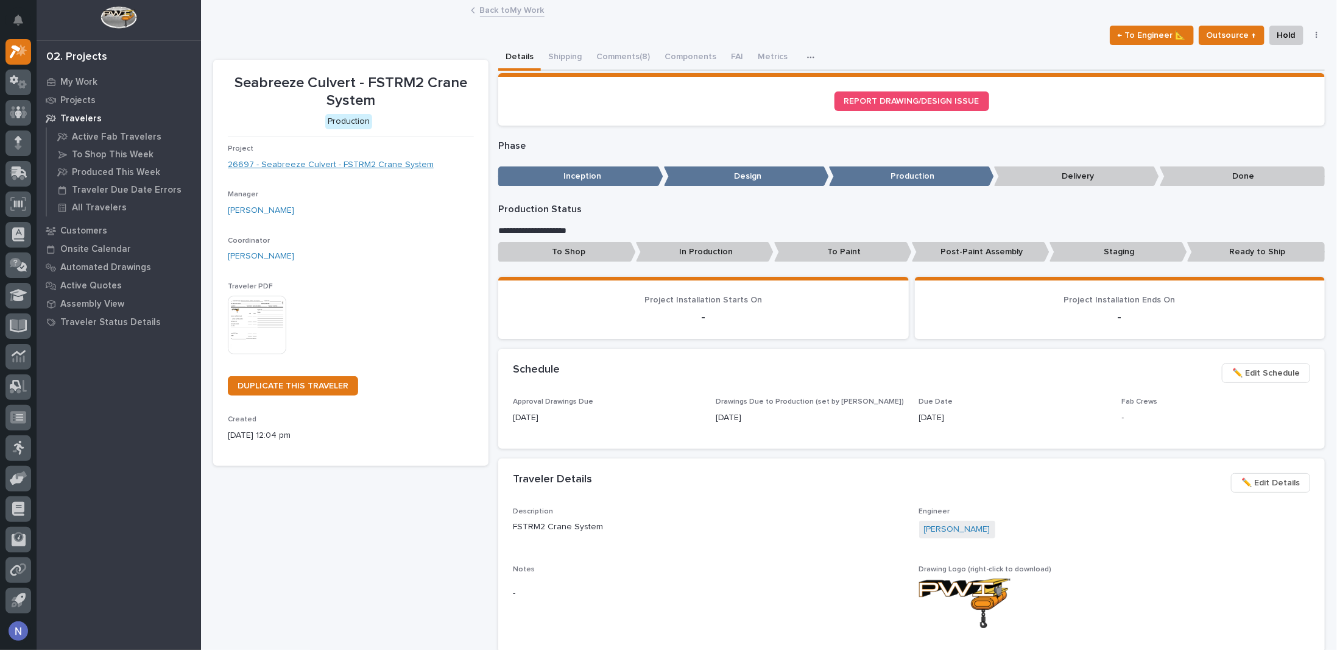
click at [396, 168] on link "26697 - Seabreeze Culvert - FSTRM2 Crane System" at bounding box center [331, 164] width 206 height 13
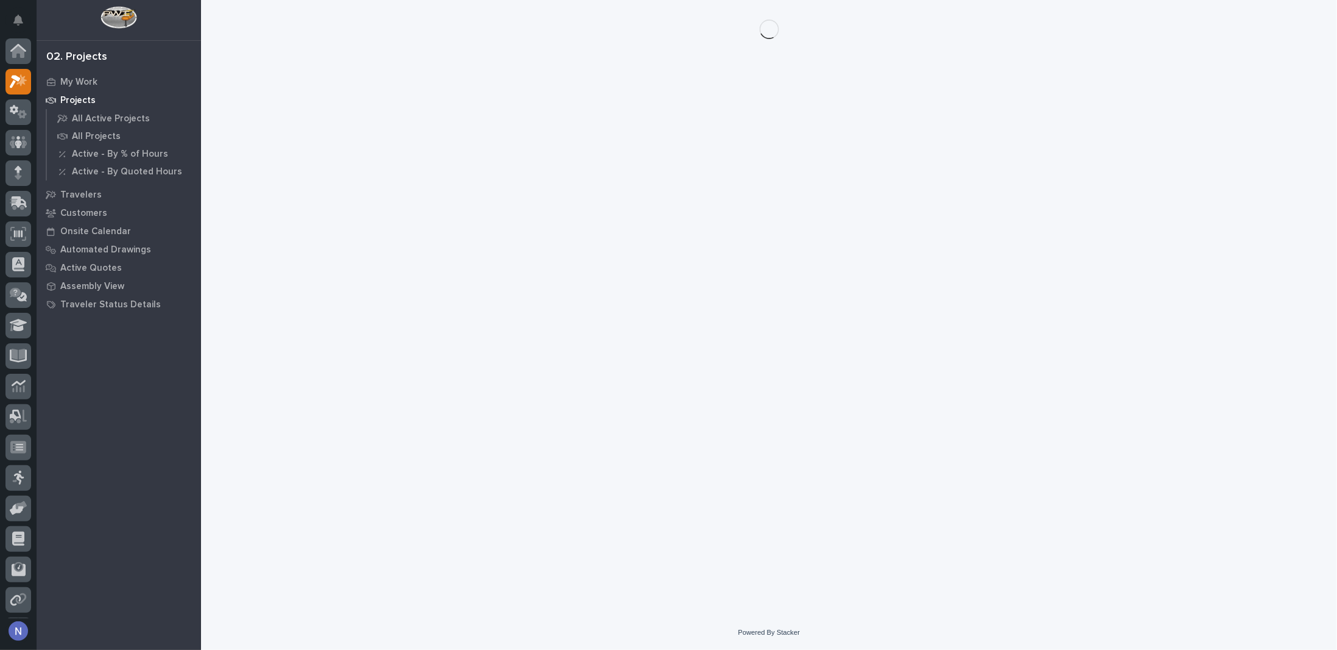
scroll to position [30, 0]
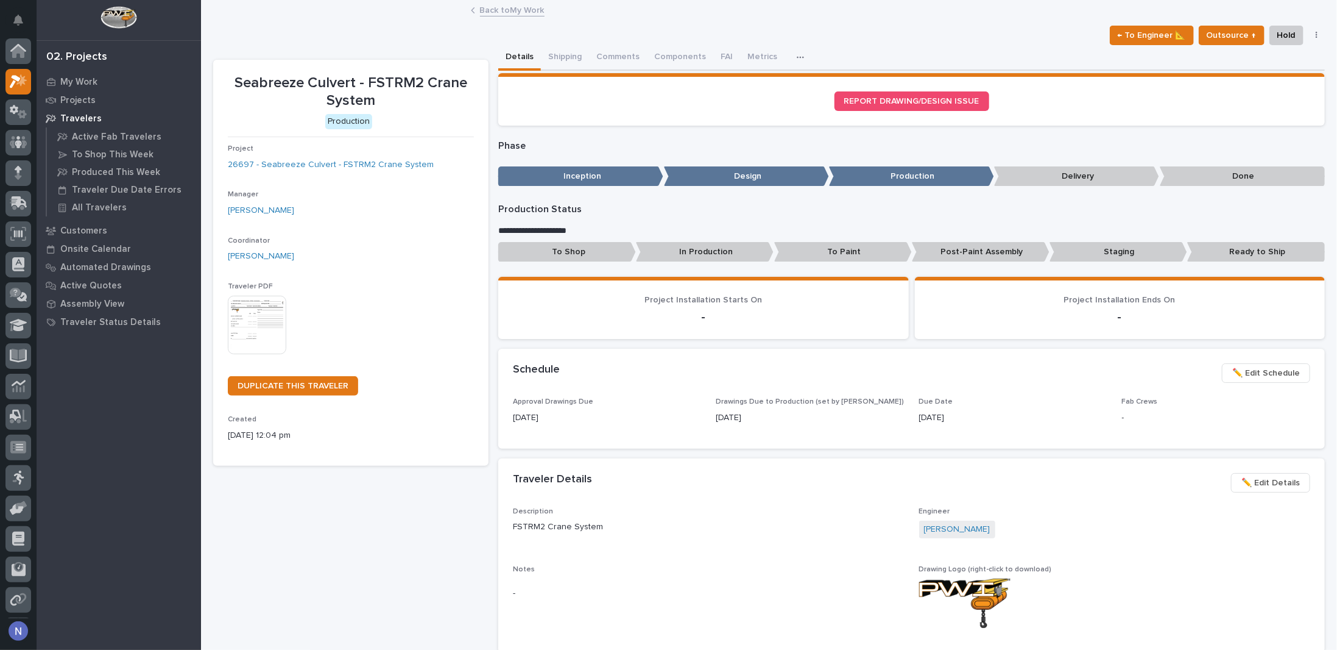
scroll to position [30, 0]
click at [565, 60] on button "Shipping" at bounding box center [565, 58] width 48 height 26
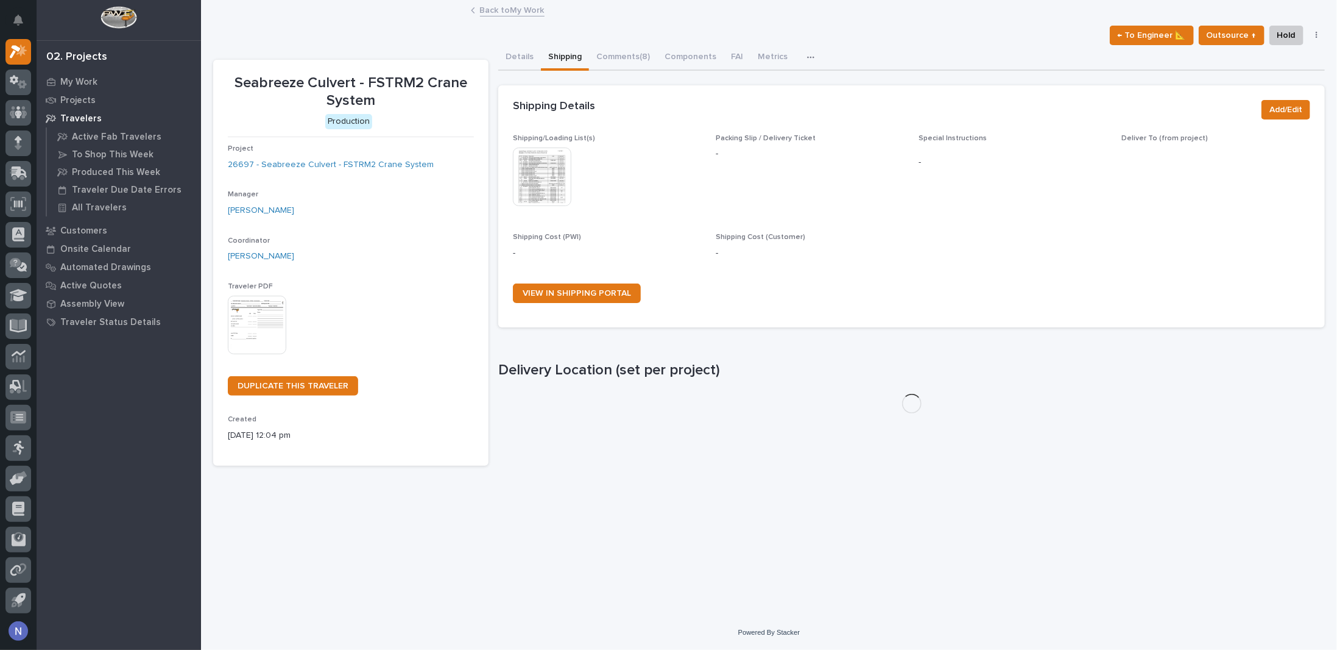
click at [543, 172] on img at bounding box center [542, 176] width 58 height 58
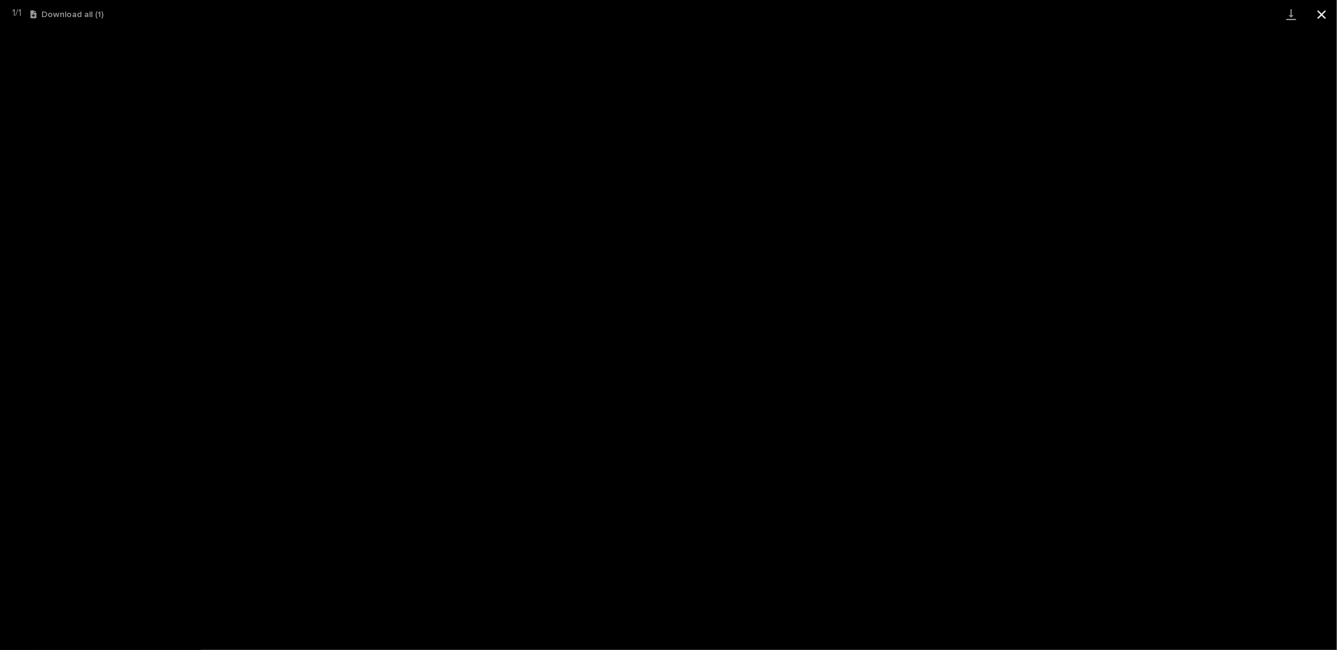
click at [1327, 11] on button "Close gallery" at bounding box center [1322, 14] width 30 height 29
